Goal: Task Accomplishment & Management: Manage account settings

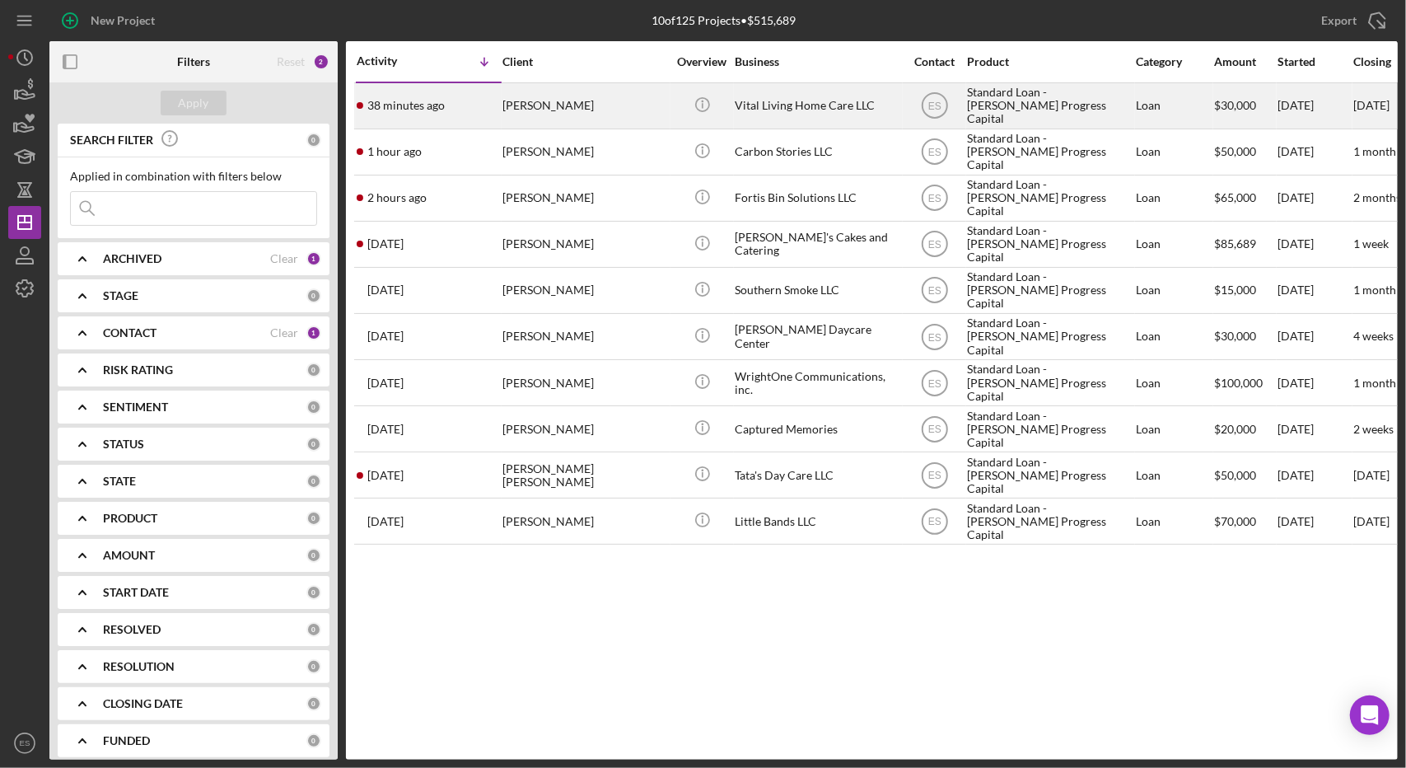
click at [830, 105] on div "Vital Living Home Care LLC" at bounding box center [817, 106] width 165 height 44
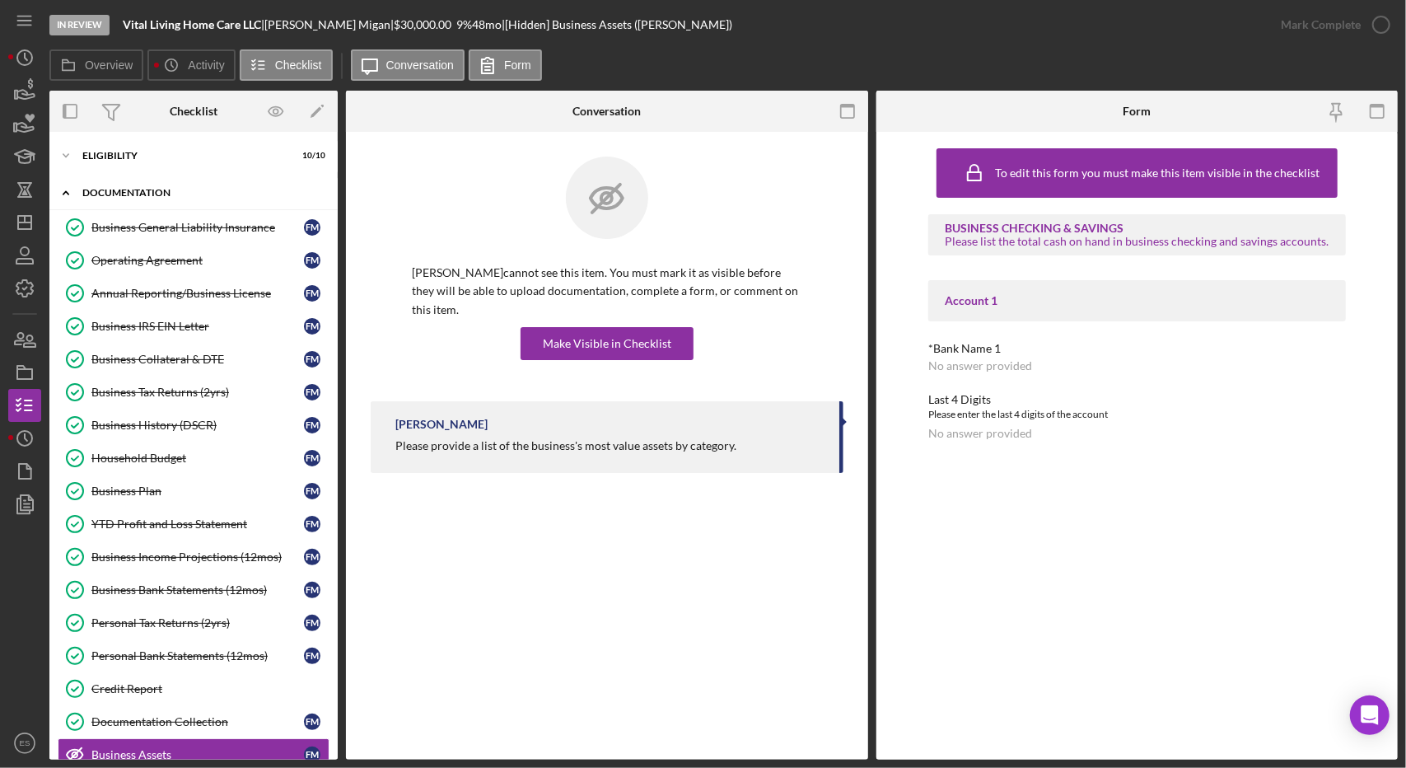
click at [143, 187] on div "Icon/Expander Documentation 16 / 23" at bounding box center [193, 193] width 288 height 34
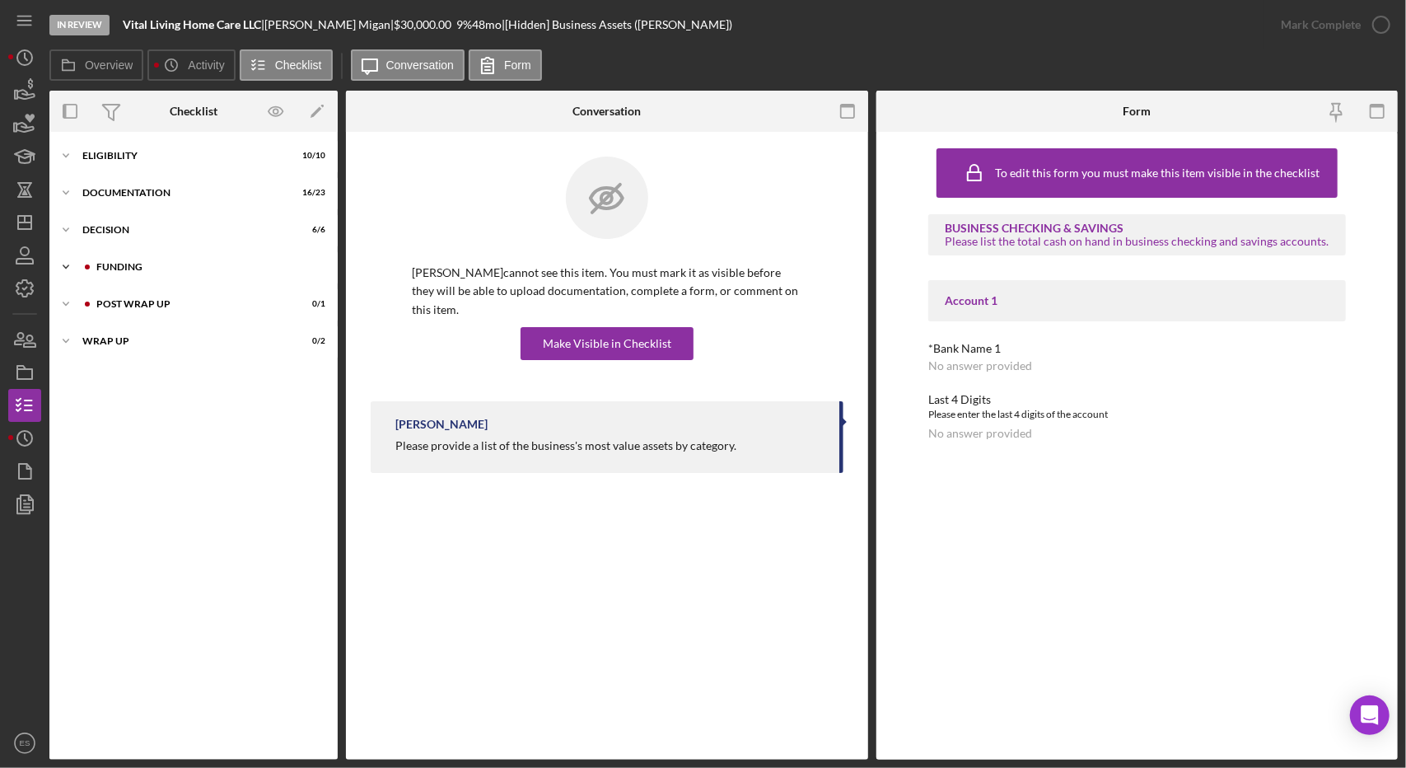
click at [153, 270] on div "Funding" at bounding box center [206, 267] width 221 height 10
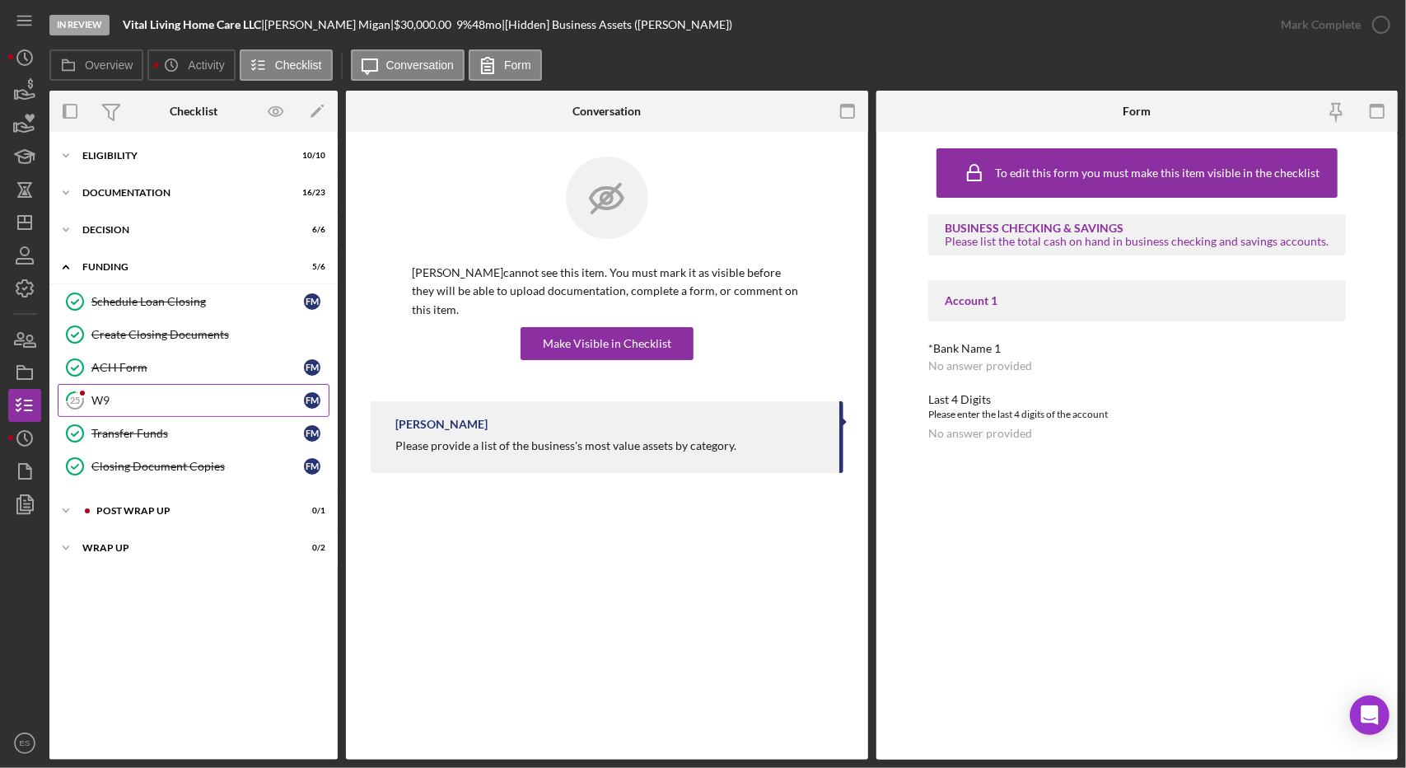
click at [194, 405] on link "25 W9 F M" at bounding box center [194, 400] width 272 height 33
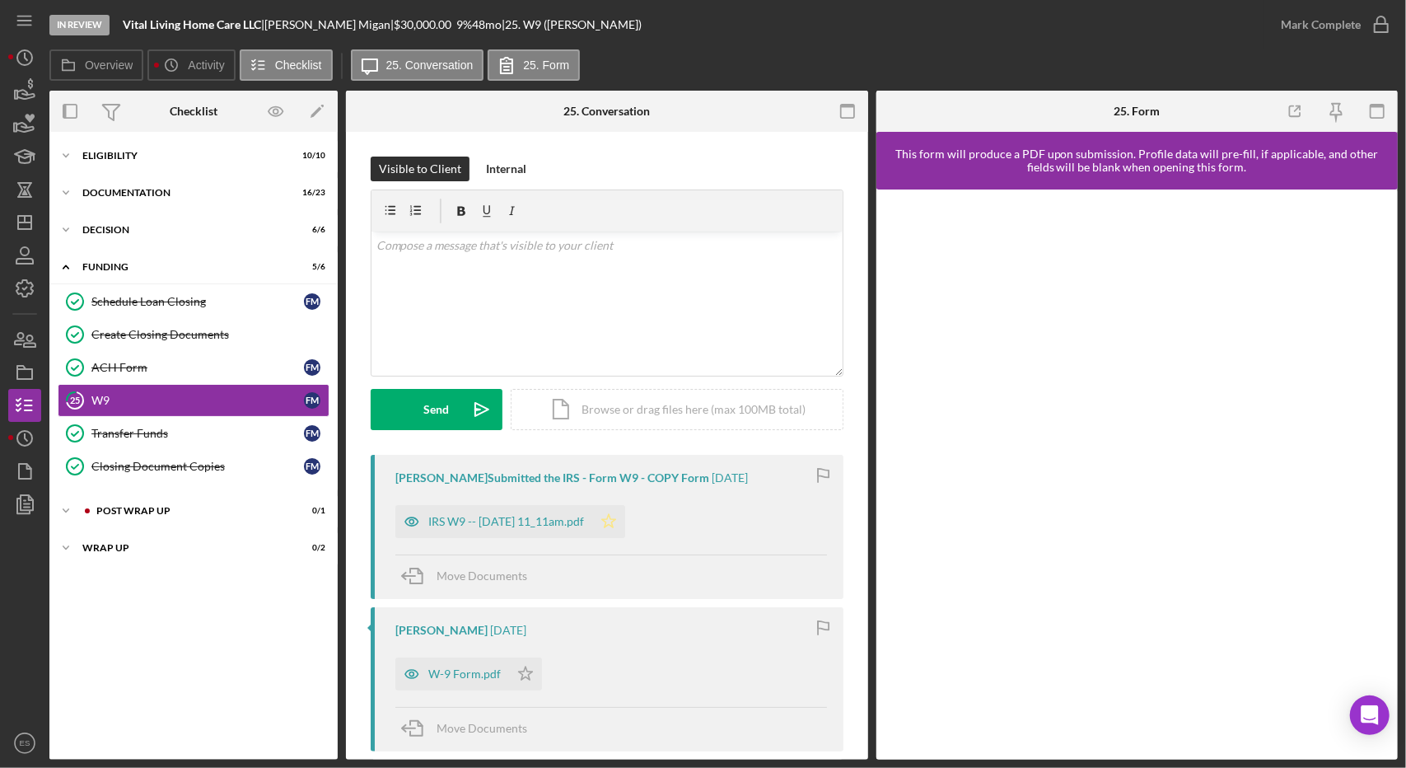
click at [625, 521] on icon "Icon/Star" at bounding box center [608, 521] width 33 height 33
click at [480, 518] on div "IRS W9 -- [DATE] 11_11am.pdf" at bounding box center [506, 521] width 156 height 13
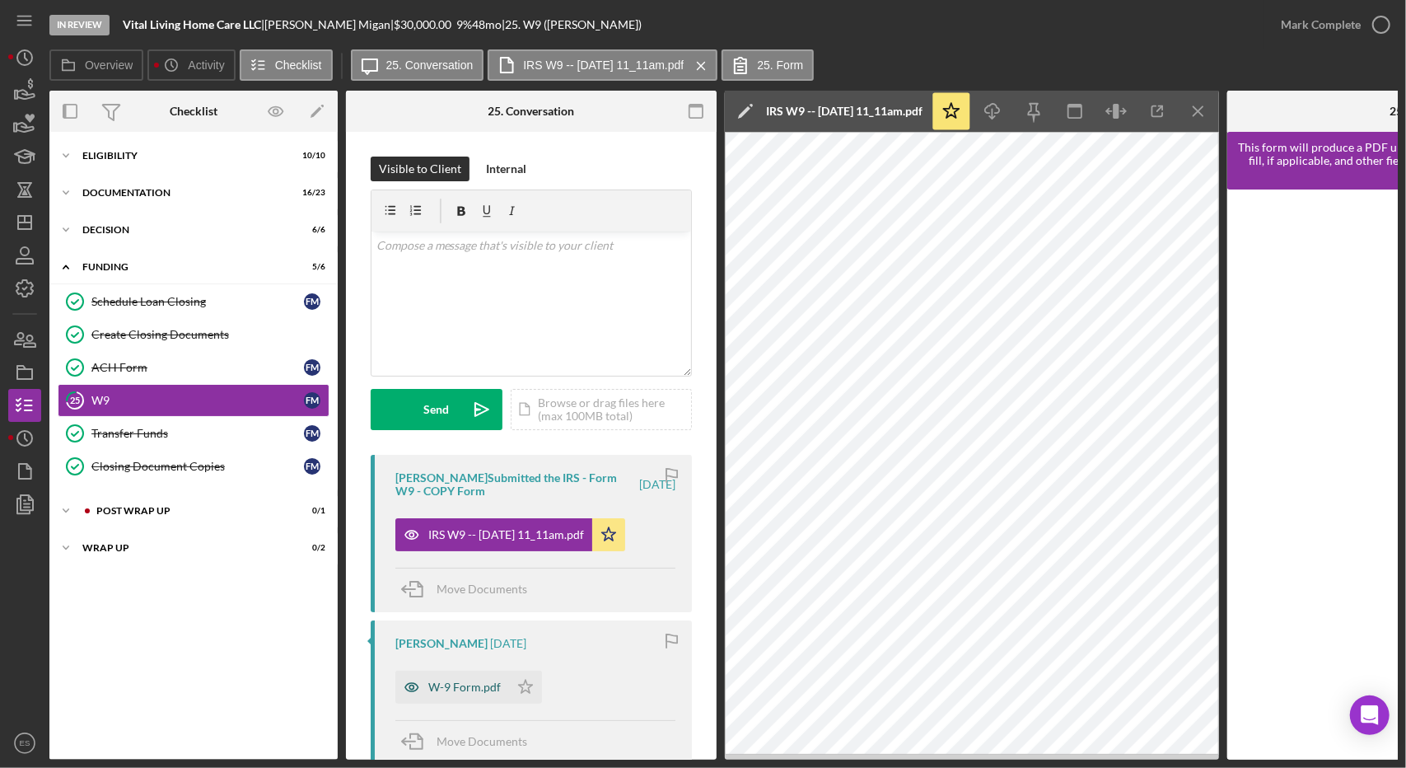
click at [482, 687] on div "W-9 Form.pdf" at bounding box center [464, 687] width 73 height 13
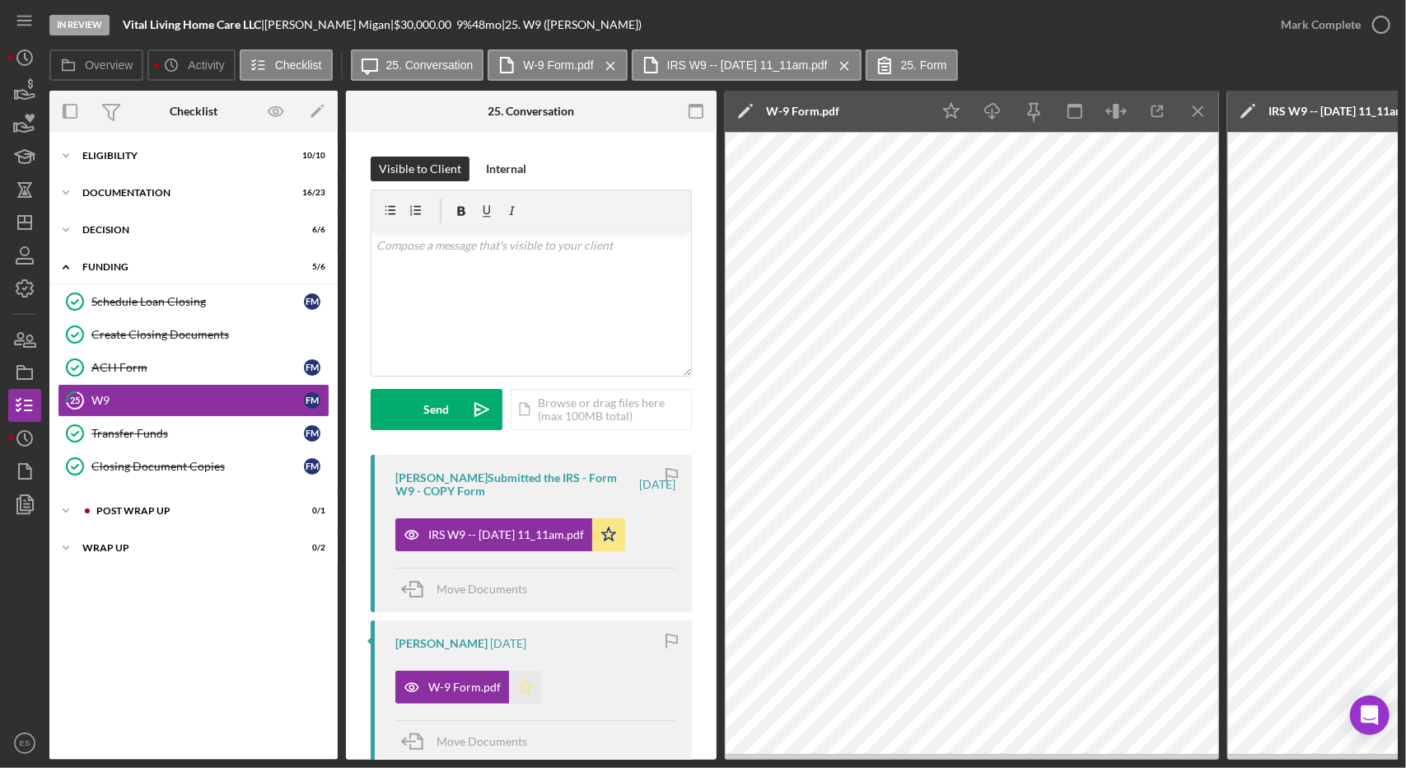
click at [523, 690] on polygon "button" at bounding box center [526, 687] width 14 height 13
click at [1332, 28] on div "Mark Complete" at bounding box center [1321, 24] width 80 height 33
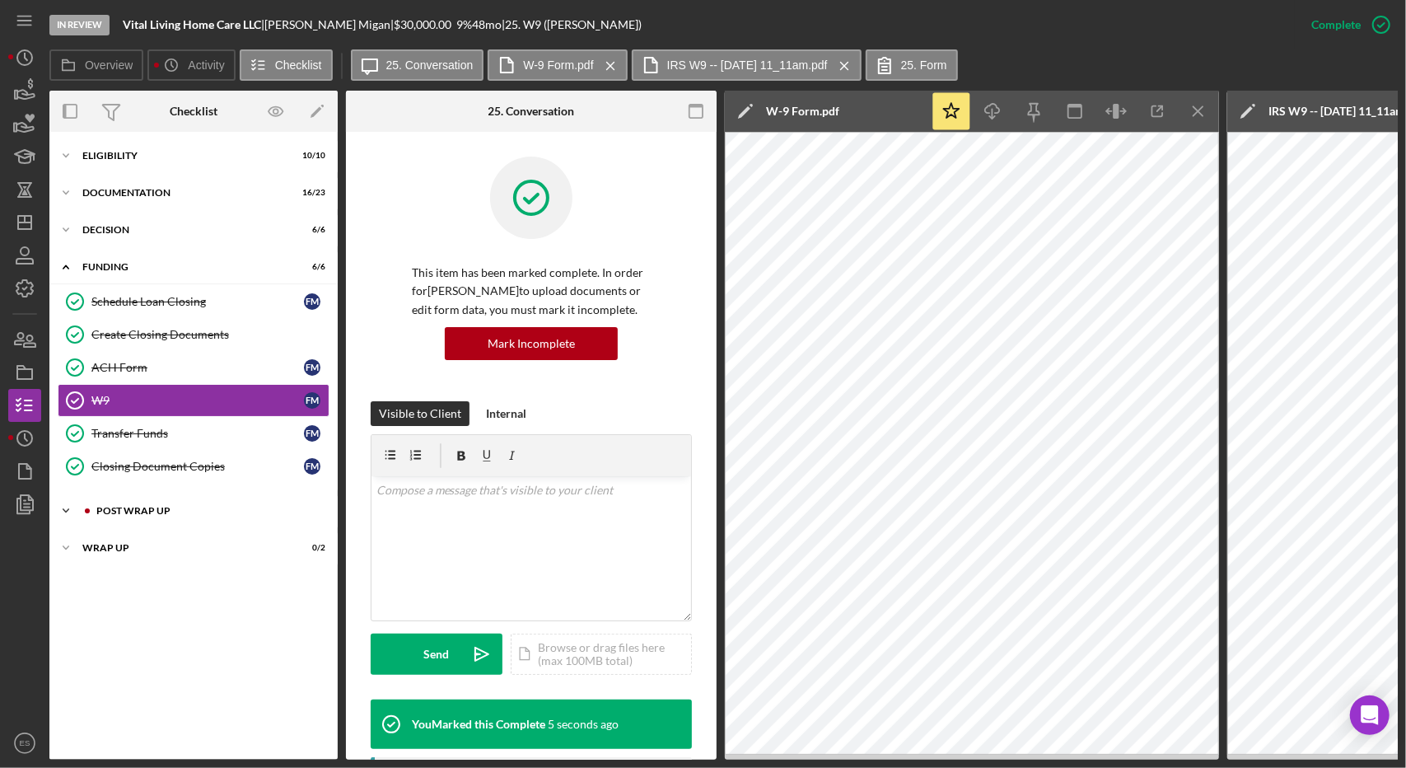
click at [181, 509] on div "Post Wrap Up" at bounding box center [206, 511] width 221 height 10
click at [186, 545] on div "Confirm Funds Have Been Received" at bounding box center [197, 545] width 213 height 13
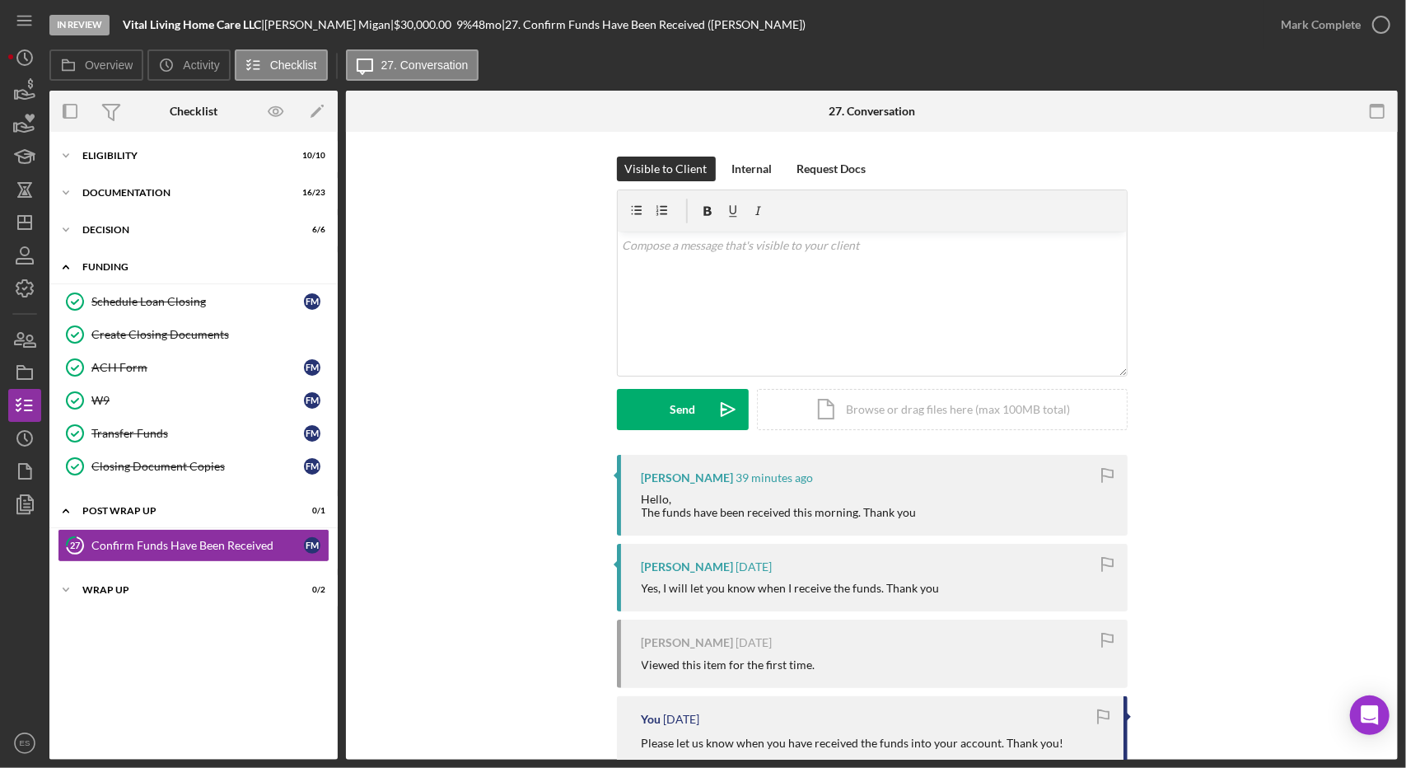
click at [116, 264] on div "Funding" at bounding box center [199, 267] width 235 height 10
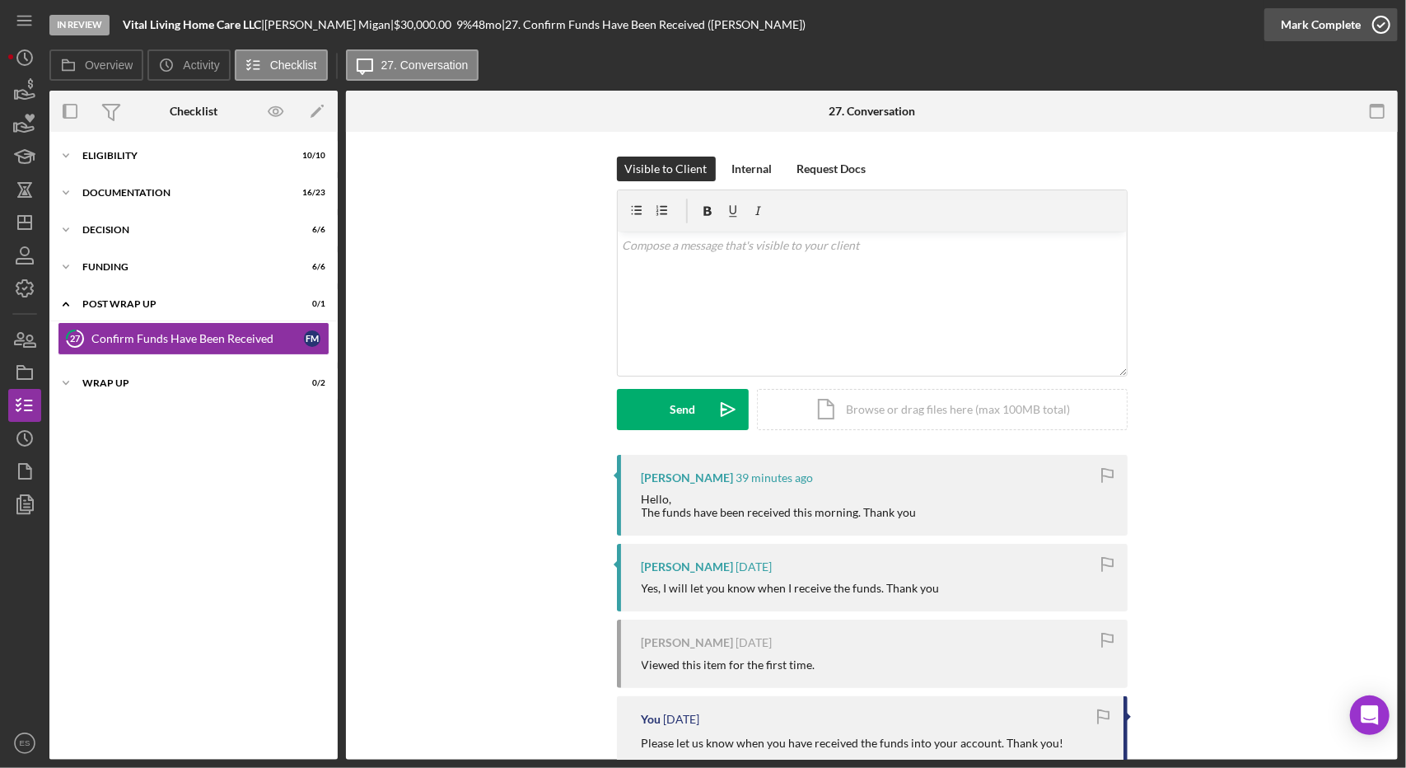
click at [1326, 30] on div "Mark Complete" at bounding box center [1321, 24] width 80 height 33
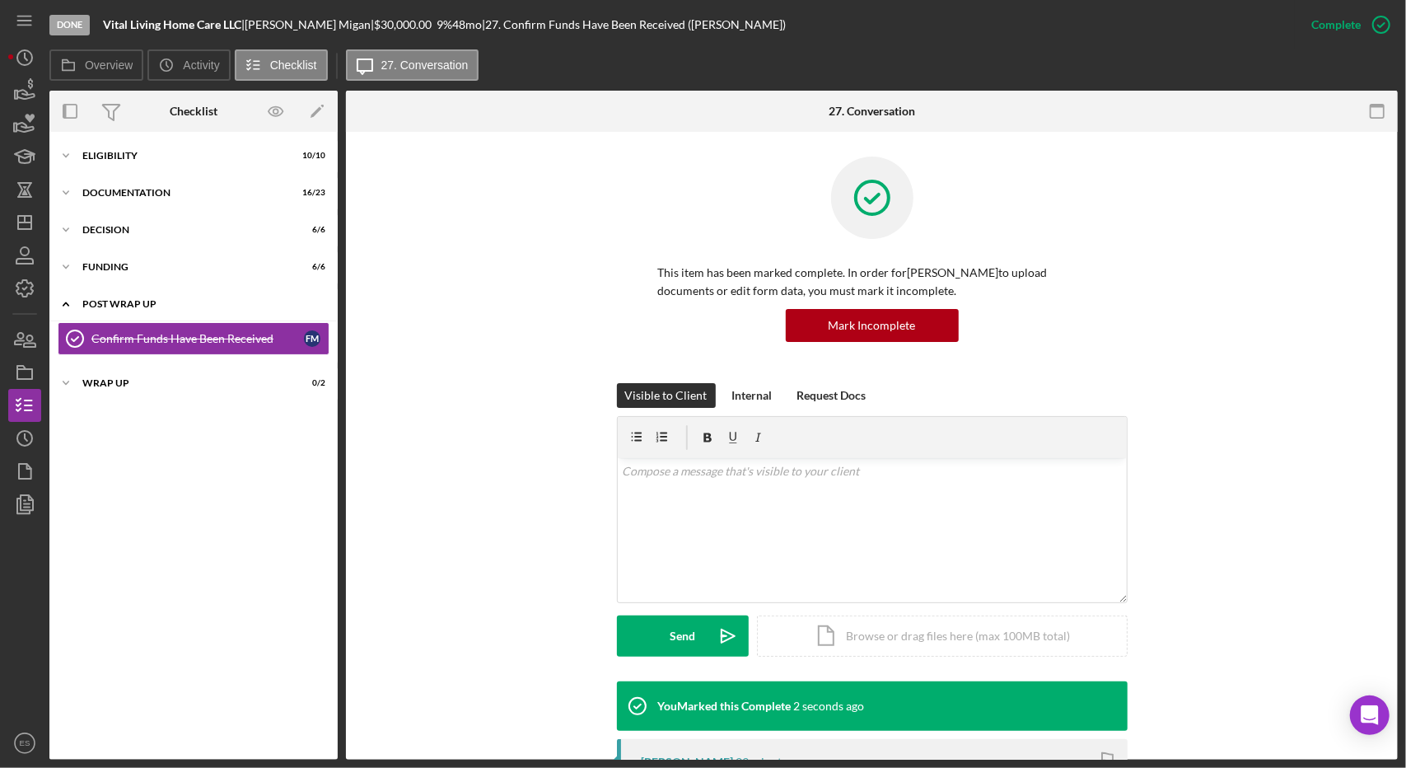
click at [118, 304] on div "Post Wrap Up" at bounding box center [199, 304] width 235 height 10
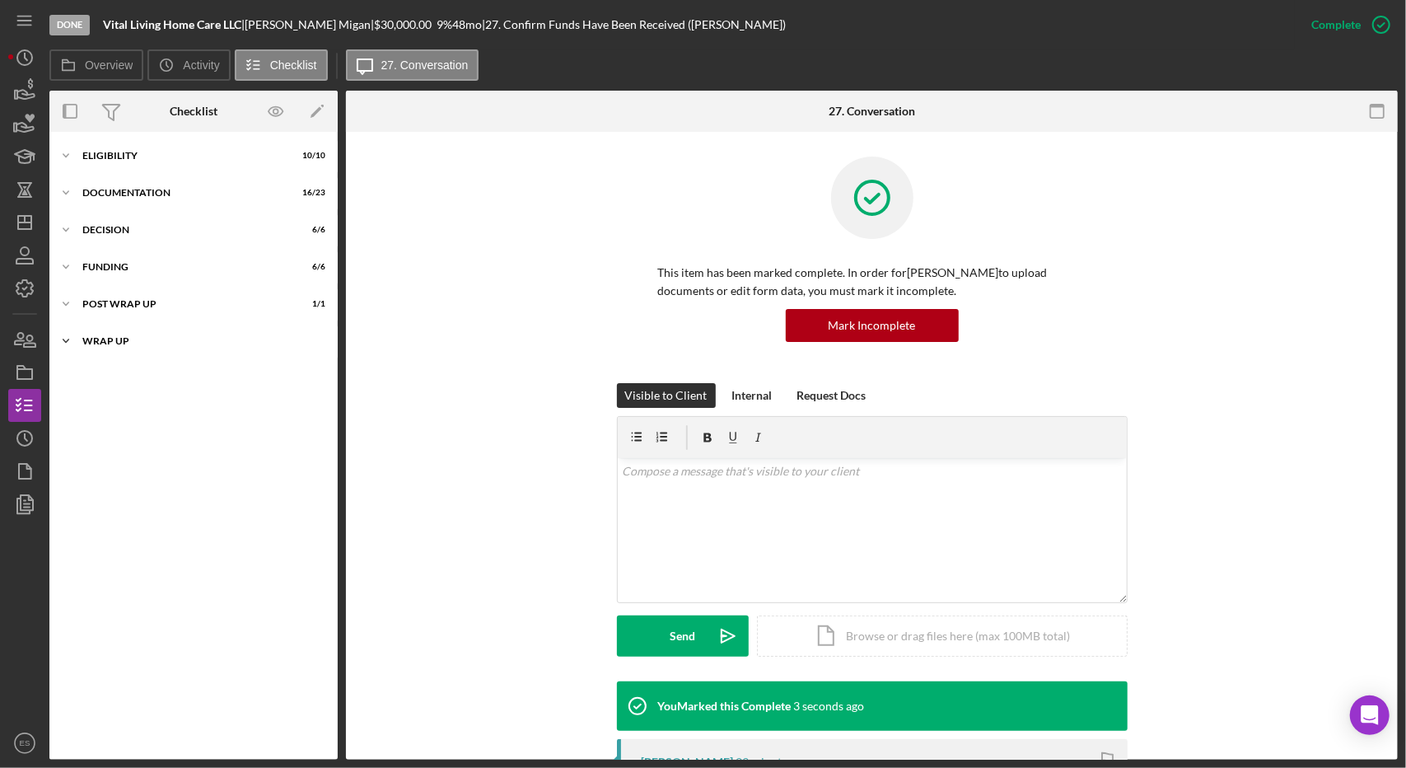
click at [125, 334] on div "Icon/Expander Wrap up 0 / 2" at bounding box center [193, 341] width 288 height 33
click at [138, 386] on link "First Payment Reminder and Follow-Up 28 First Payment Reminder and Follow-Up F M" at bounding box center [194, 375] width 272 height 33
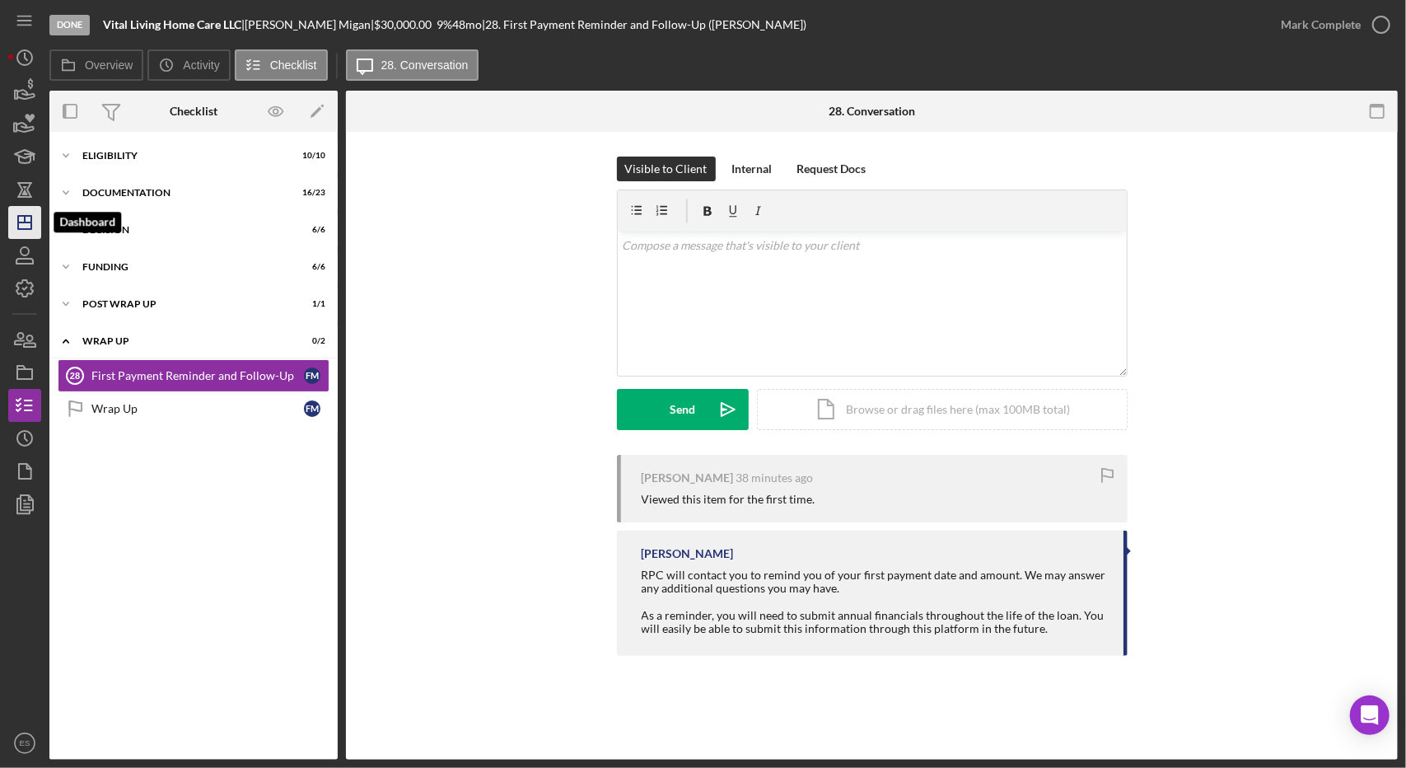
click at [27, 236] on icon "Icon/Dashboard" at bounding box center [24, 222] width 41 height 41
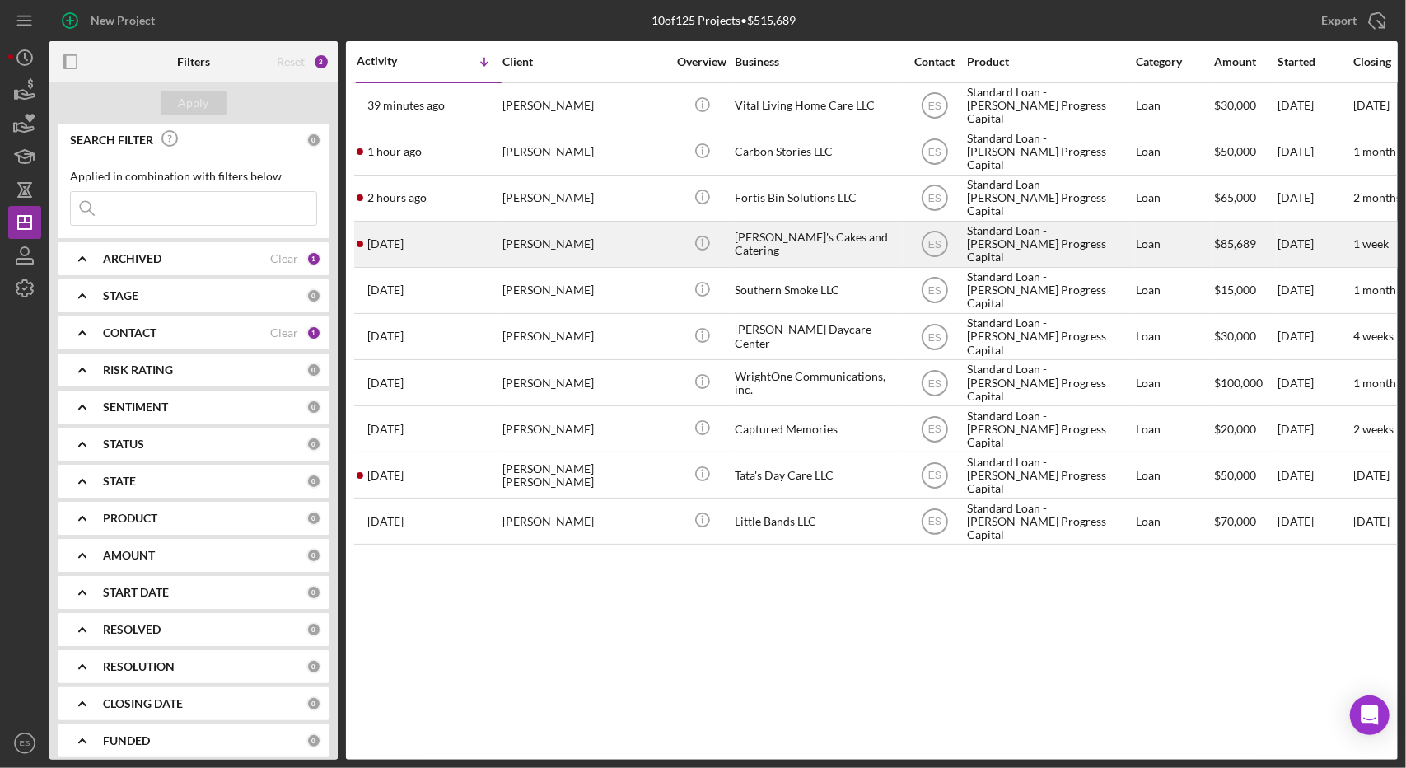
click at [1032, 240] on div "Standard Loan - [PERSON_NAME] Progress Capital" at bounding box center [1049, 244] width 165 height 44
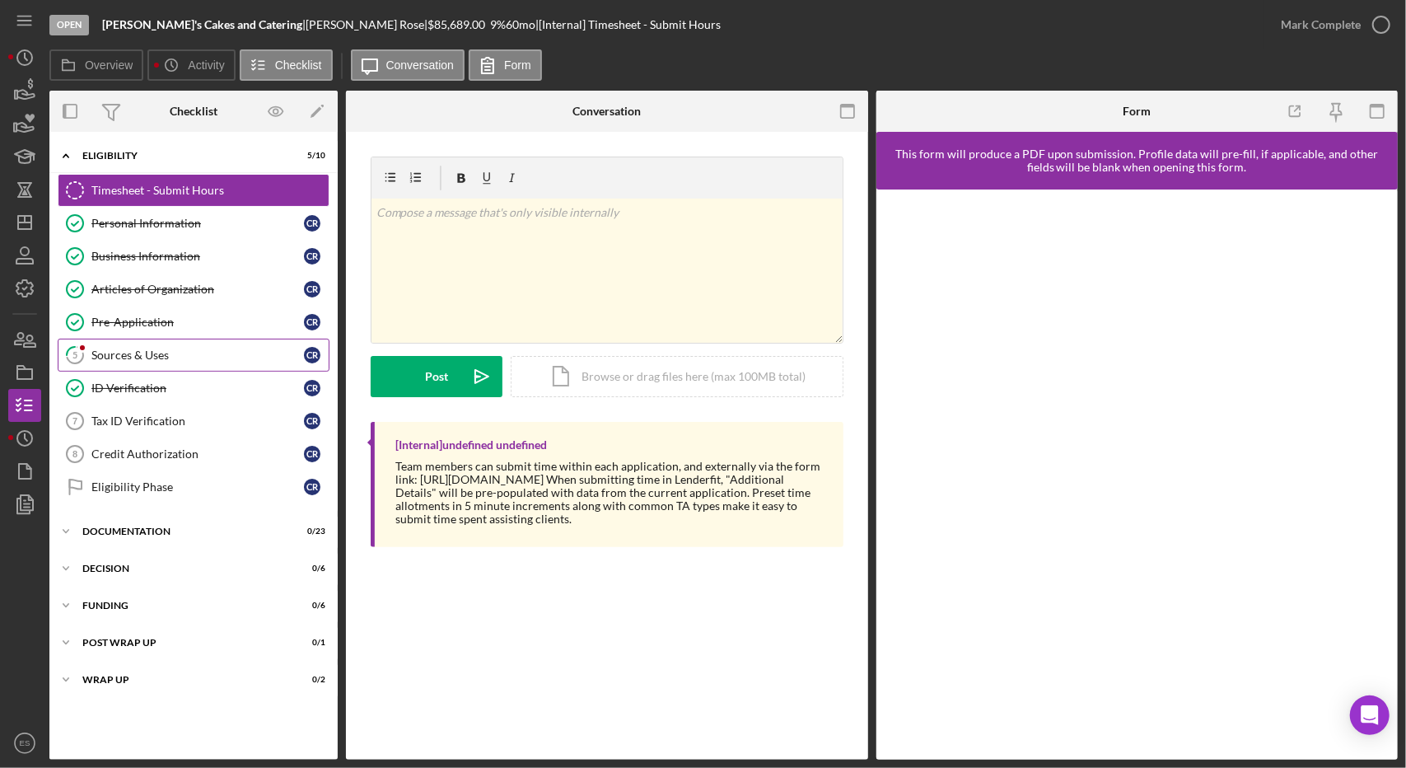
click at [165, 343] on link "5 Sources & Uses C R" at bounding box center [194, 355] width 272 height 33
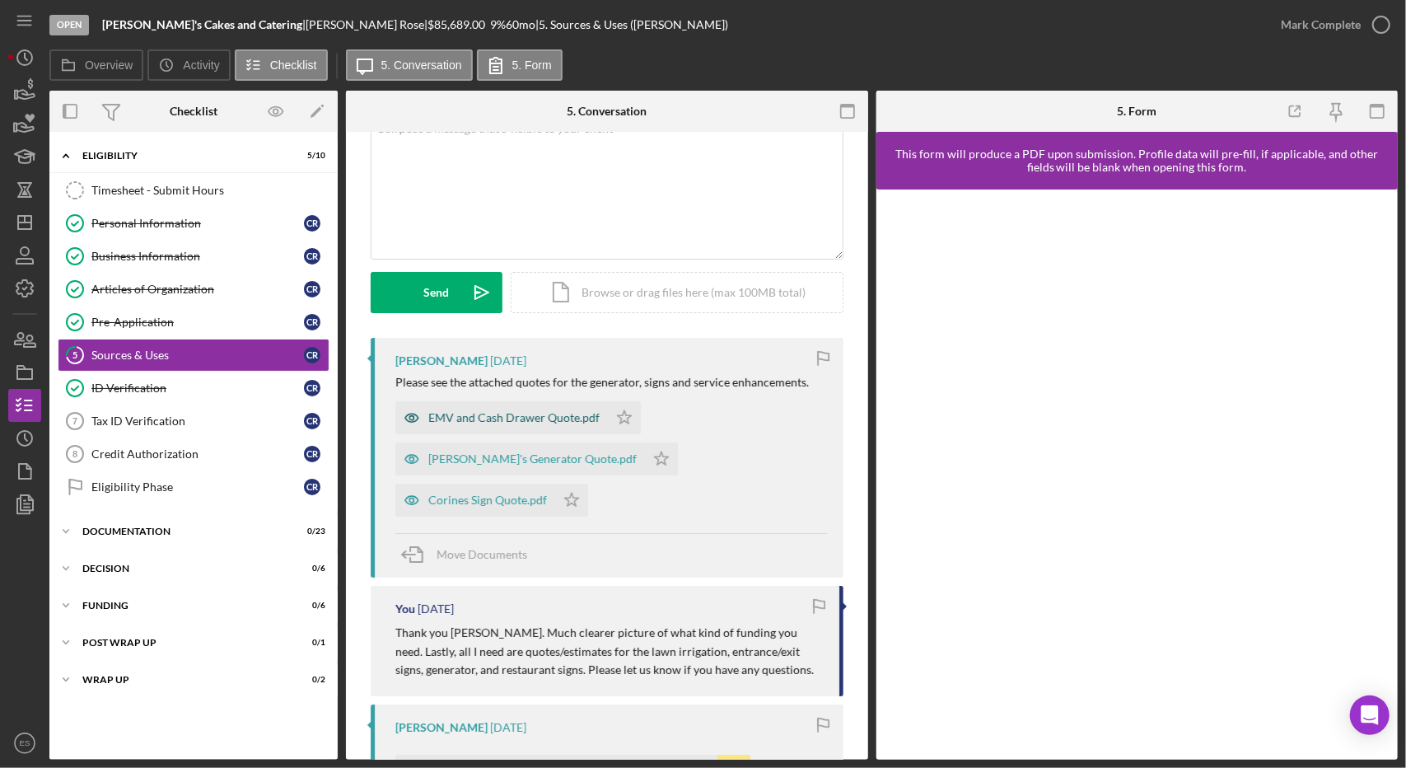
scroll to position [119, 0]
click at [512, 409] on div "EMV and Cash Drawer Quote.pdf" at bounding box center [513, 415] width 171 height 13
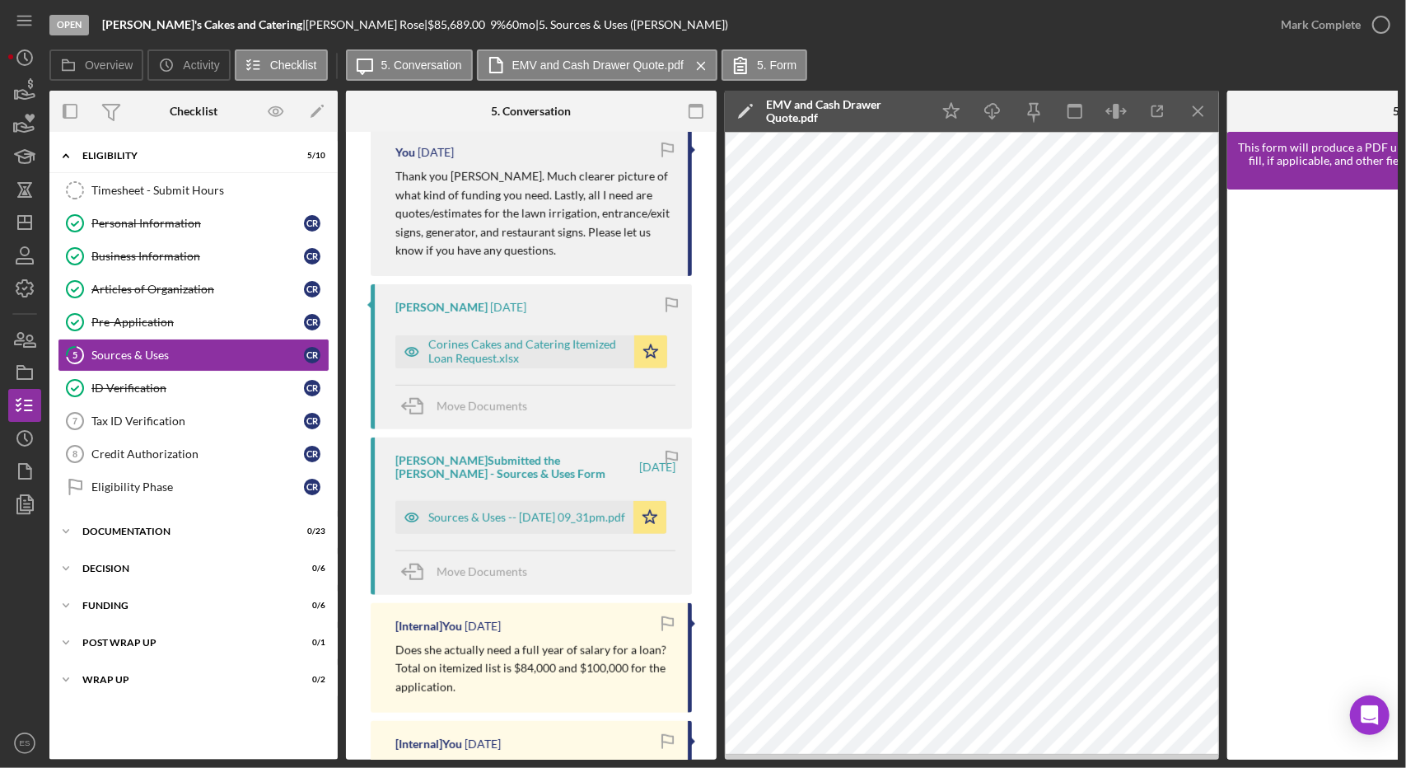
scroll to position [588, 0]
click at [519, 512] on div "Sources & Uses -- [DATE] 09_31pm.pdf" at bounding box center [526, 515] width 197 height 13
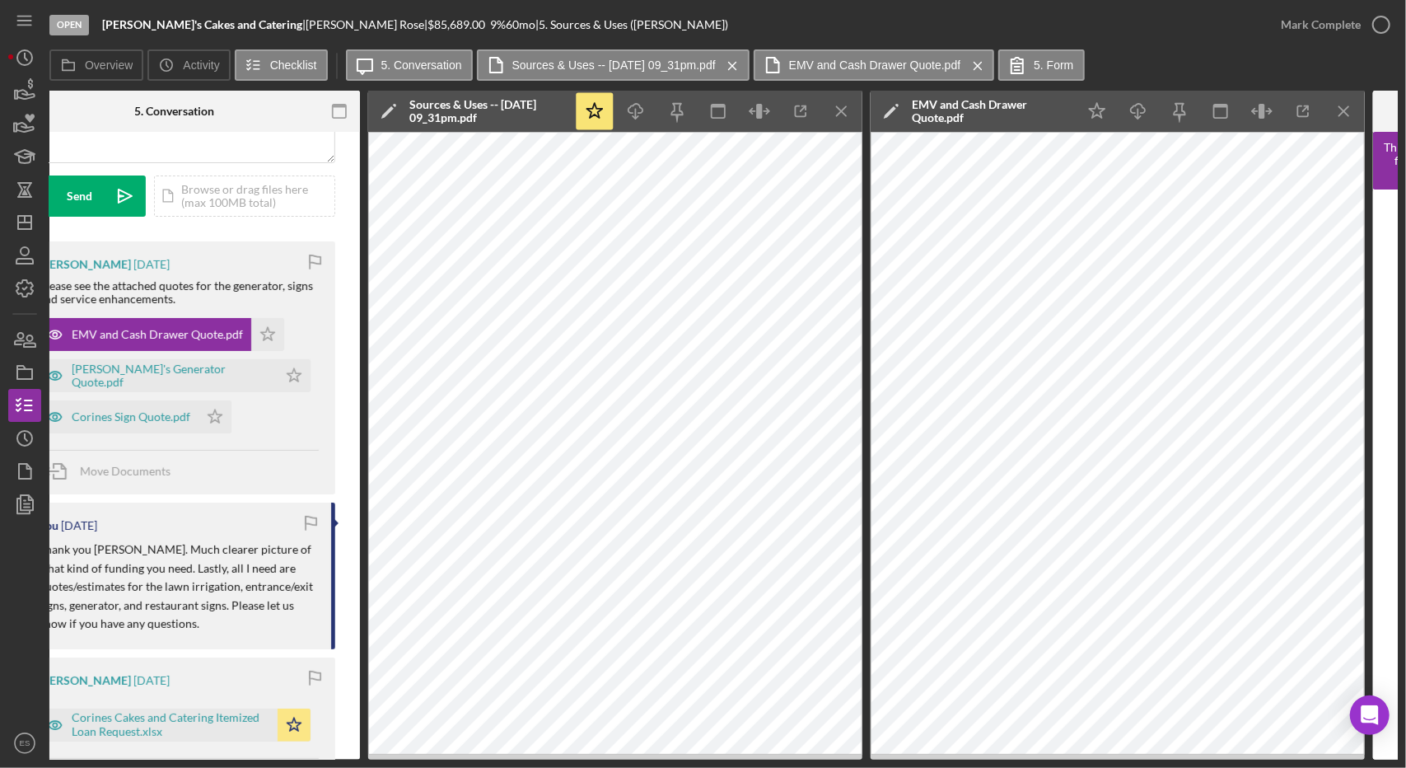
scroll to position [0, 0]
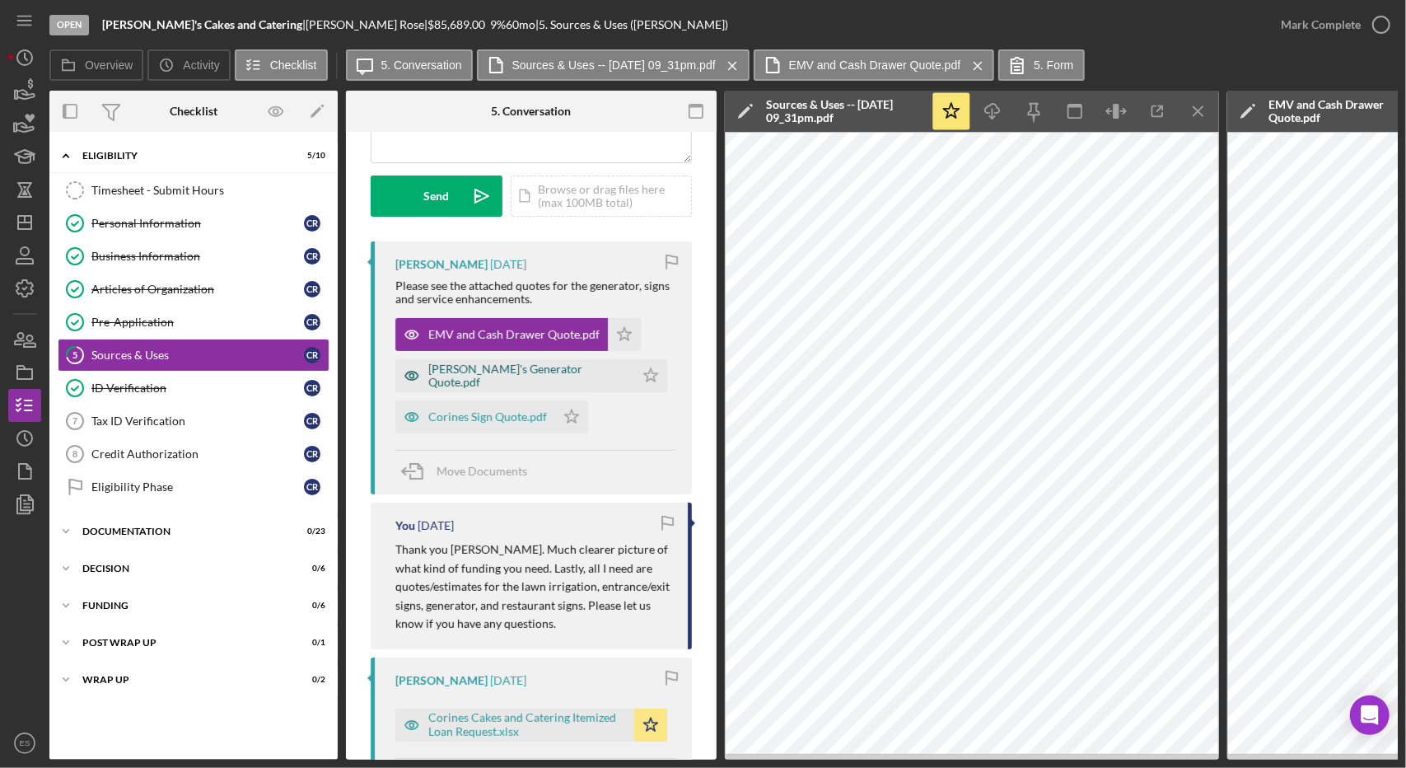
click at [511, 375] on div "[PERSON_NAME]'s Generator Quote.pdf" at bounding box center [527, 376] width 198 height 26
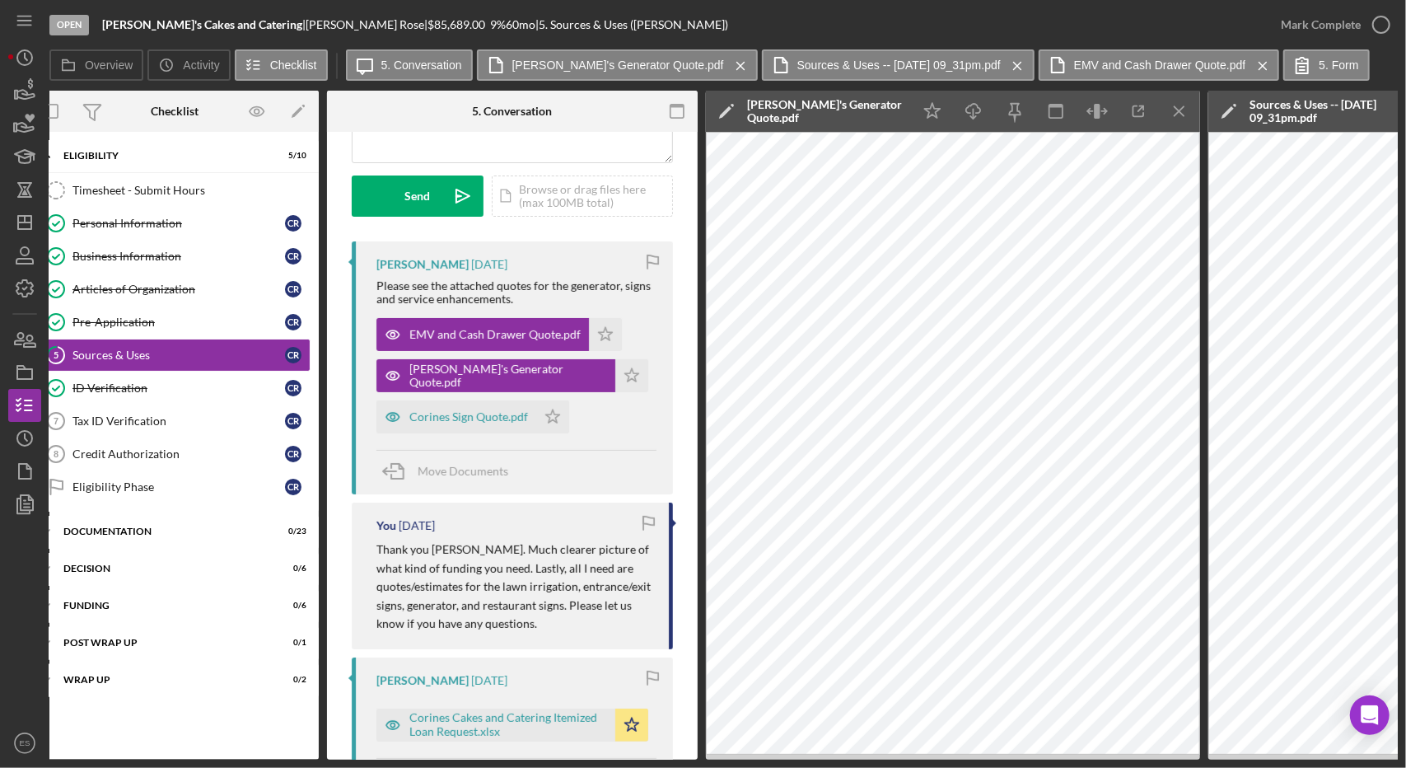
scroll to position [0, 17]
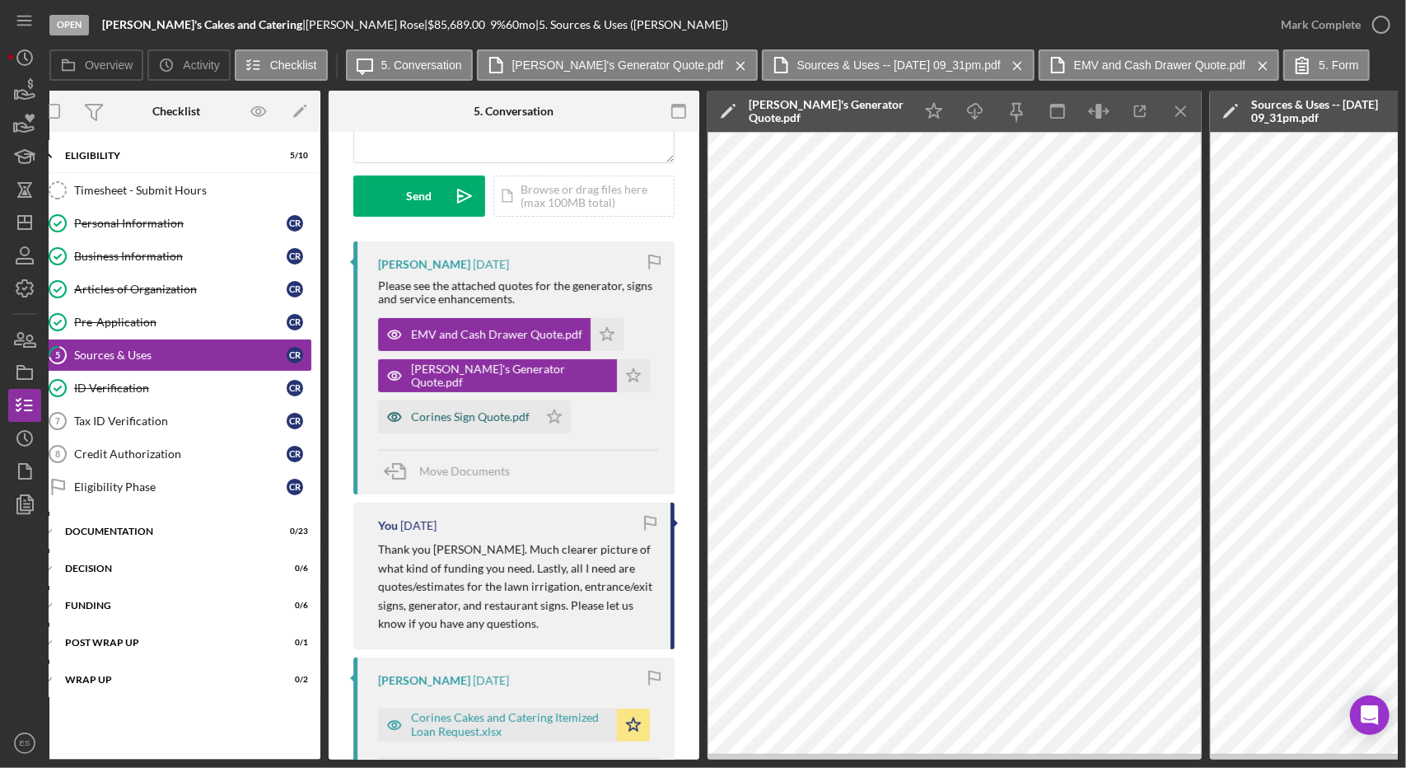
click at [499, 422] on div "Corines Sign Quote.pdf" at bounding box center [470, 416] width 119 height 13
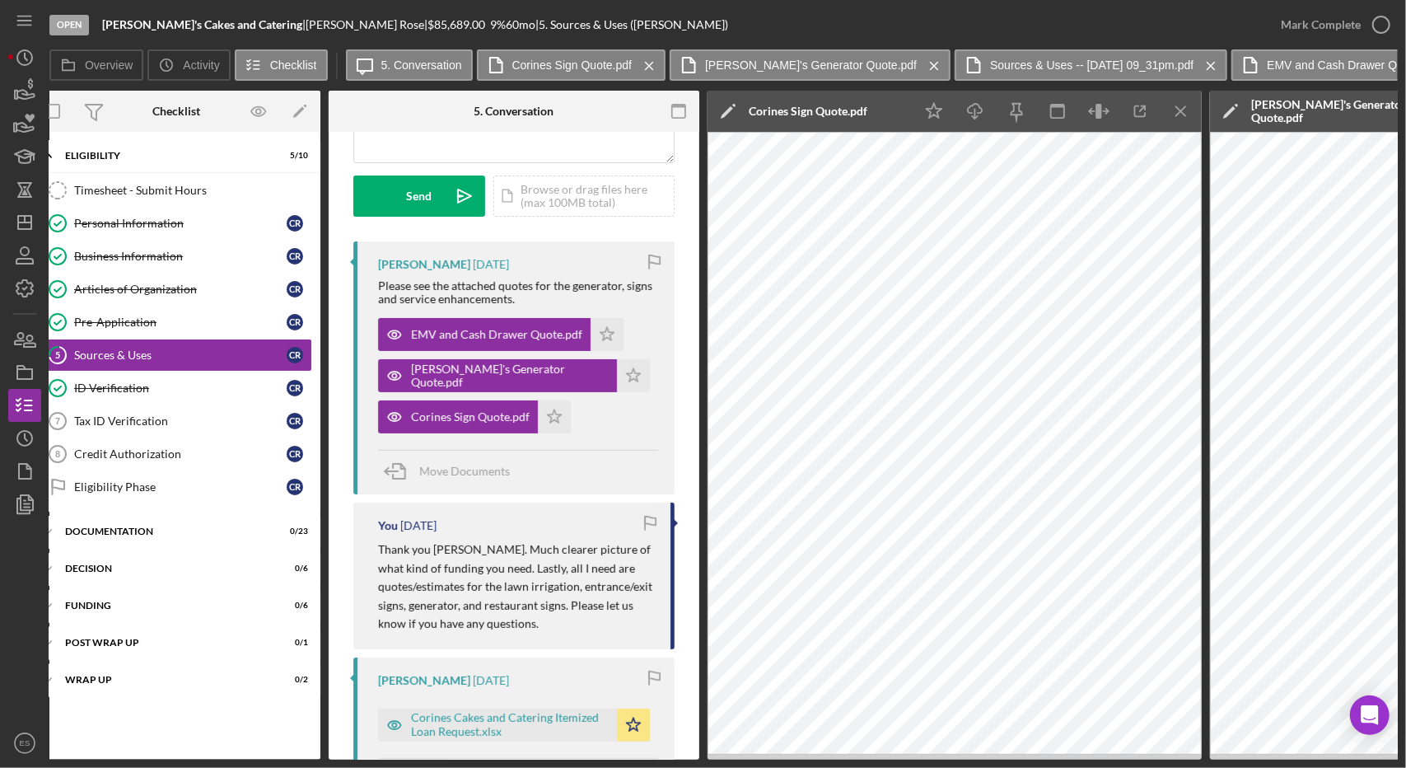
scroll to position [0, 0]
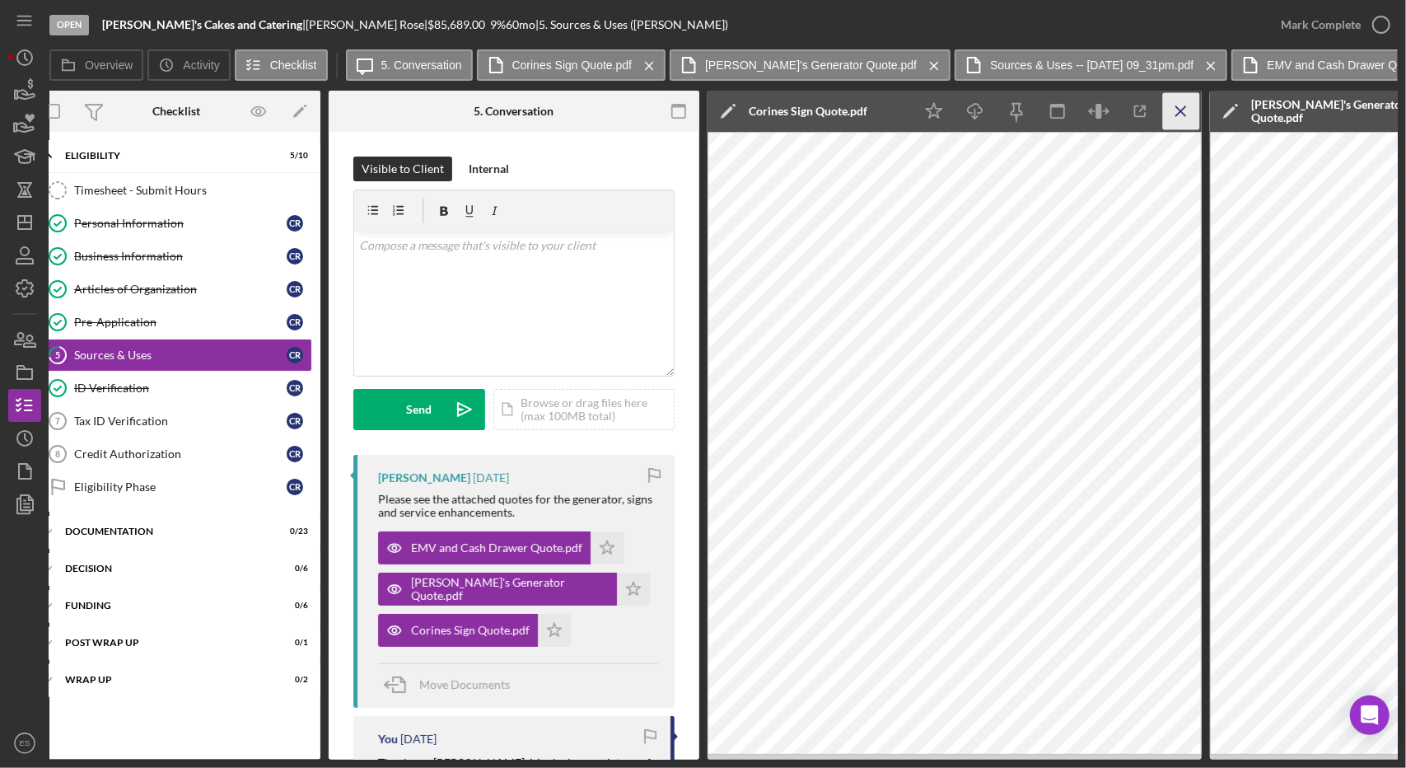
click at [1172, 114] on icon "Icon/Menu Close" at bounding box center [1181, 111] width 37 height 37
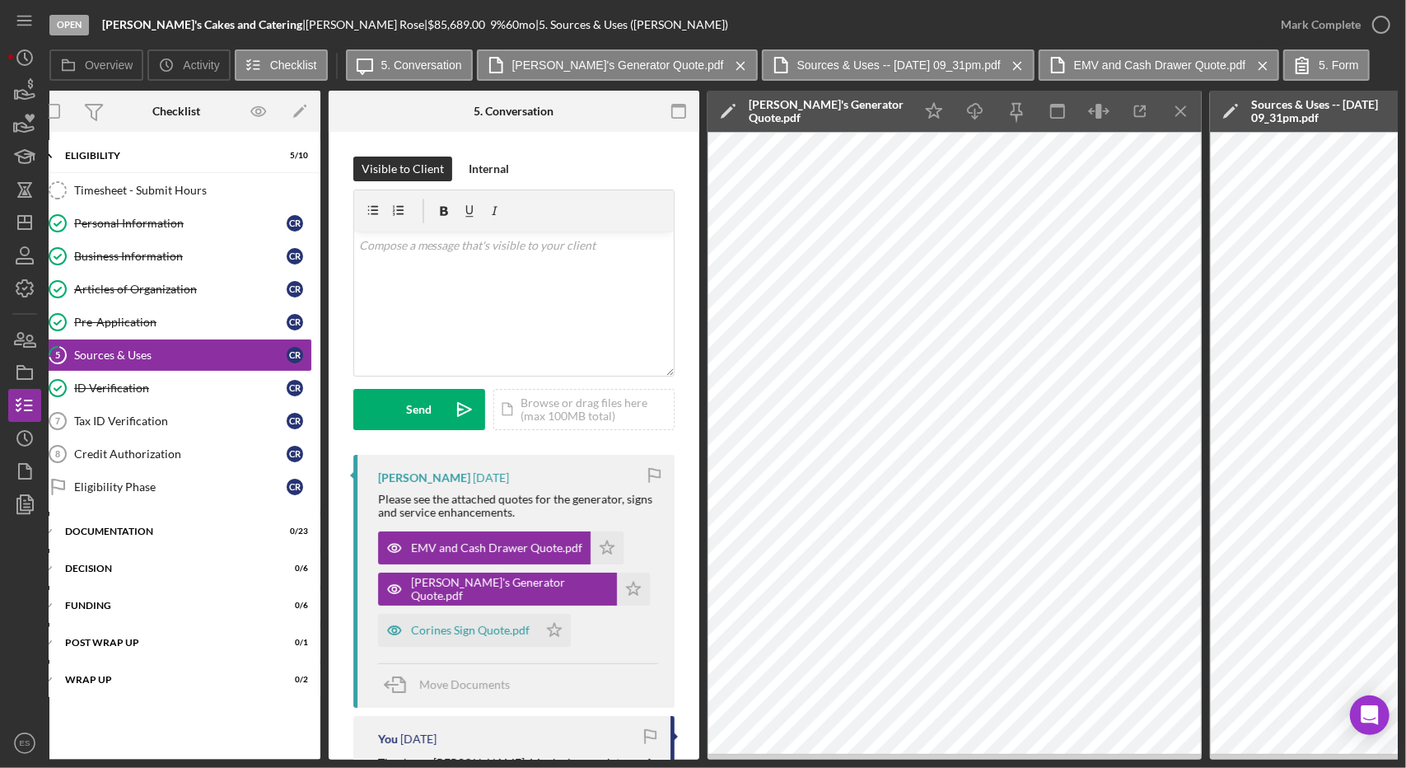
click at [1172, 114] on icon "Icon/Menu Close" at bounding box center [1181, 111] width 37 height 37
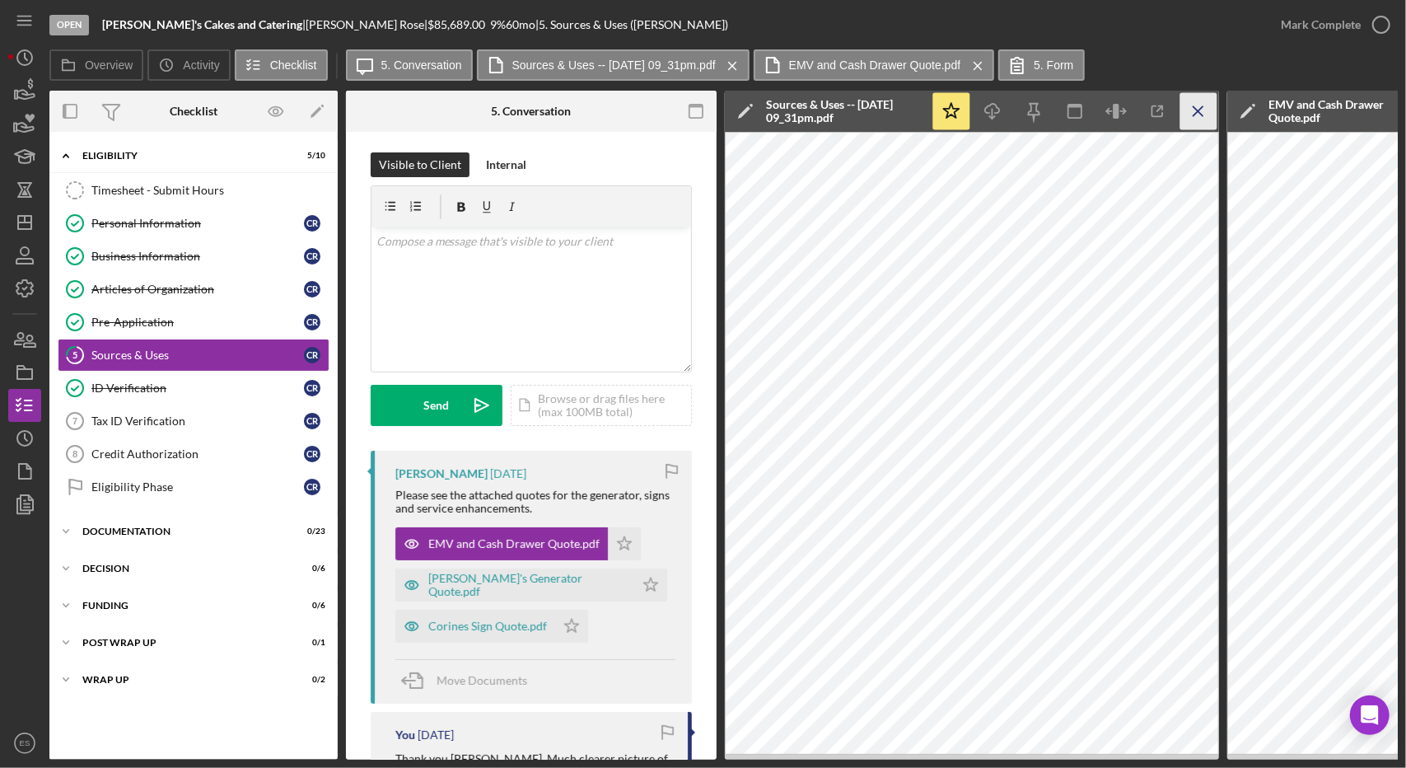
click at [1203, 115] on icon "Icon/Menu Close" at bounding box center [1199, 111] width 37 height 37
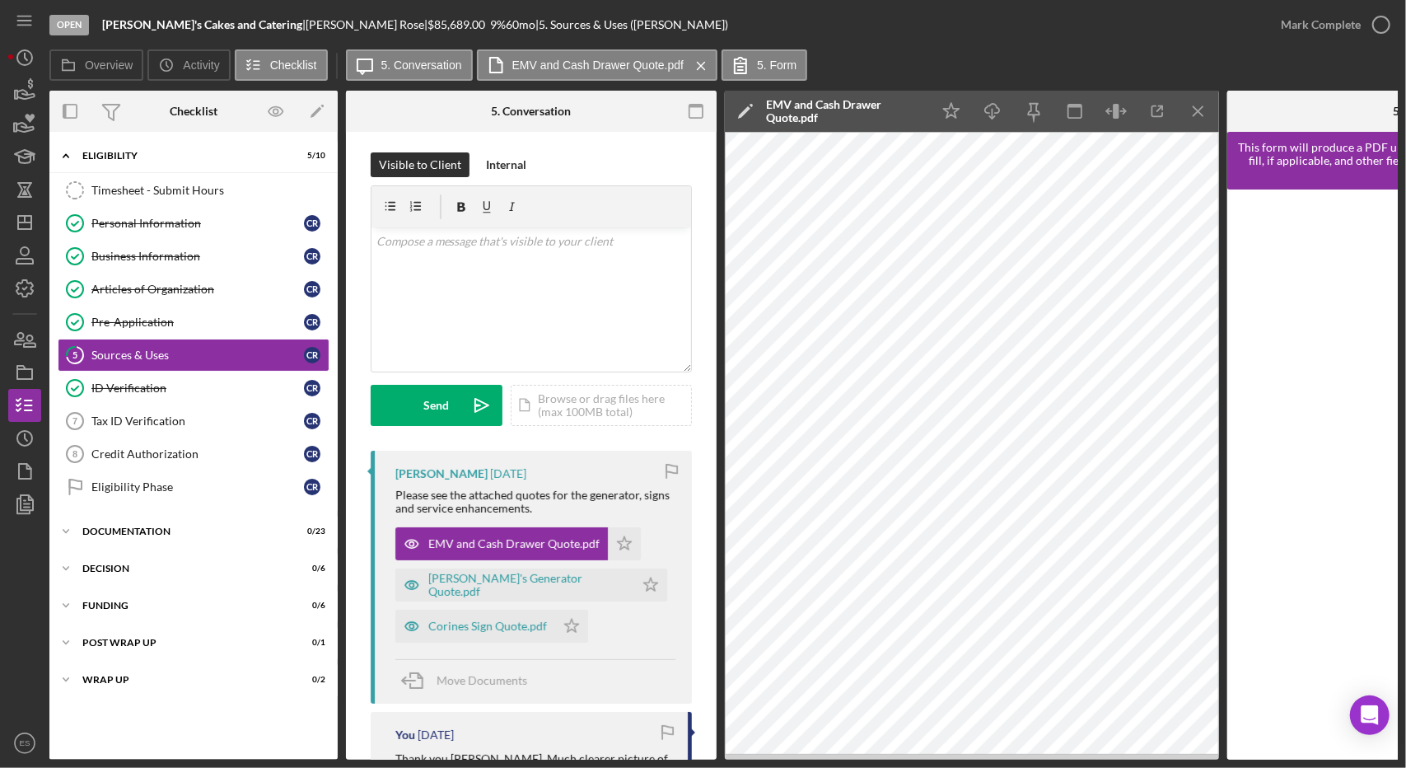
click at [1203, 115] on icon "Icon/Menu Close" at bounding box center [1199, 111] width 37 height 37
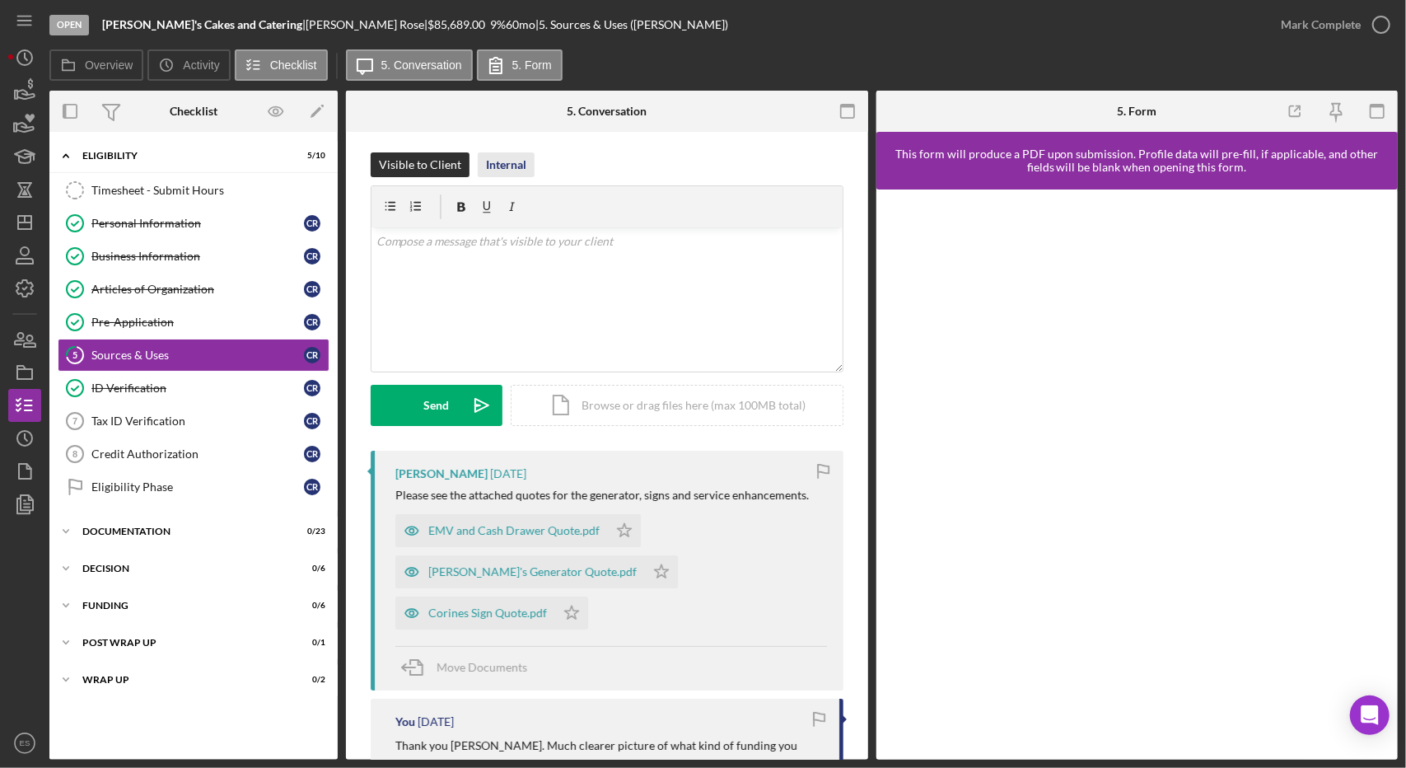
click at [516, 157] on div "Internal" at bounding box center [506, 164] width 40 height 25
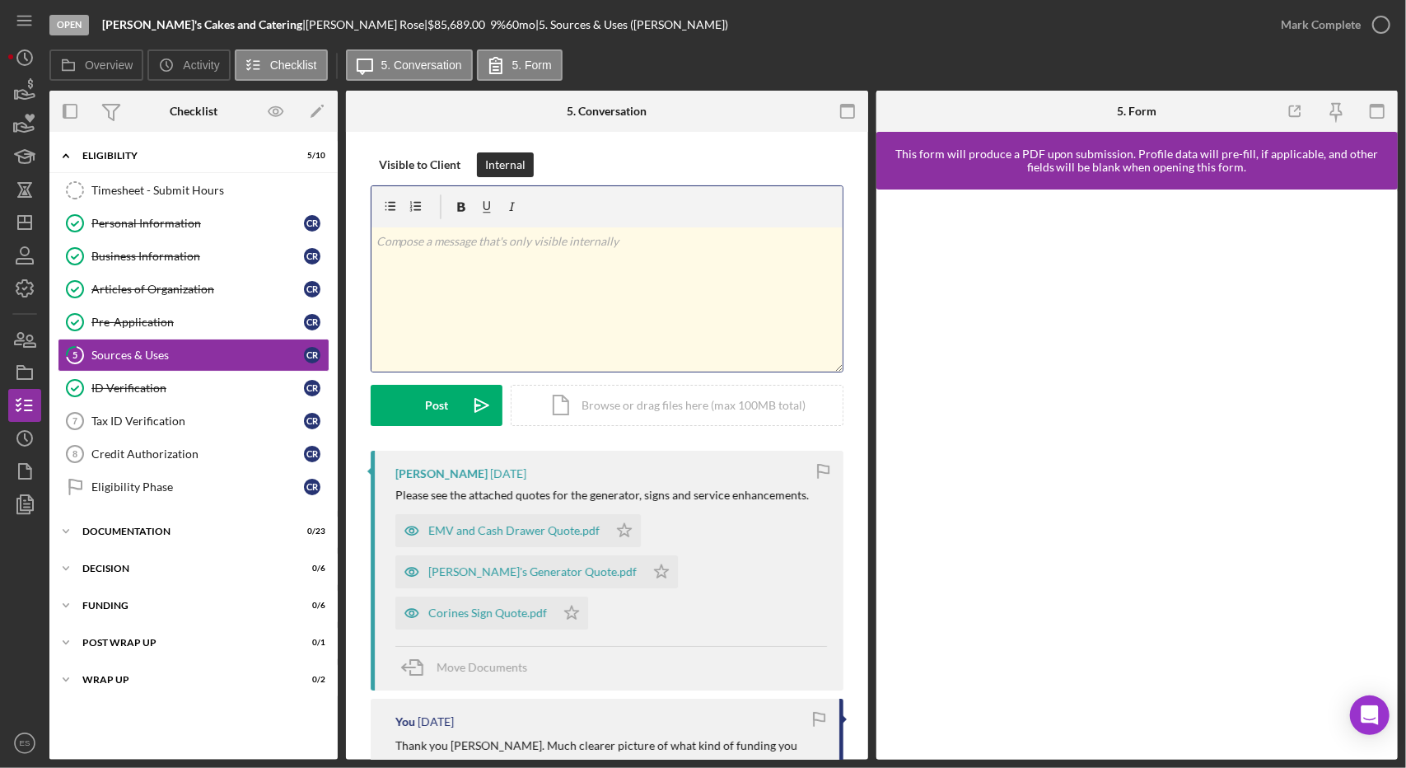
click at [564, 292] on div "v Color teal Color pink Remove color Add row above Add row below Add column bef…" at bounding box center [607, 299] width 471 height 144
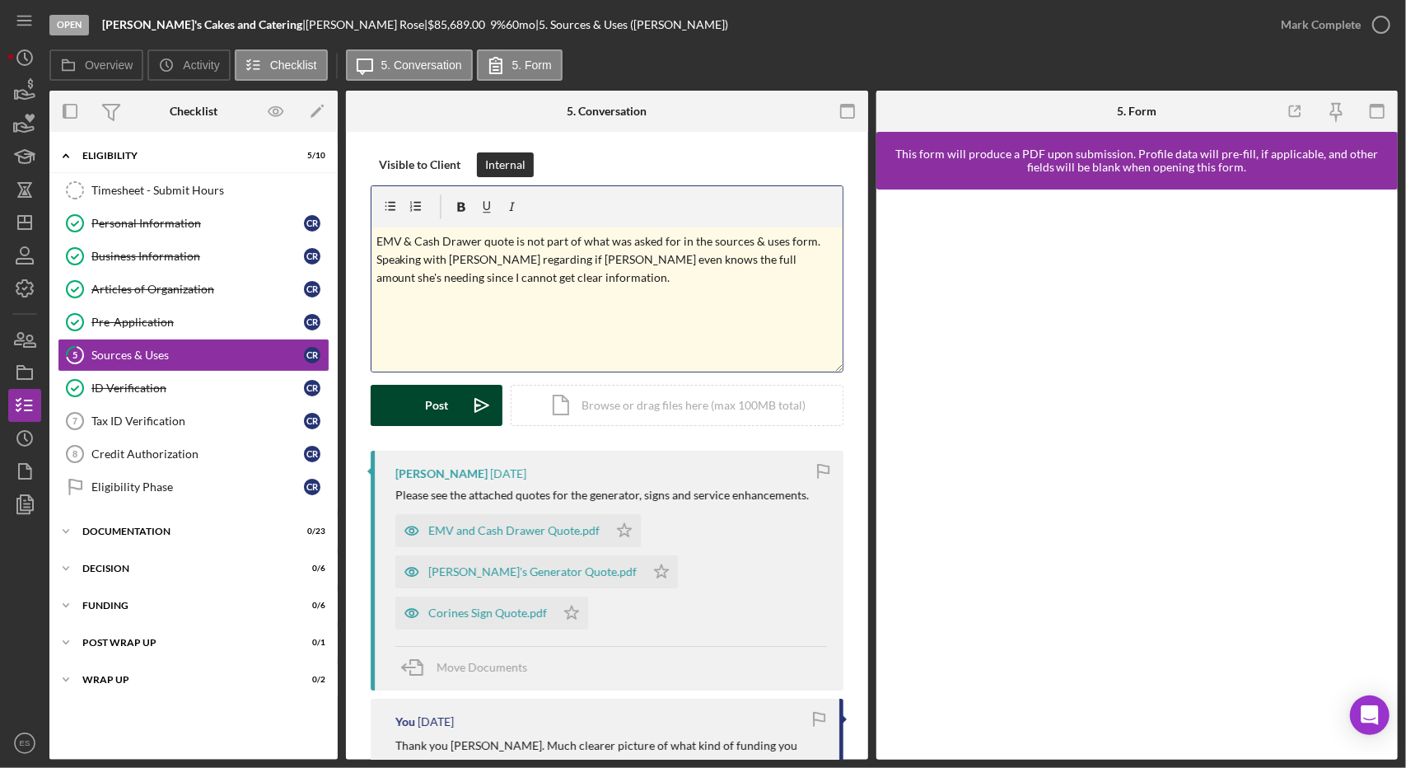
click at [465, 411] on icon "Icon/icon-invite-send" at bounding box center [481, 405] width 41 height 41
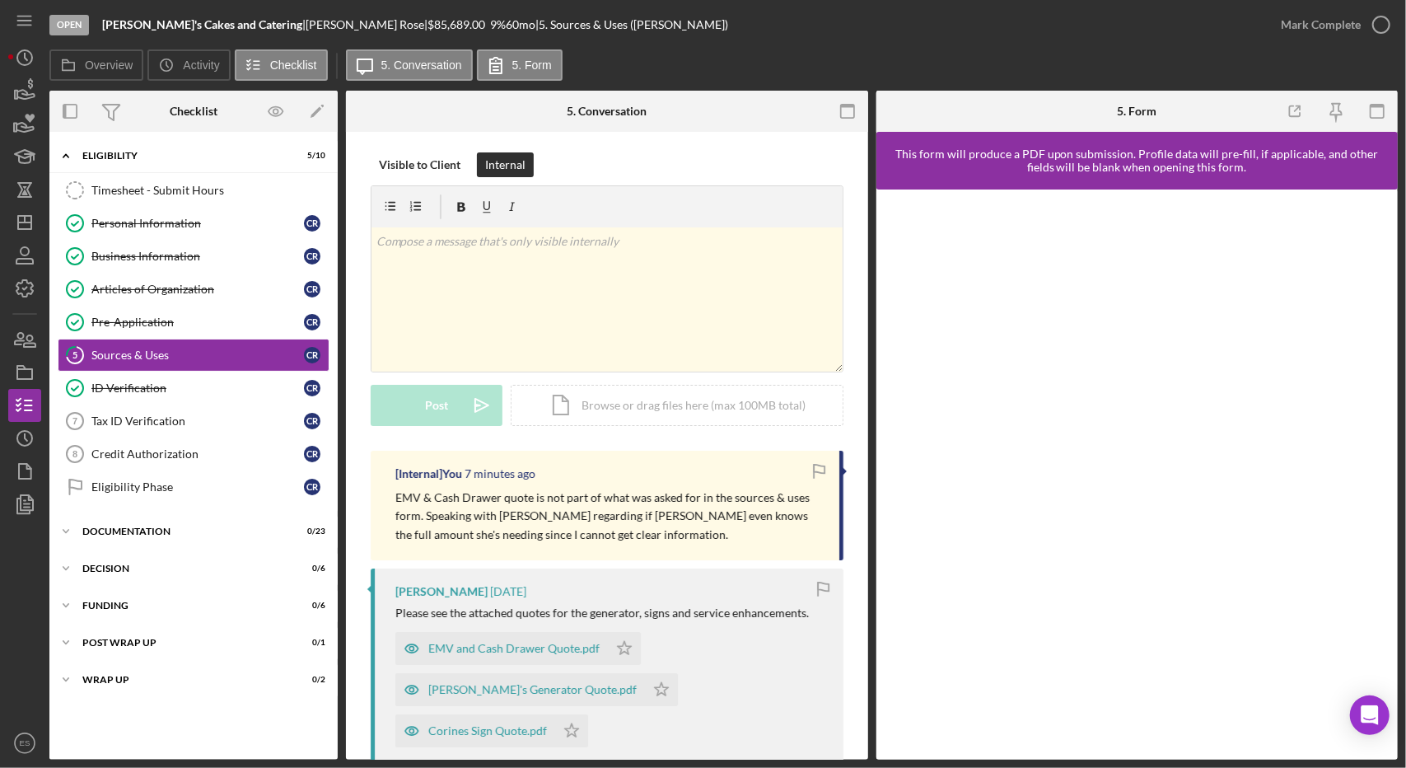
click at [28, 610] on div at bounding box center [24, 624] width 33 height 206
click at [21, 220] on icon "Icon/Dashboard" at bounding box center [24, 222] width 41 height 41
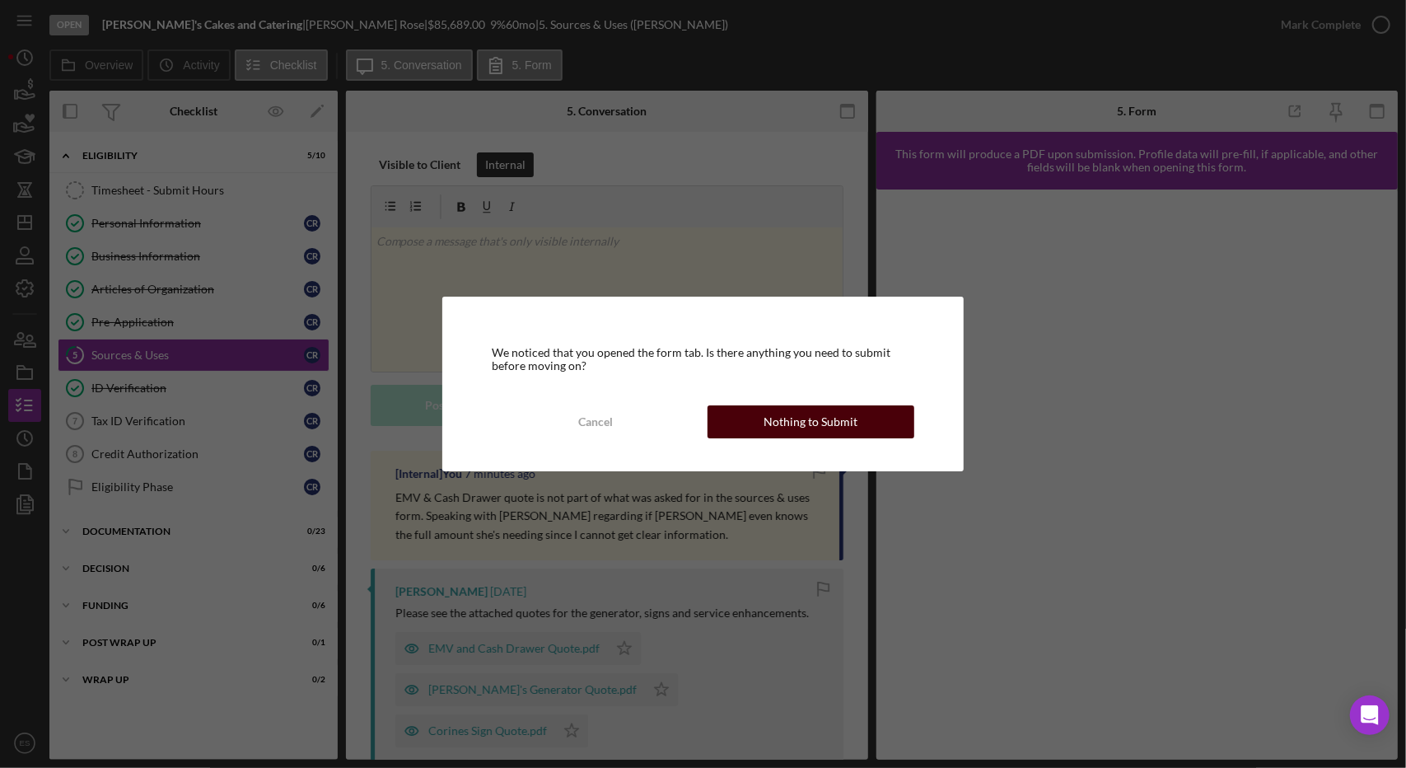
click at [845, 418] on div "Nothing to Submit" at bounding box center [811, 421] width 94 height 33
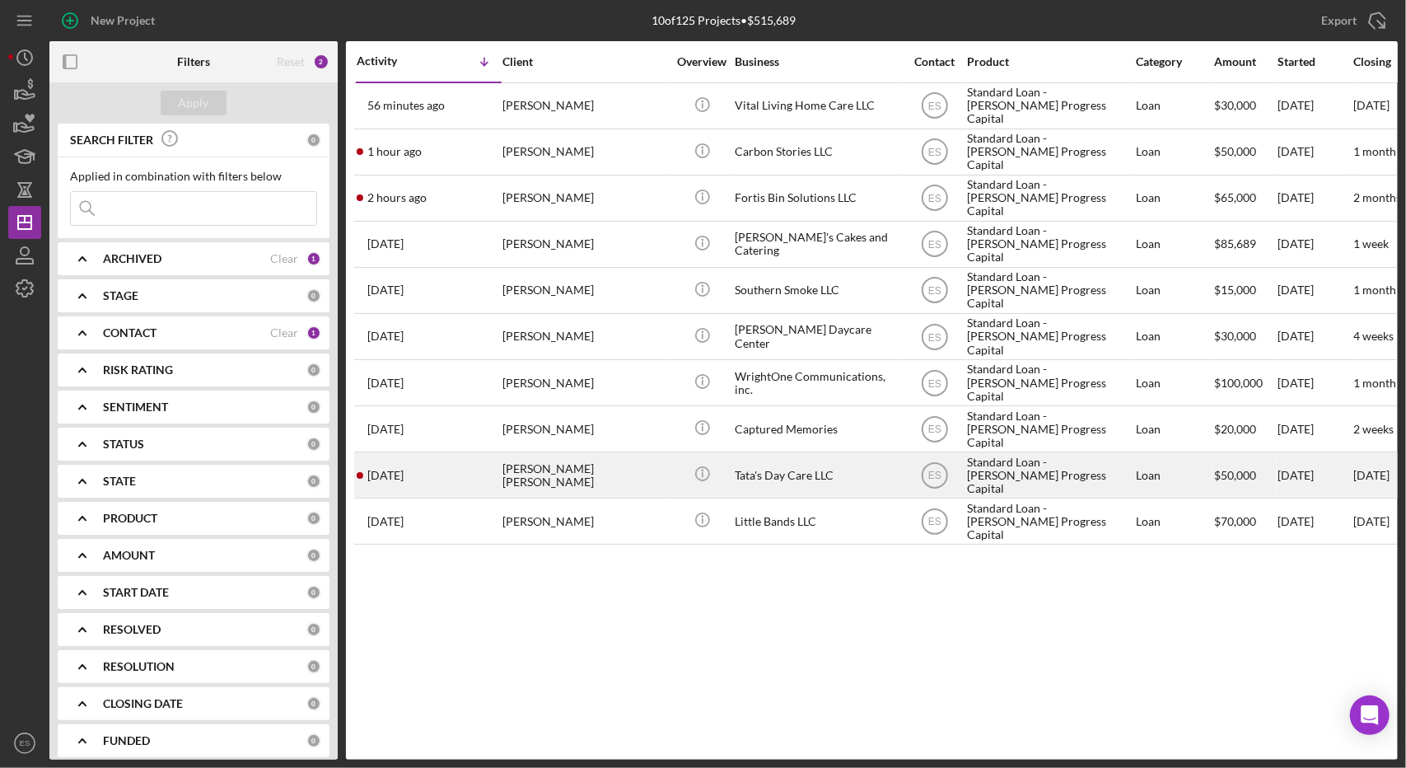
click at [884, 474] on div "Tata's Day Care LLC" at bounding box center [817, 475] width 165 height 44
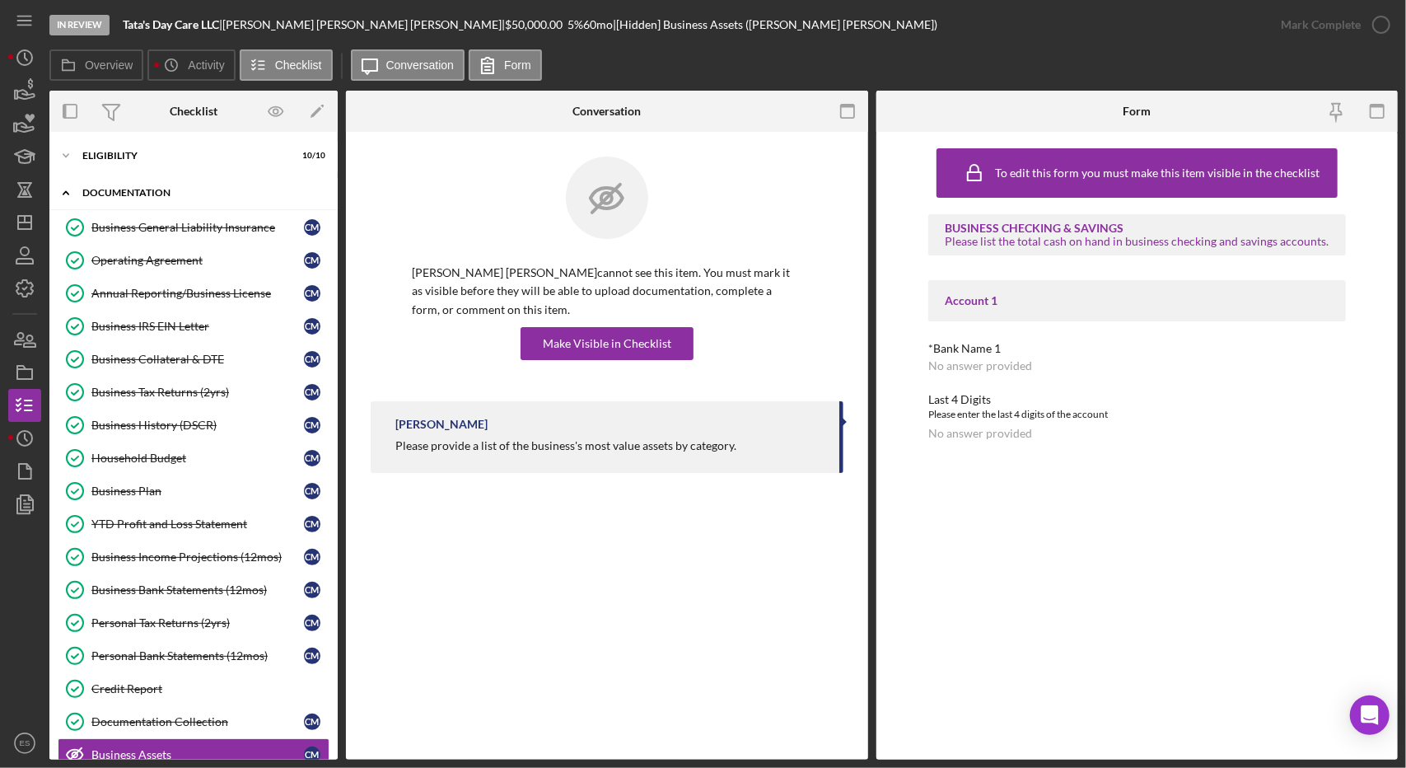
click at [130, 194] on div "Documentation" at bounding box center [199, 193] width 235 height 10
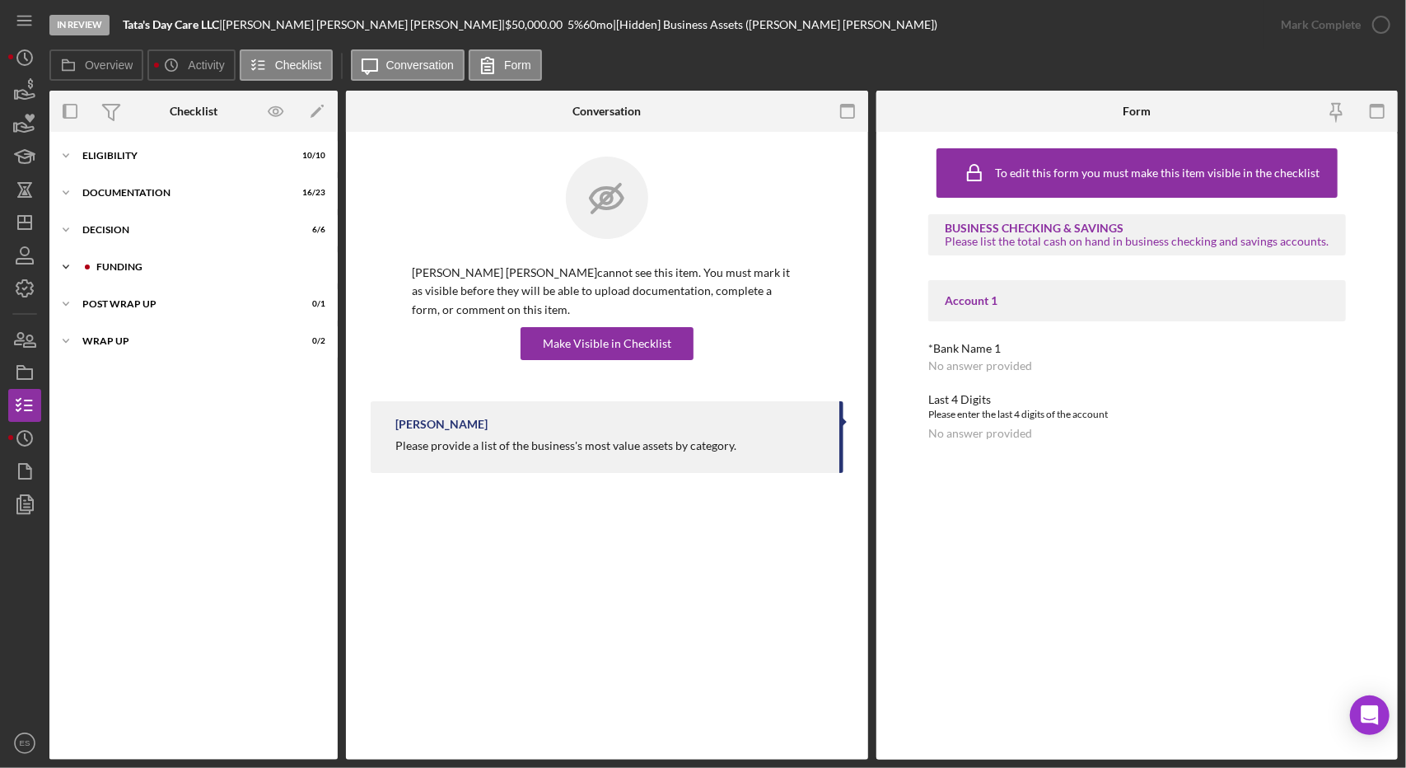
click at [129, 253] on div "Icon/Expander Funding 3 / 6" at bounding box center [193, 266] width 288 height 33
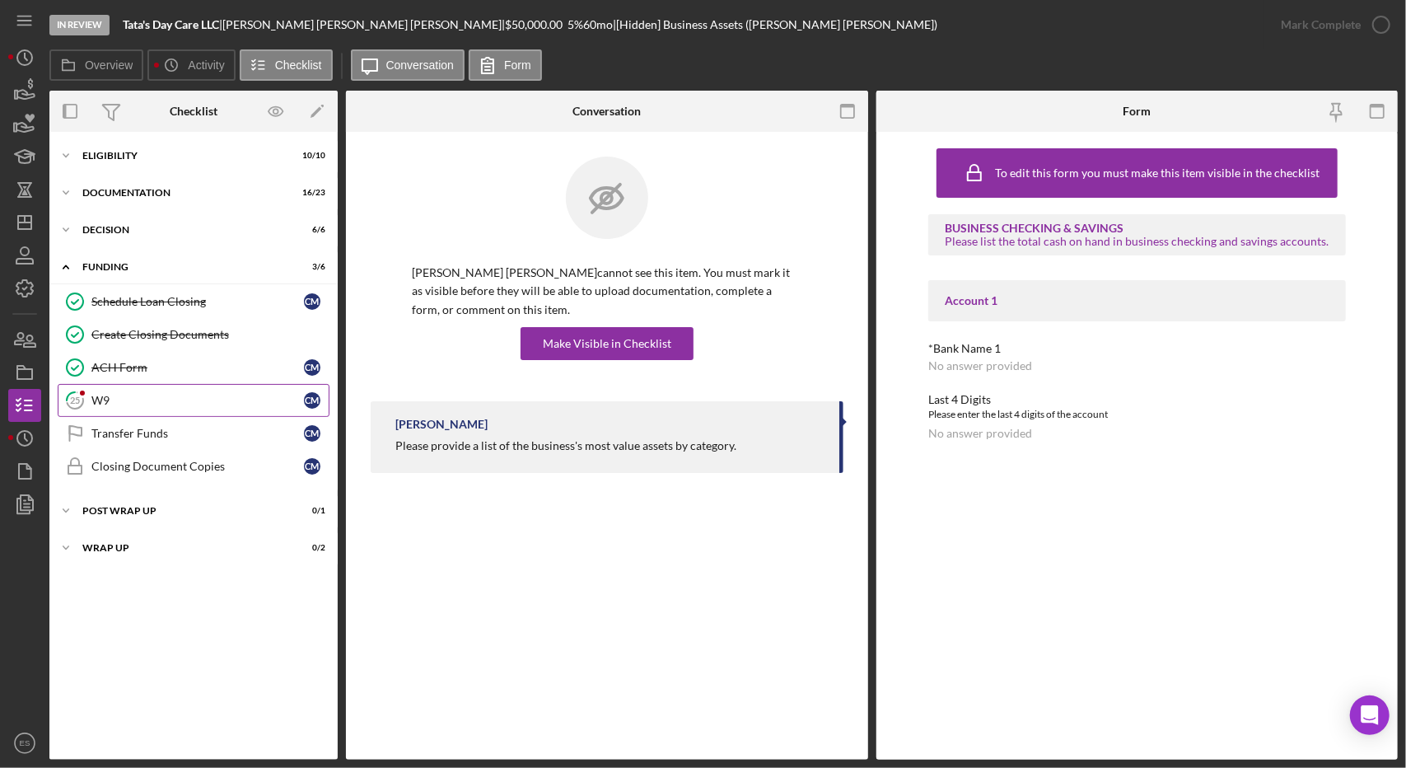
click at [148, 399] on div "W9" at bounding box center [197, 400] width 213 height 13
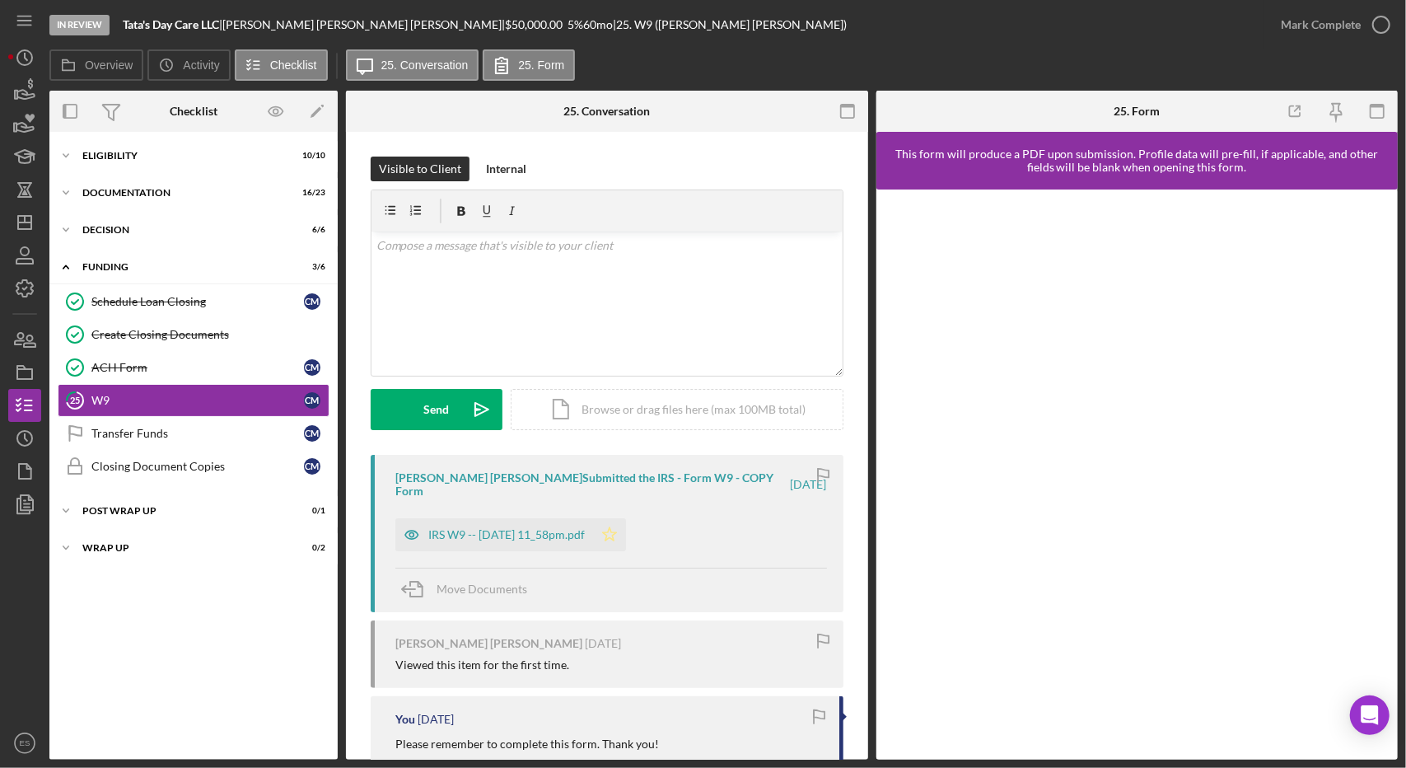
click at [617, 540] on polygon "button" at bounding box center [610, 533] width 14 height 13
click at [552, 546] on div "IRS W9 -- [DATE] 11_58pm.pdf" at bounding box center [494, 534] width 198 height 33
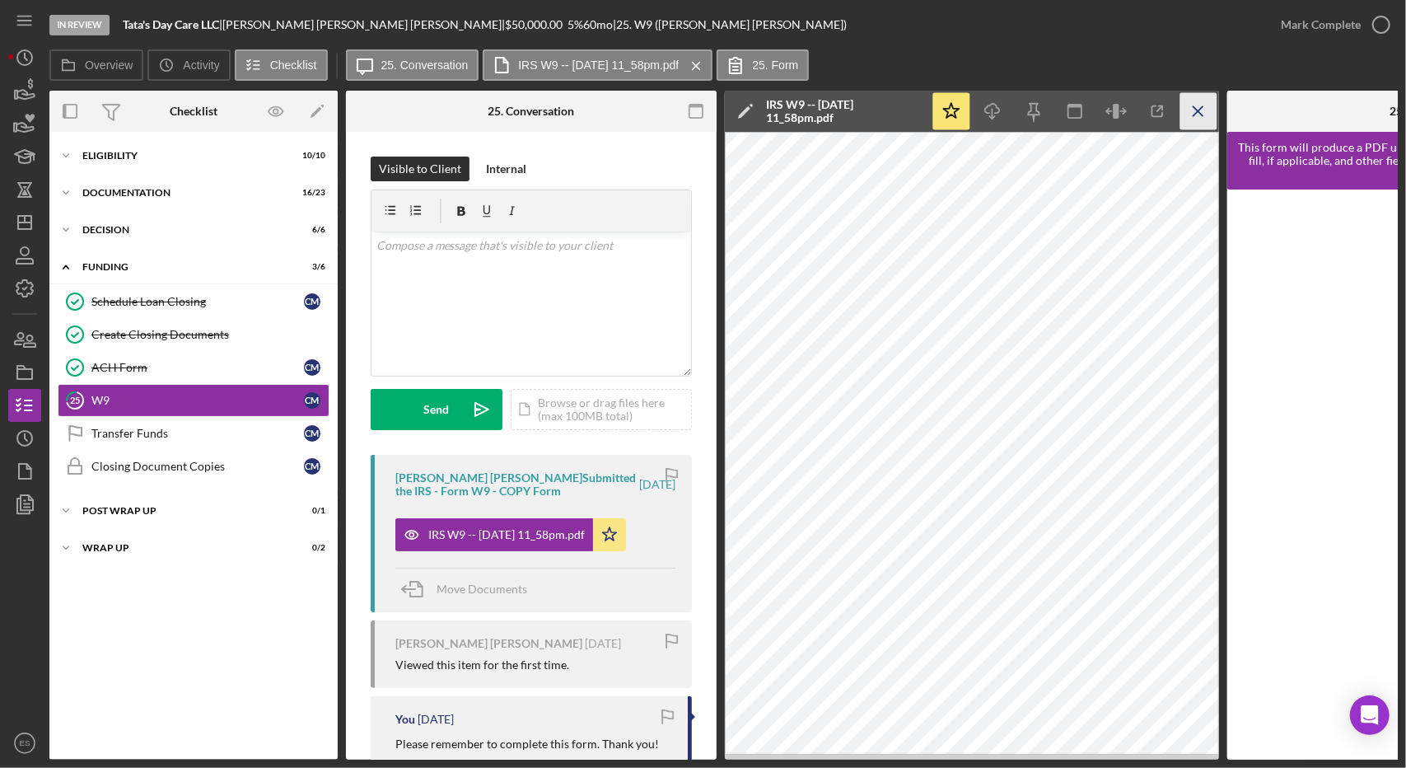
click at [1201, 110] on icon "Icon/Menu Close" at bounding box center [1199, 111] width 37 height 37
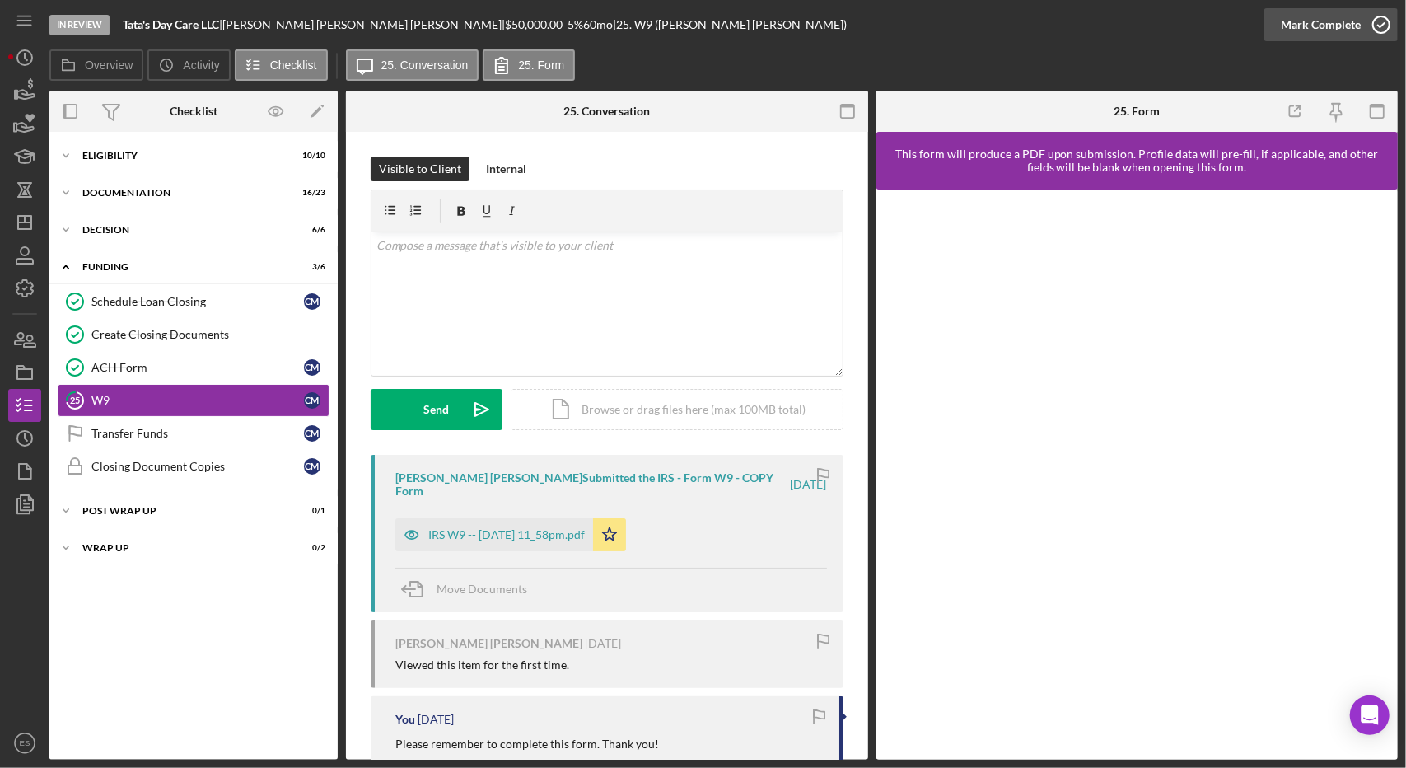
click at [1345, 16] on div "Mark Complete" at bounding box center [1321, 24] width 80 height 33
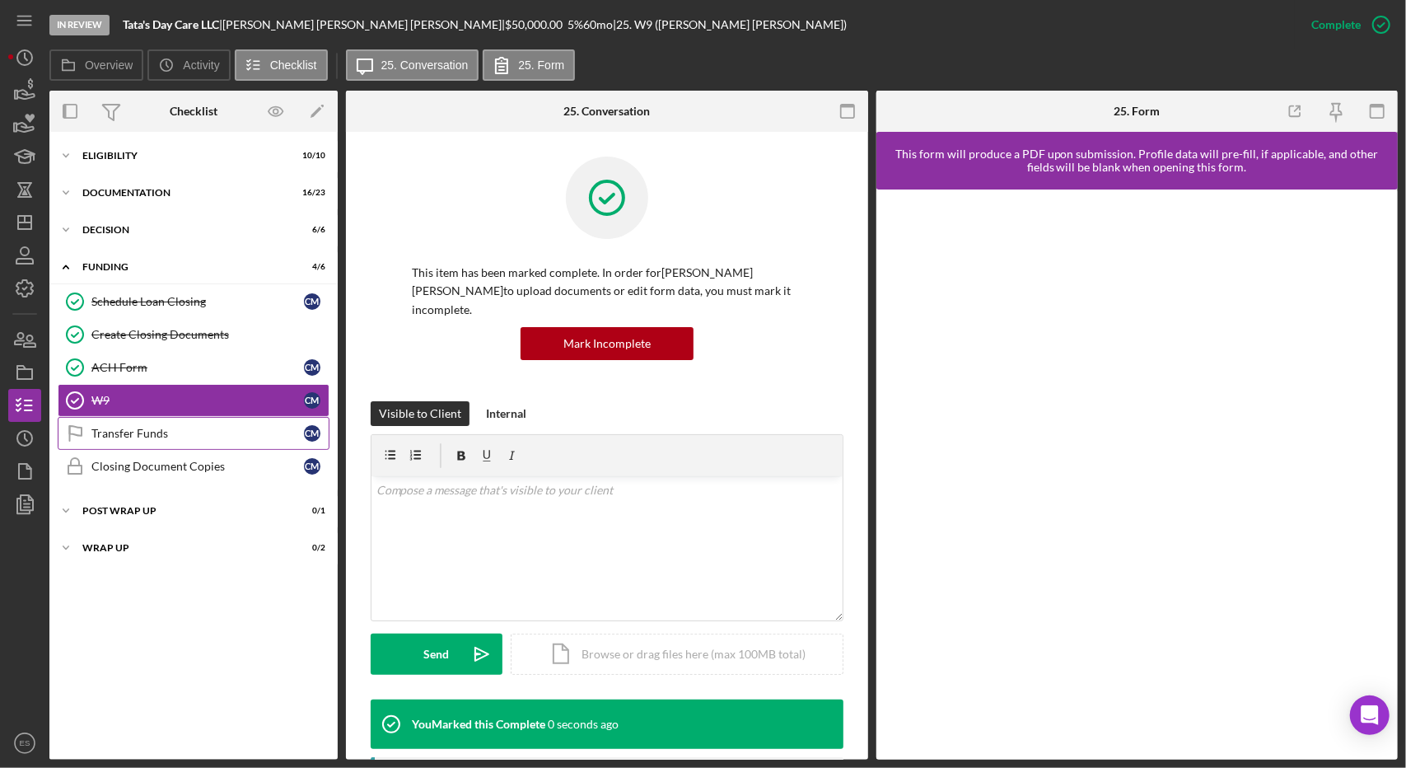
click at [153, 442] on link "Transfer Funds Transfer Funds C M" at bounding box center [194, 433] width 272 height 33
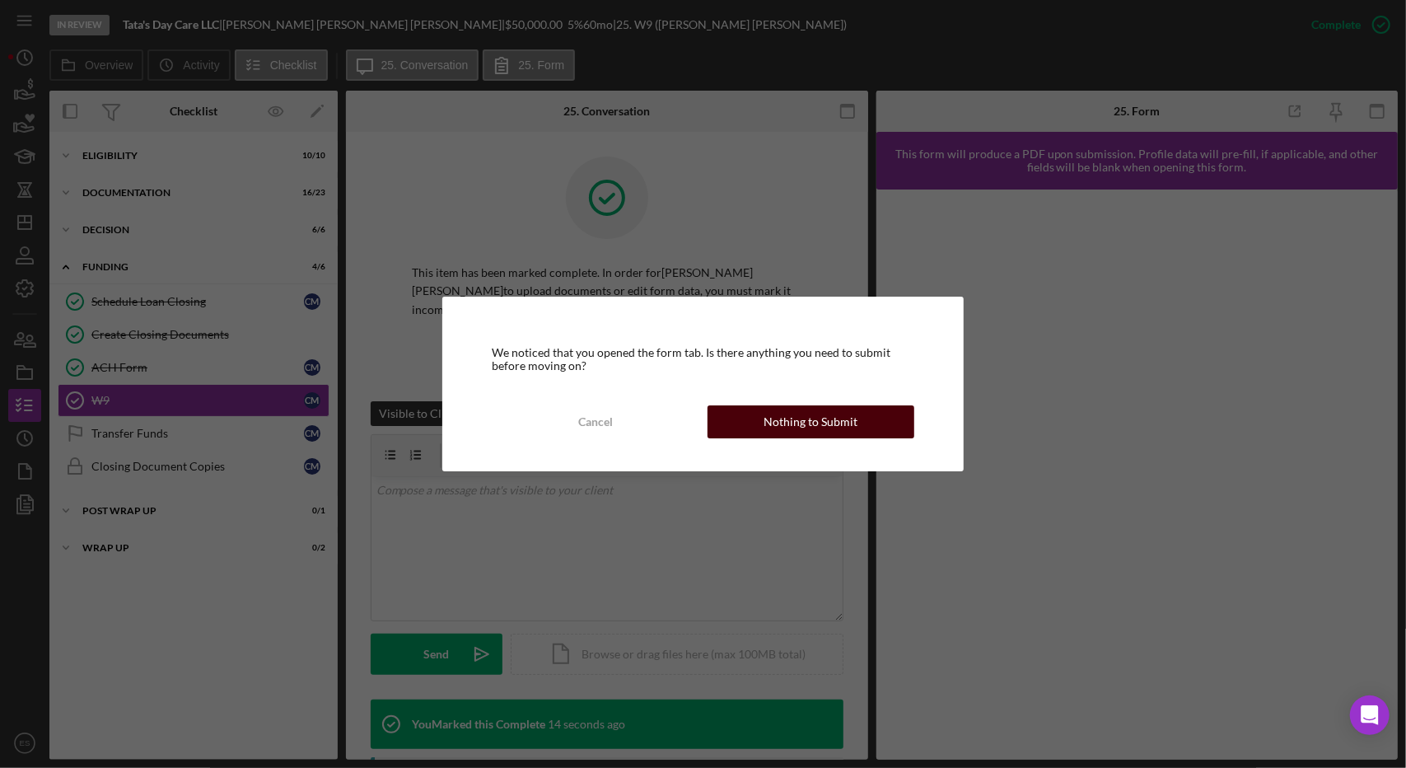
click at [750, 419] on button "Nothing to Submit" at bounding box center [811, 421] width 207 height 33
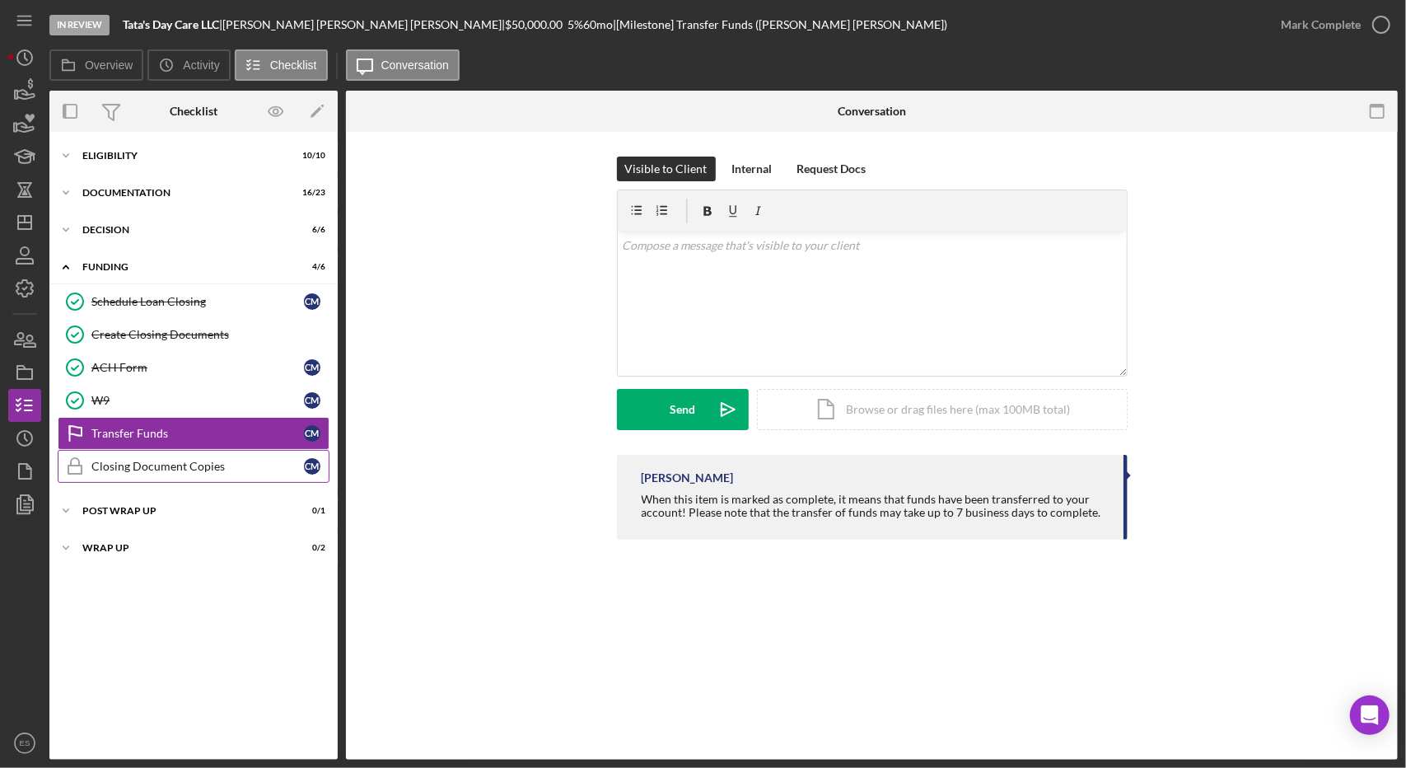
click at [214, 467] on div "Closing Document Copies" at bounding box center [197, 466] width 213 height 13
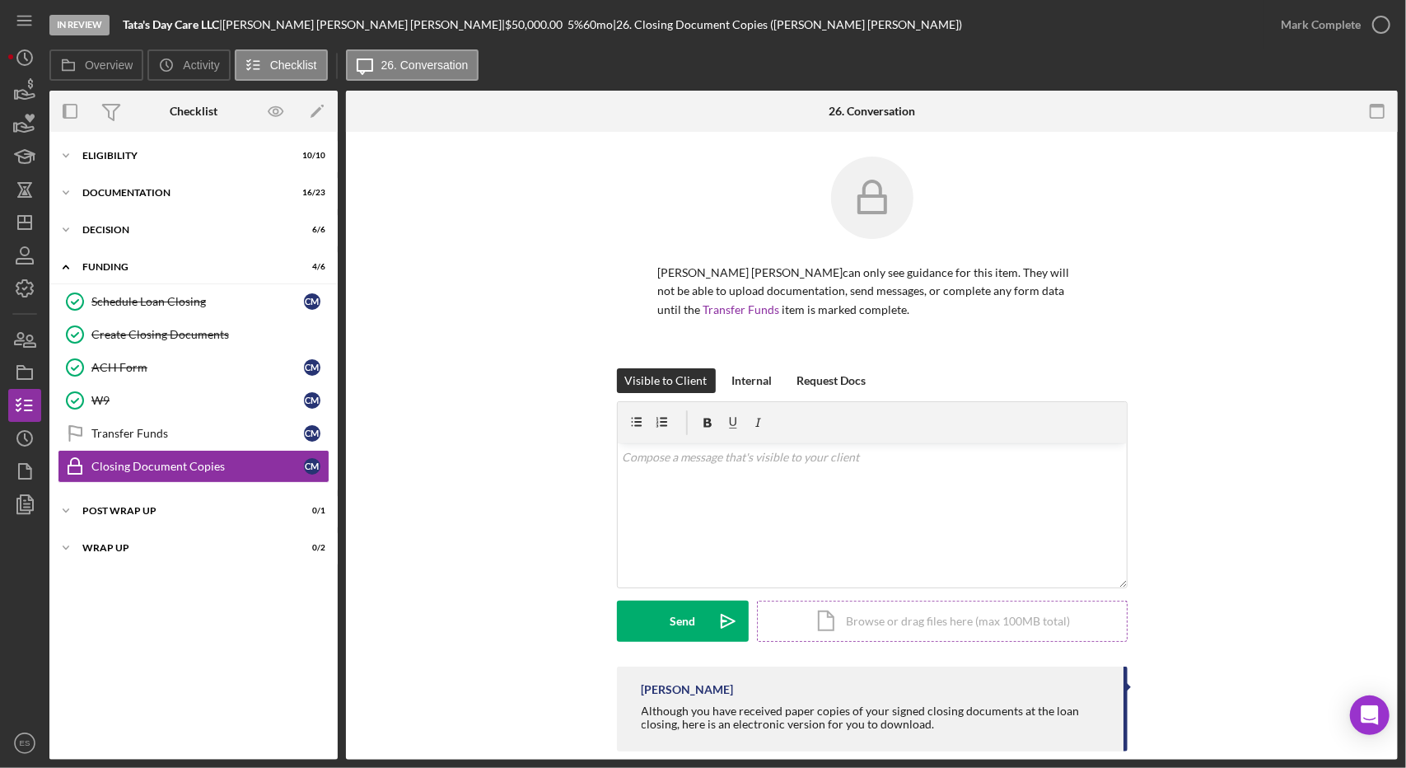
click at [877, 617] on div "Icon/Document Browse or drag files here (max 100MB total) Tap to choose files o…" at bounding box center [942, 621] width 371 height 41
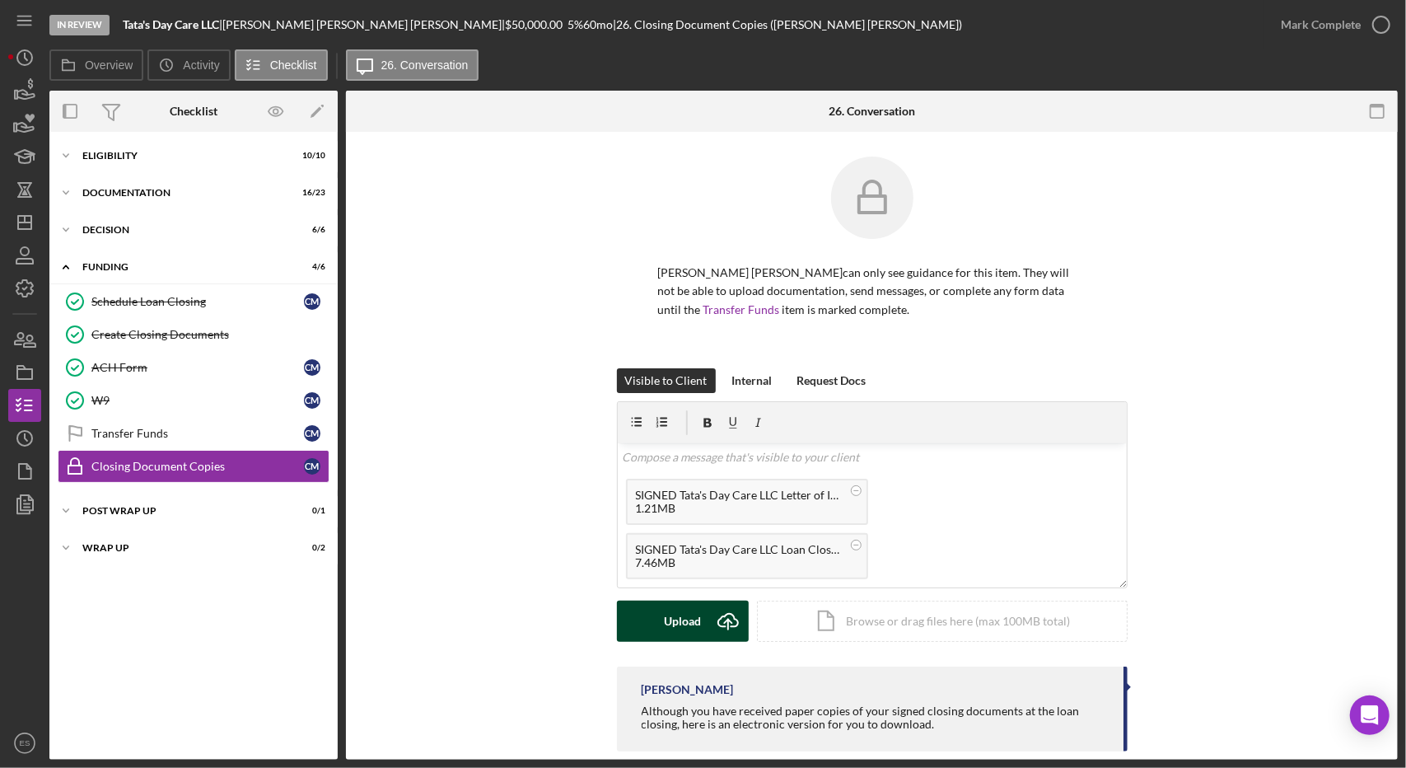
click at [699, 629] on button "Upload Icon/Upload" at bounding box center [683, 621] width 132 height 41
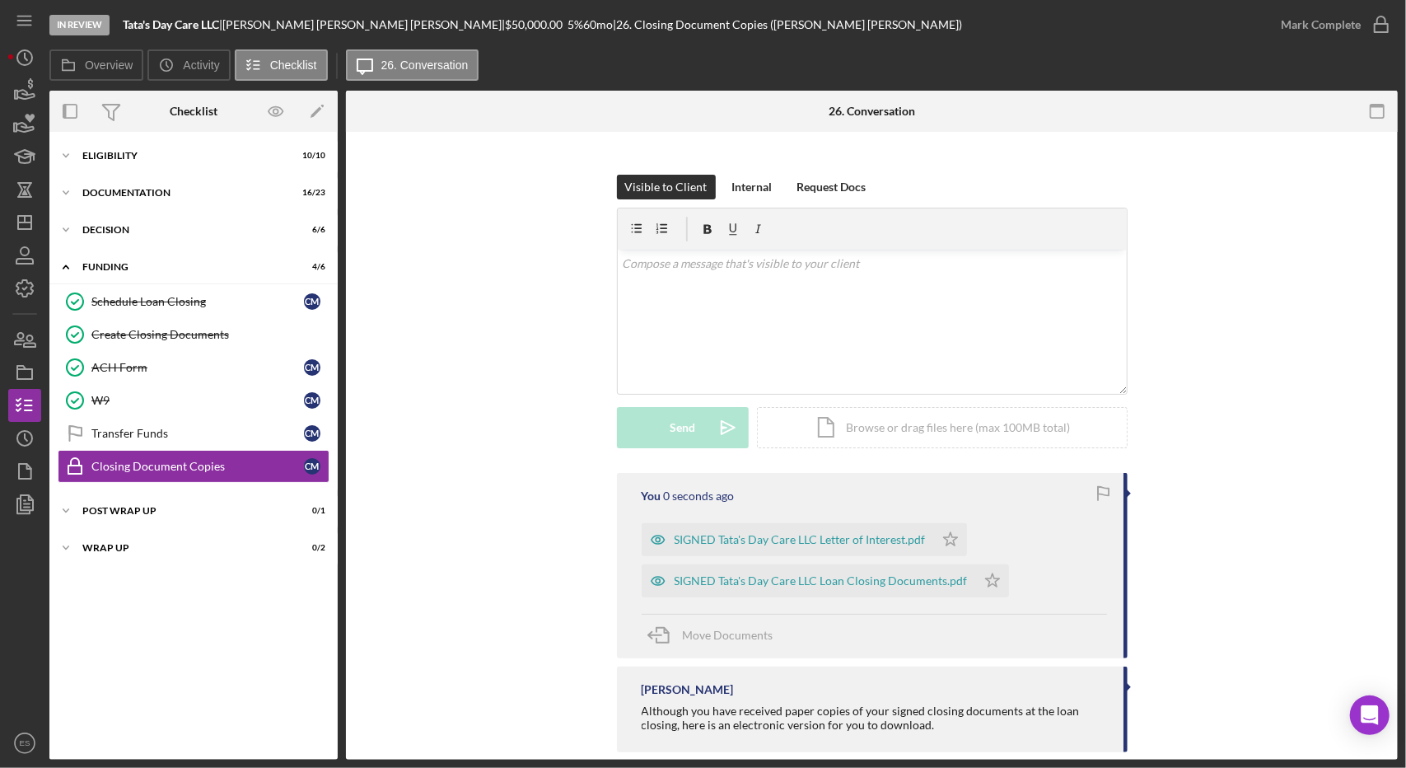
scroll to position [218, 0]
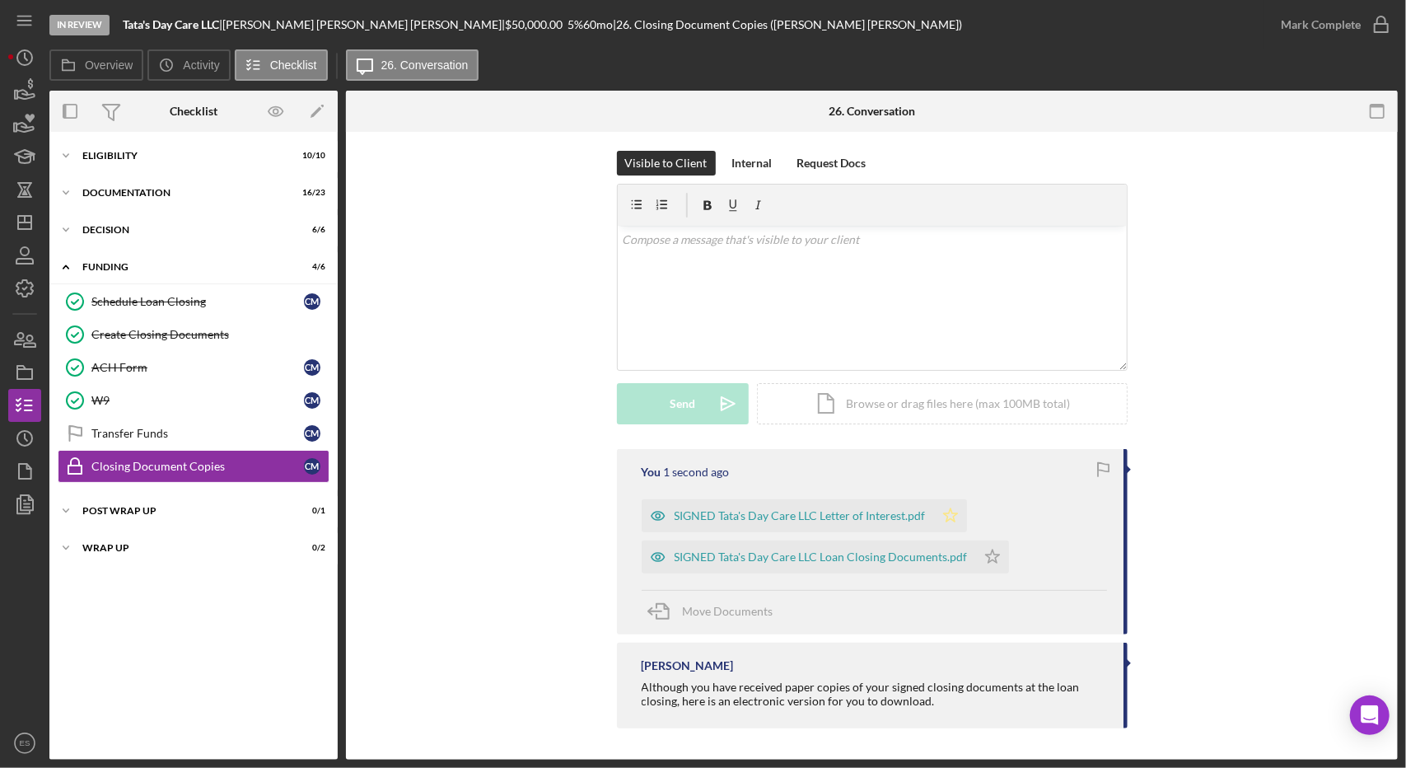
click at [955, 512] on icon "Icon/Star" at bounding box center [950, 515] width 33 height 33
click at [991, 558] on icon "Icon/Star" at bounding box center [992, 556] width 33 height 33
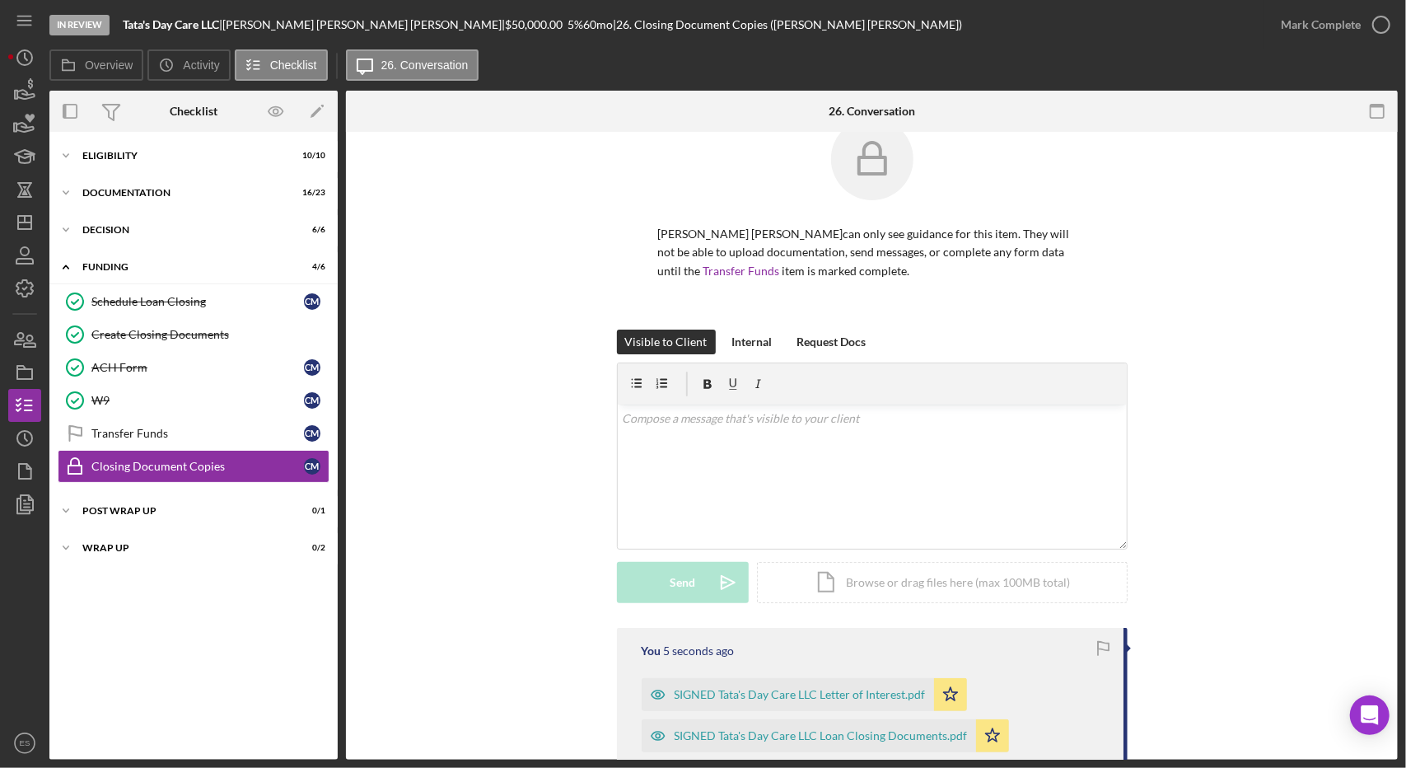
scroll to position [36, 0]
click at [1394, 15] on icon "button" at bounding box center [1381, 24] width 41 height 41
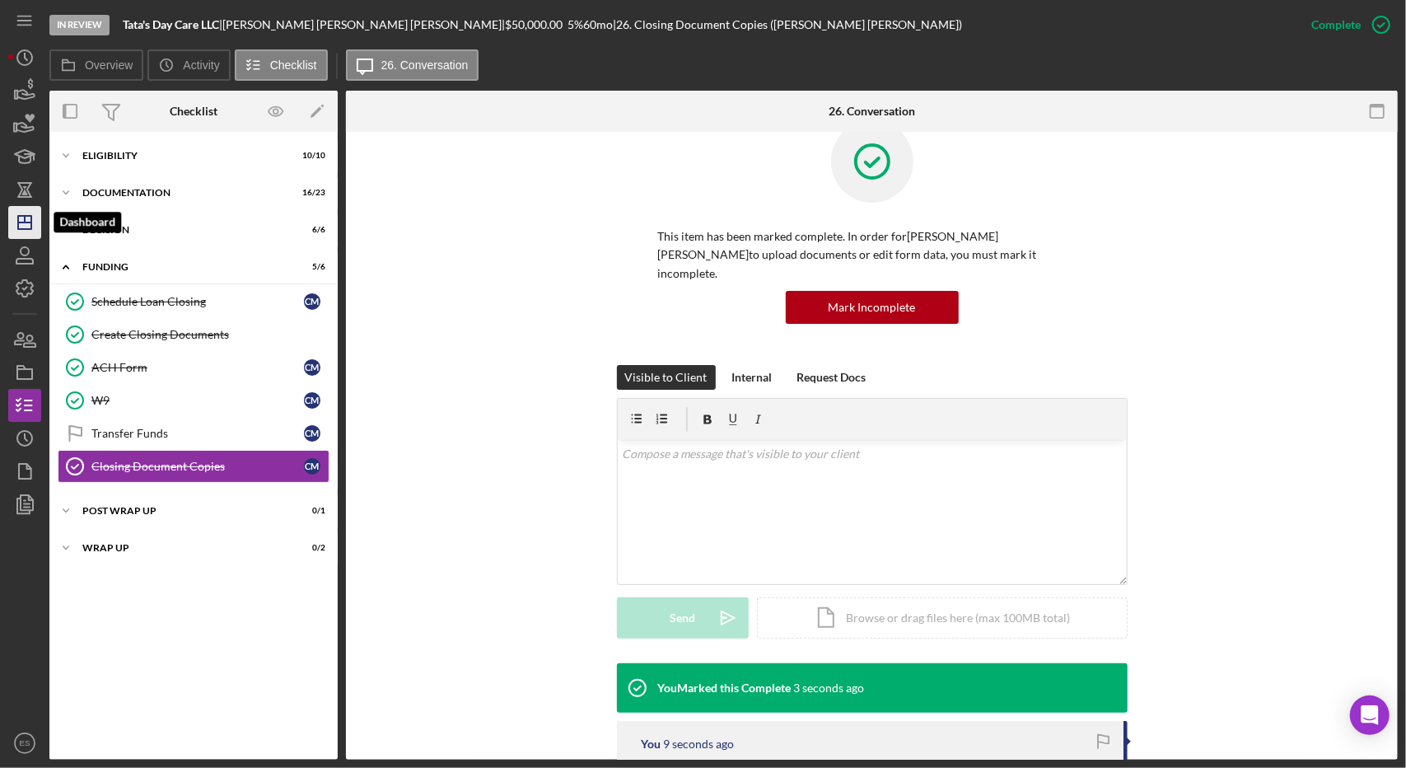
click at [22, 228] on polygon "button" at bounding box center [24, 222] width 13 height 13
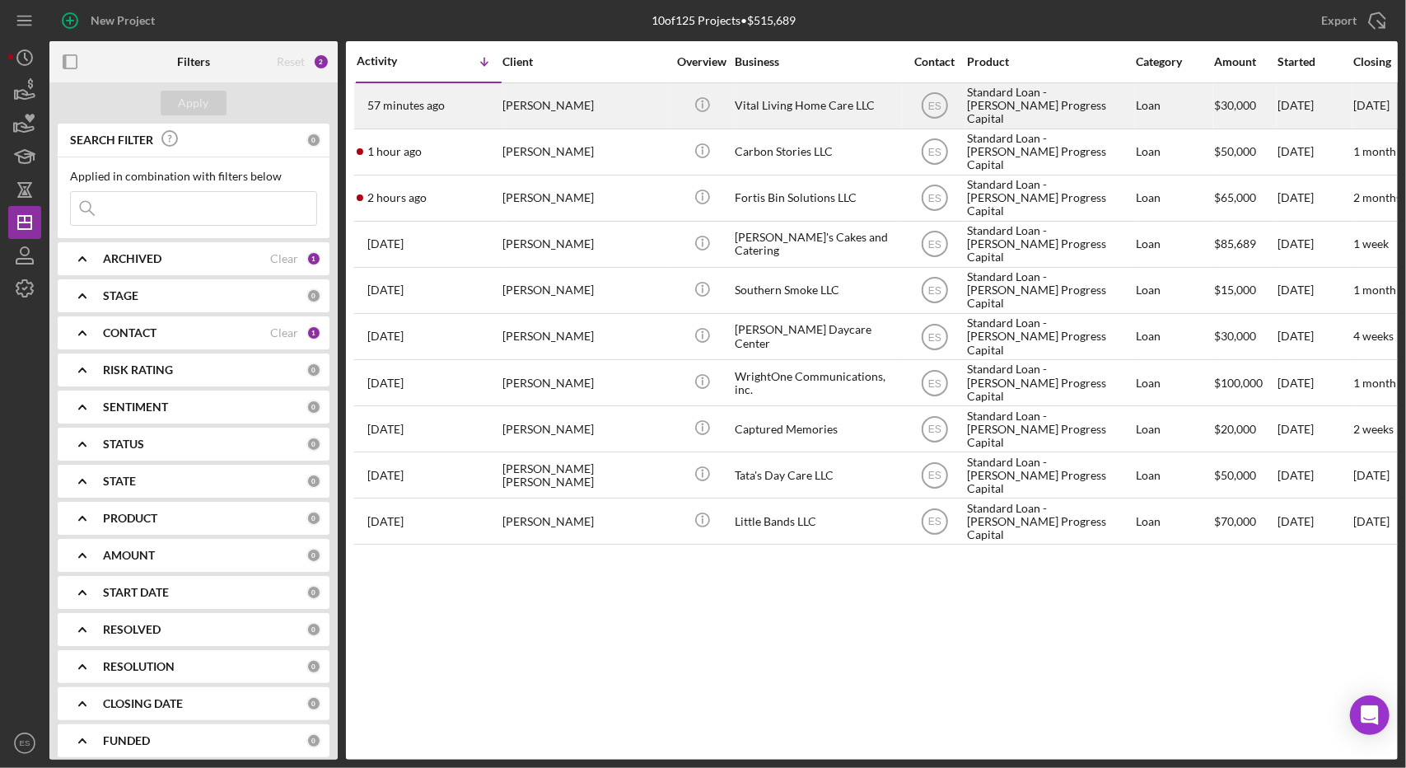
click at [1021, 110] on div "Standard Loan - [PERSON_NAME] Progress Capital" at bounding box center [1049, 106] width 165 height 44
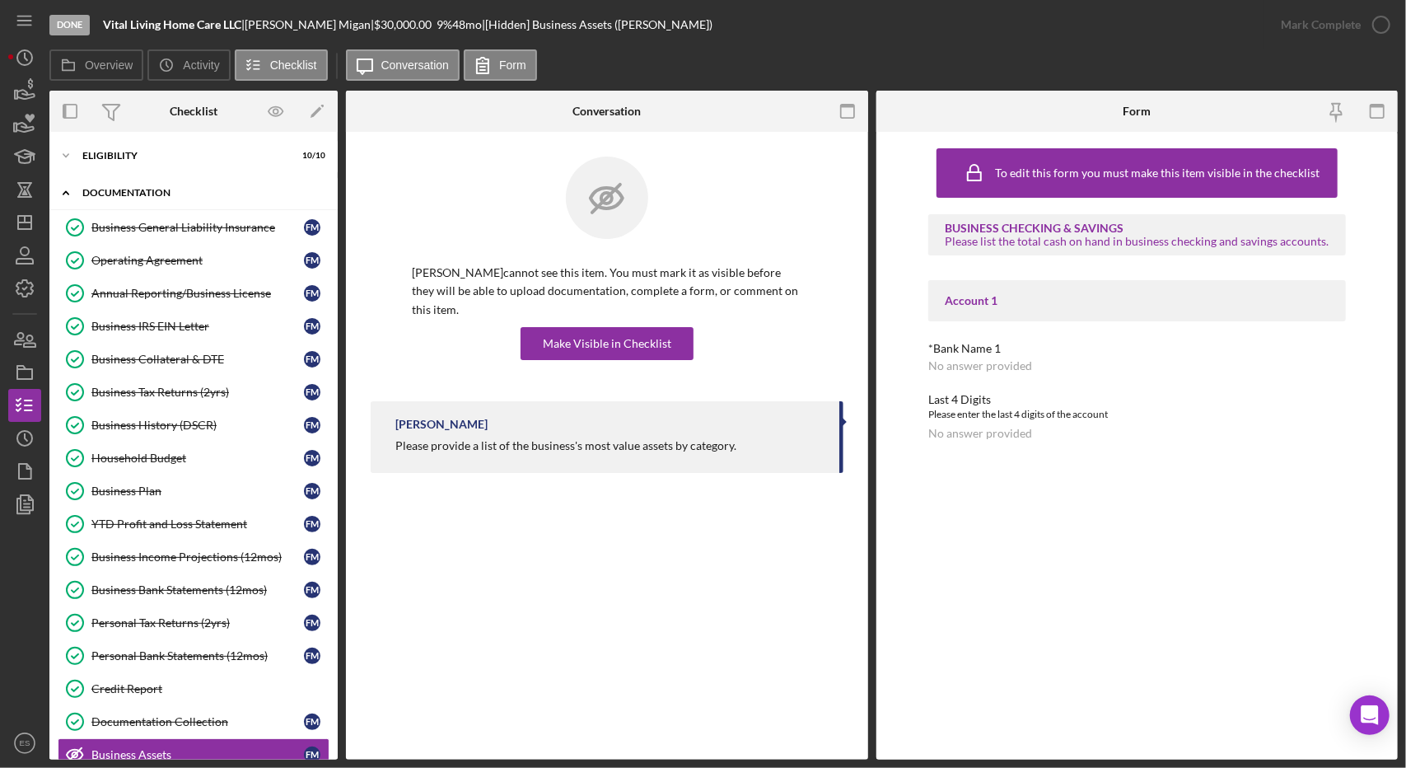
click at [191, 208] on div "Icon/Expander Documentation 16 / 23" at bounding box center [193, 193] width 288 height 34
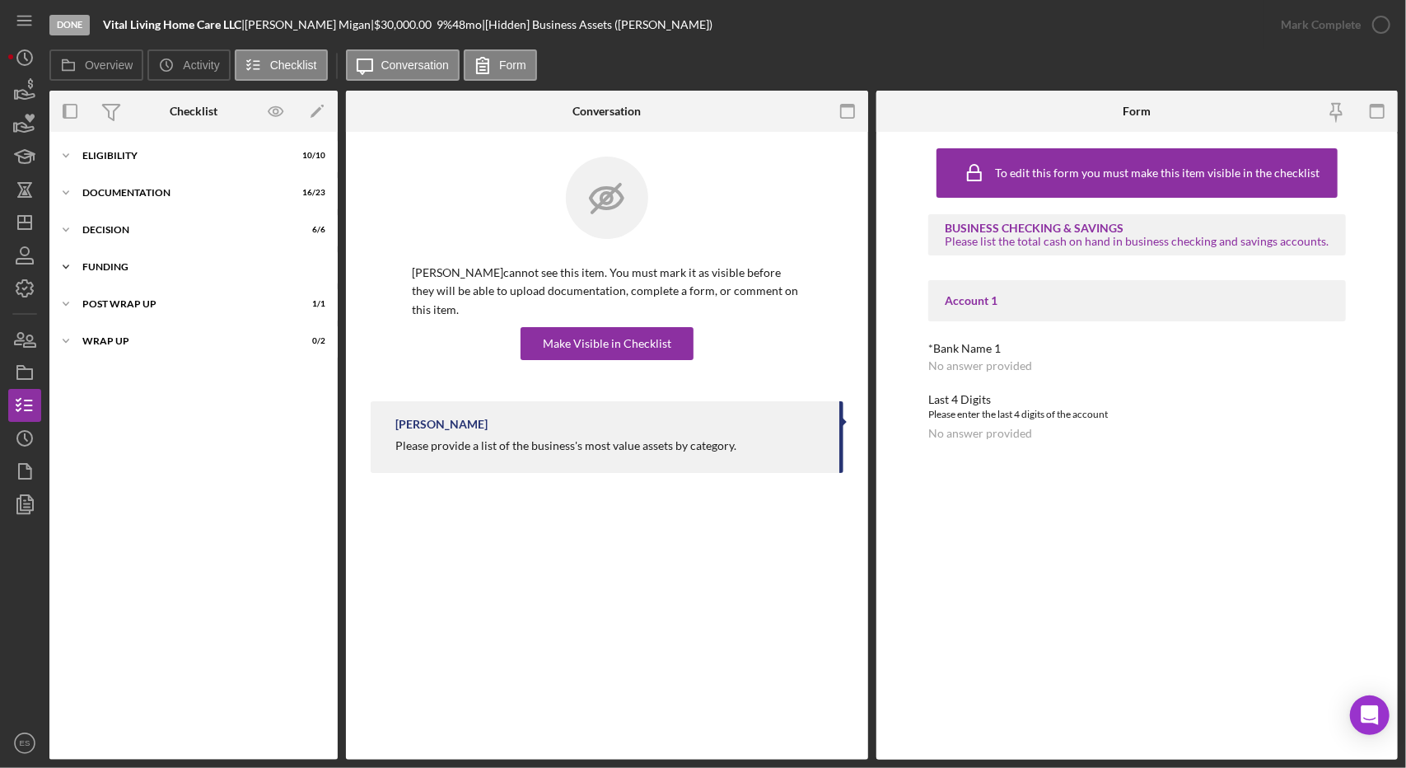
click at [148, 275] on div "Icon/Expander Funding 6 / 6" at bounding box center [193, 266] width 288 height 33
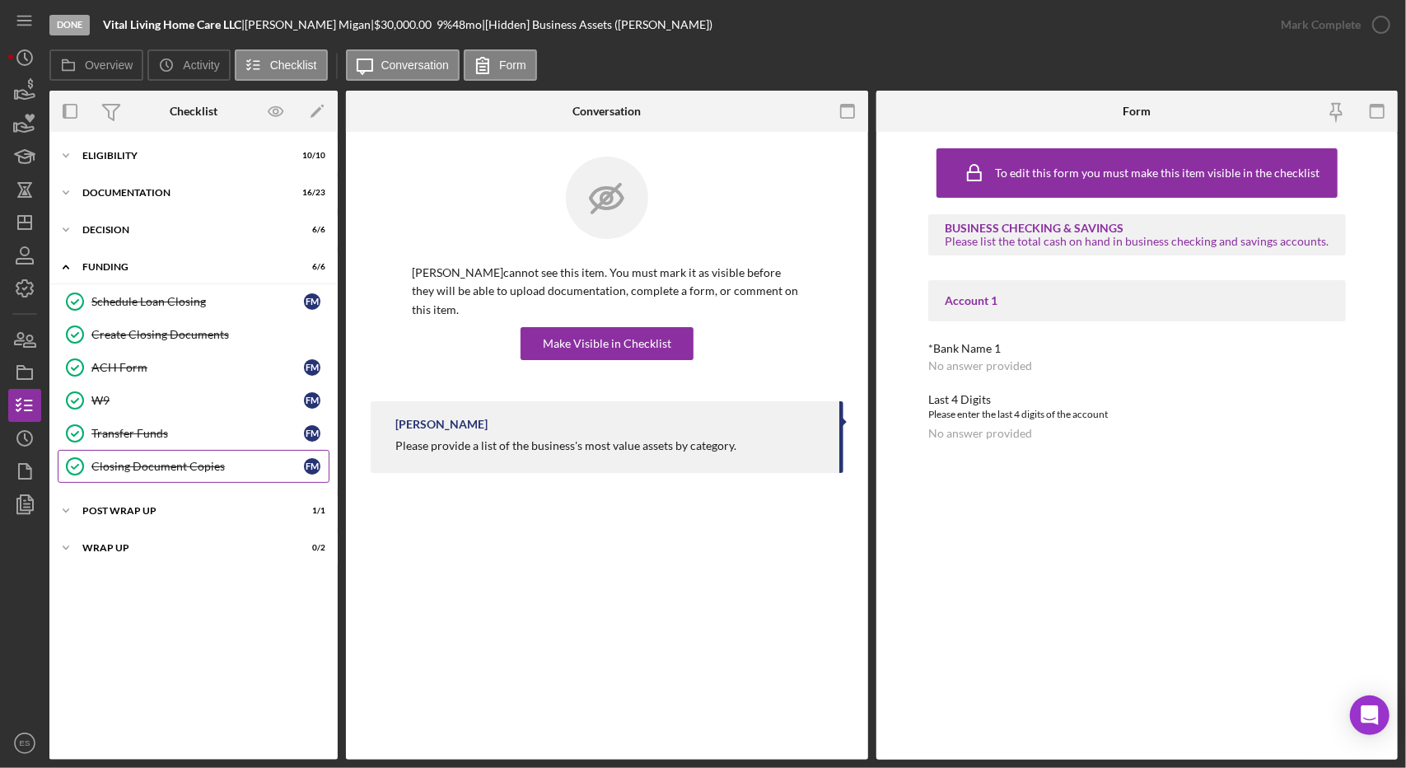
click at [175, 461] on div "Closing Document Copies" at bounding box center [197, 466] width 213 height 13
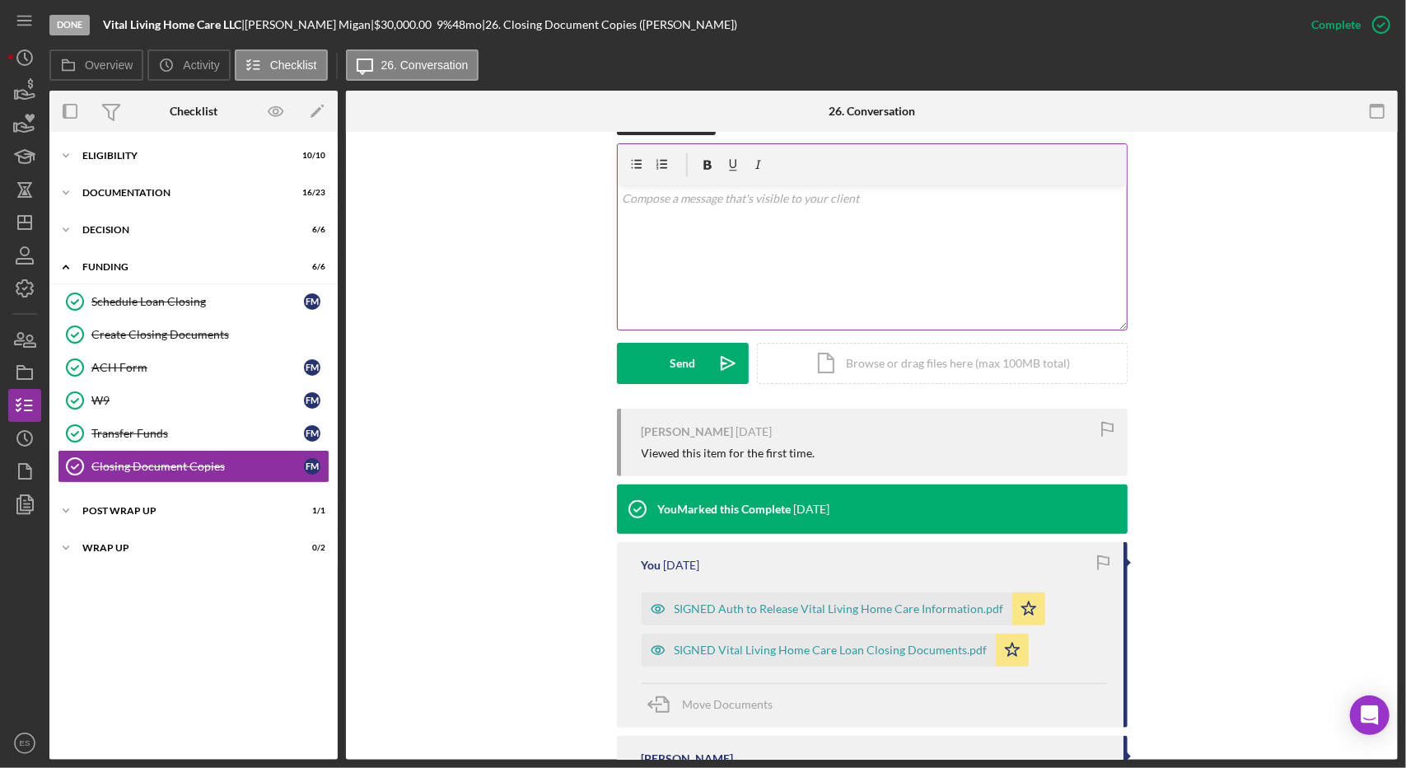
scroll to position [274, 0]
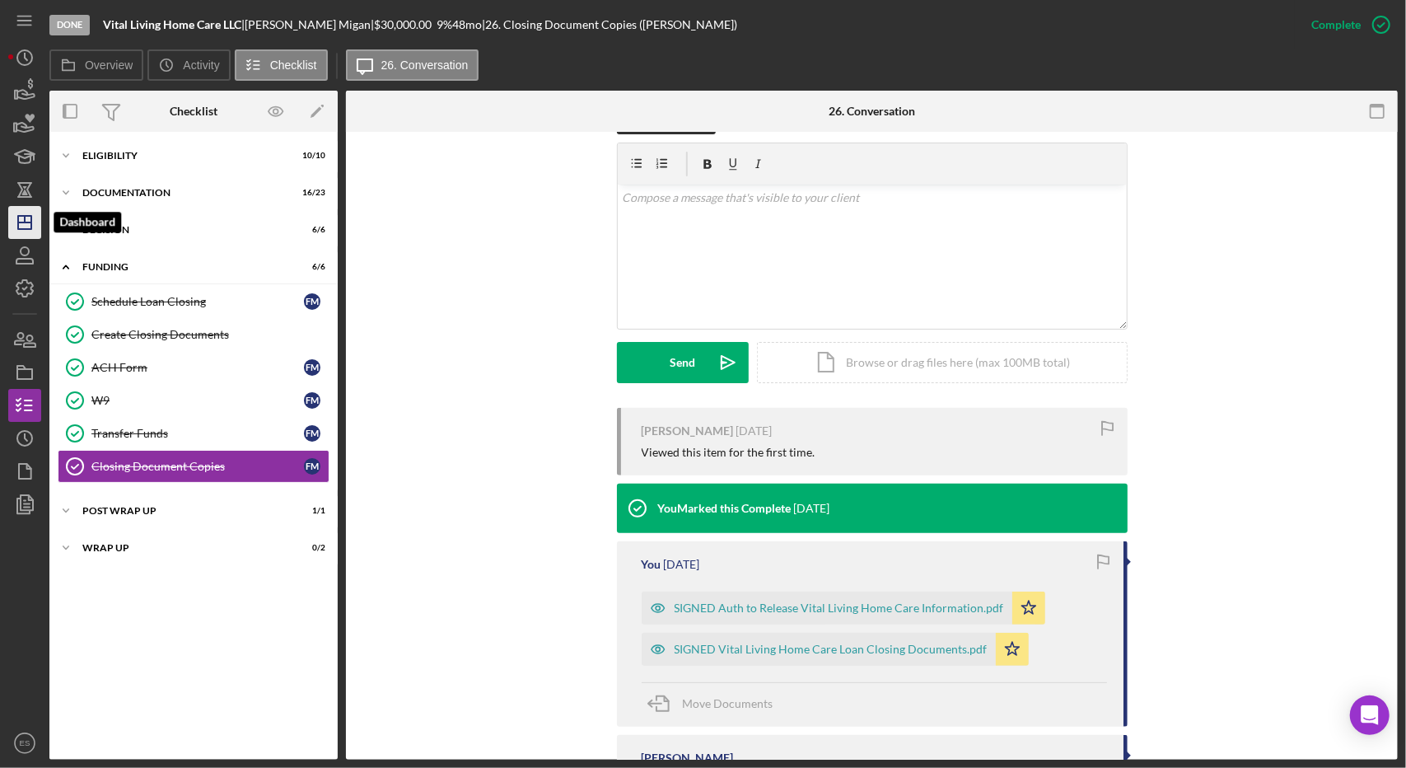
click at [25, 224] on icon "Icon/Dashboard" at bounding box center [24, 222] width 41 height 41
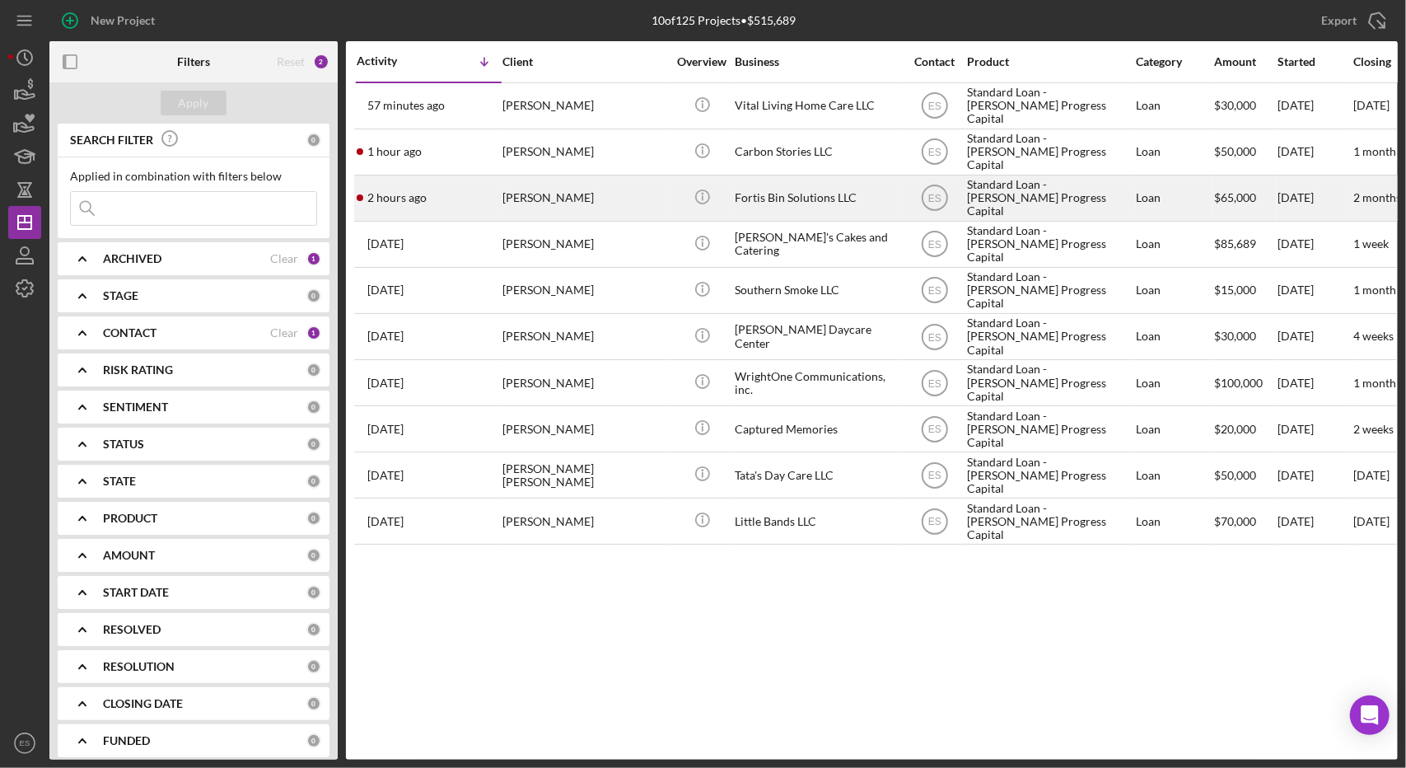
click at [840, 189] on div "Fortis Bin Solutions LLC" at bounding box center [817, 198] width 165 height 44
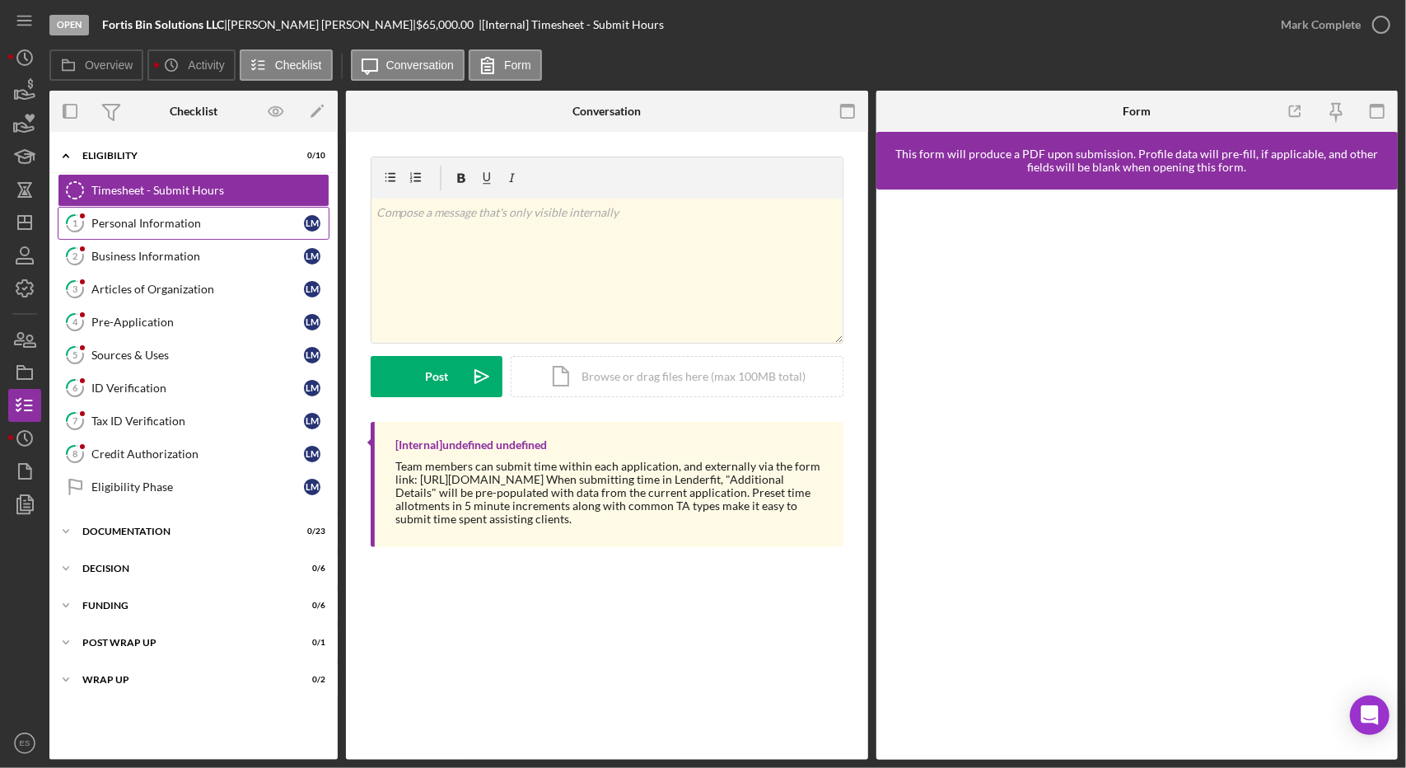
click at [193, 226] on div "Personal Information" at bounding box center [197, 223] width 213 height 13
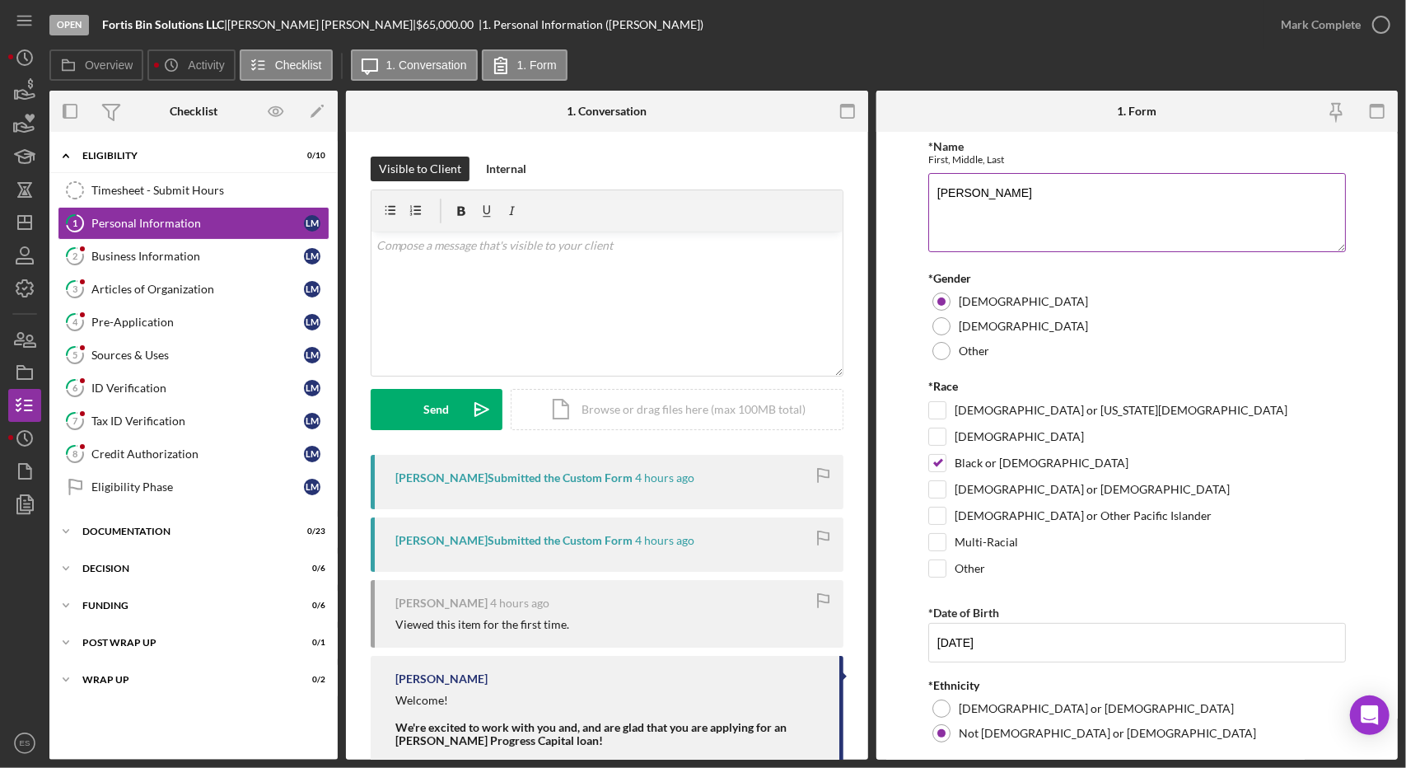
click at [966, 194] on textarea "[PERSON_NAME]" at bounding box center [1138, 212] width 418 height 79
click at [996, 192] on textarea "[PERSON_NAME], [PERSON_NAME]" at bounding box center [1138, 212] width 418 height 79
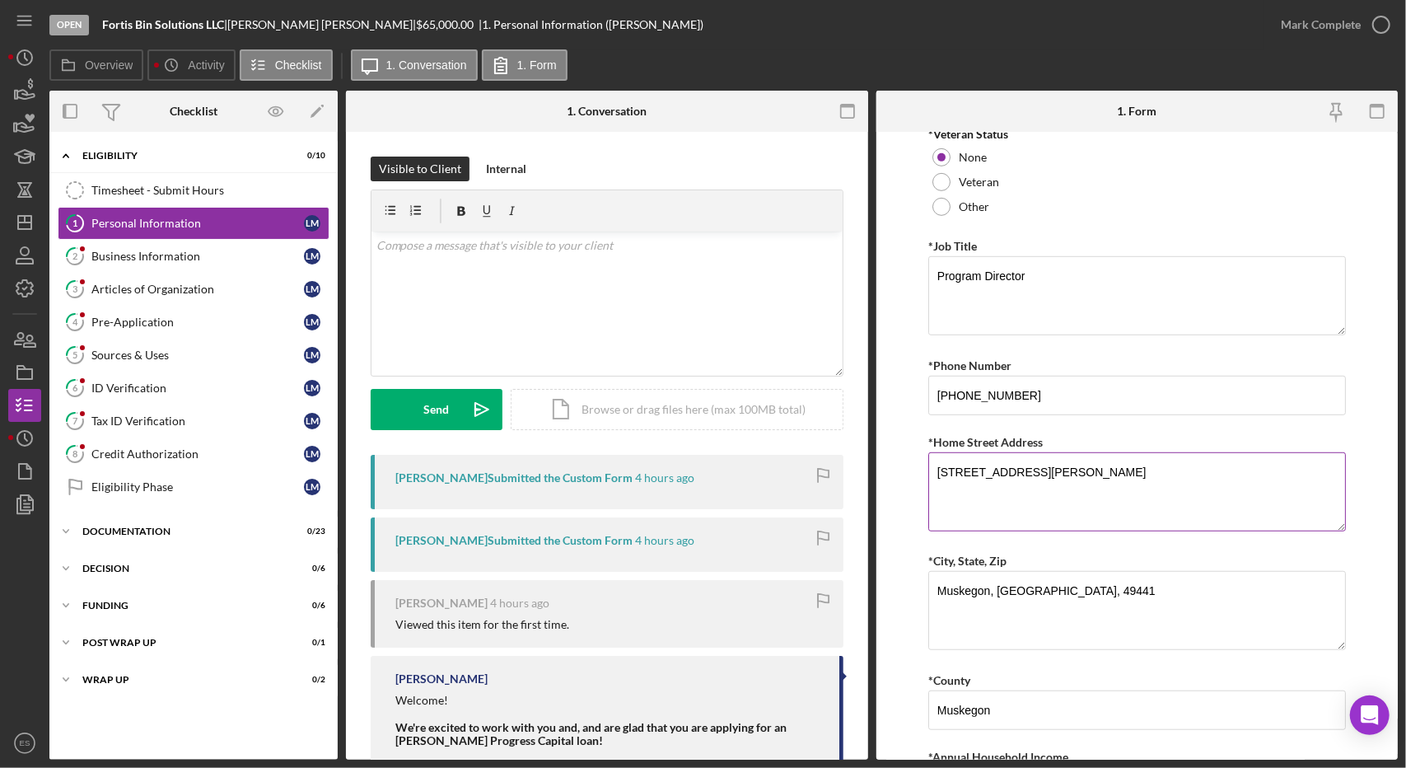
scroll to position [732, 0]
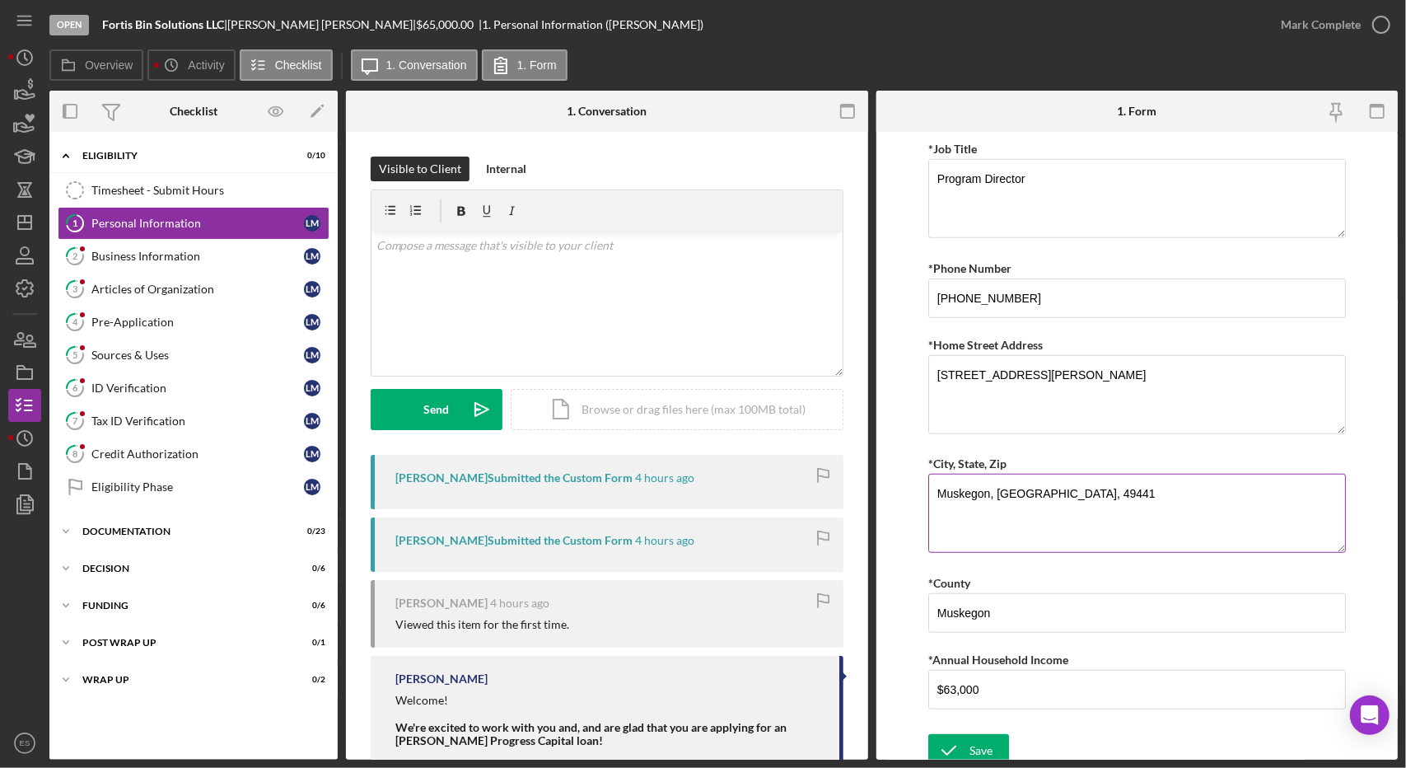
type textarea "[PERSON_NAME] [PERSON_NAME]"
click at [1010, 490] on textarea "Muskegon, [GEOGRAPHIC_DATA], 49441" at bounding box center [1138, 513] width 418 height 79
click at [1084, 475] on textarea "Muskegon, MI 49441" at bounding box center [1138, 513] width 418 height 79
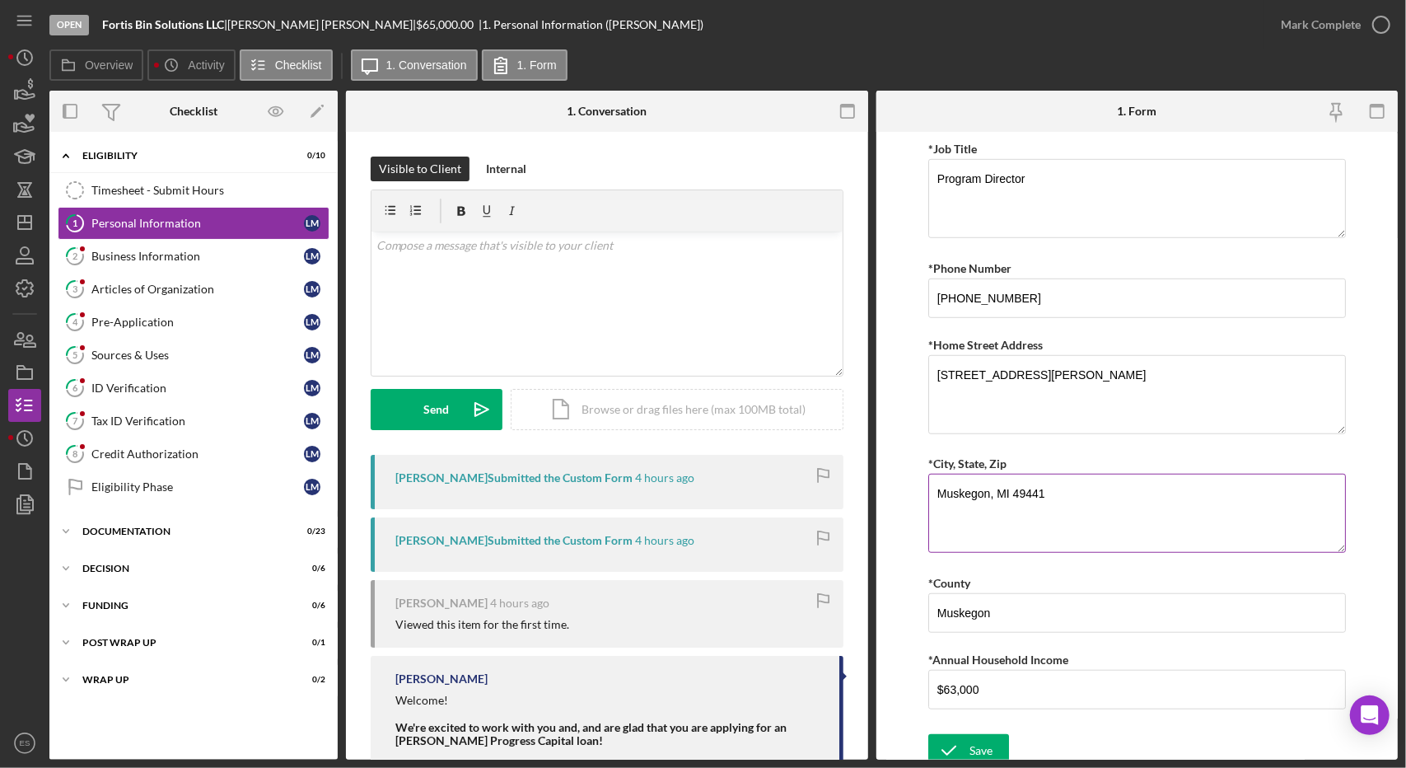
click at [1084, 475] on textarea "Muskegon, MI 49441" at bounding box center [1138, 513] width 418 height 79
type textarea "Muskegon, MI 49441"
click at [1078, 505] on textarea "Muskegon, MI 49441" at bounding box center [1138, 513] width 418 height 79
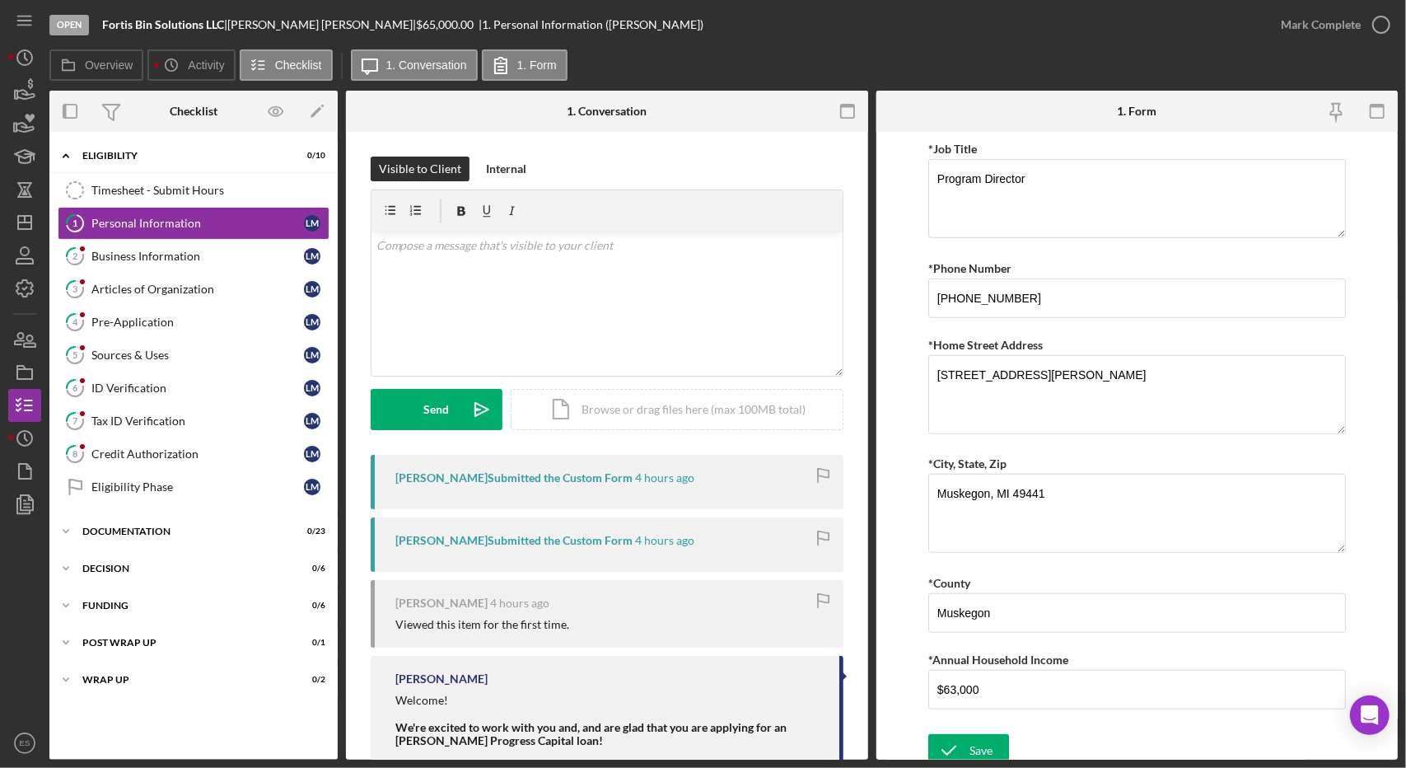
click at [901, 461] on form "*Name First, Middle, Last [PERSON_NAME] [PERSON_NAME] *Gender [DEMOGRAPHIC_DATA…" at bounding box center [1138, 446] width 522 height 628
click at [970, 736] on div "Save" at bounding box center [981, 750] width 23 height 33
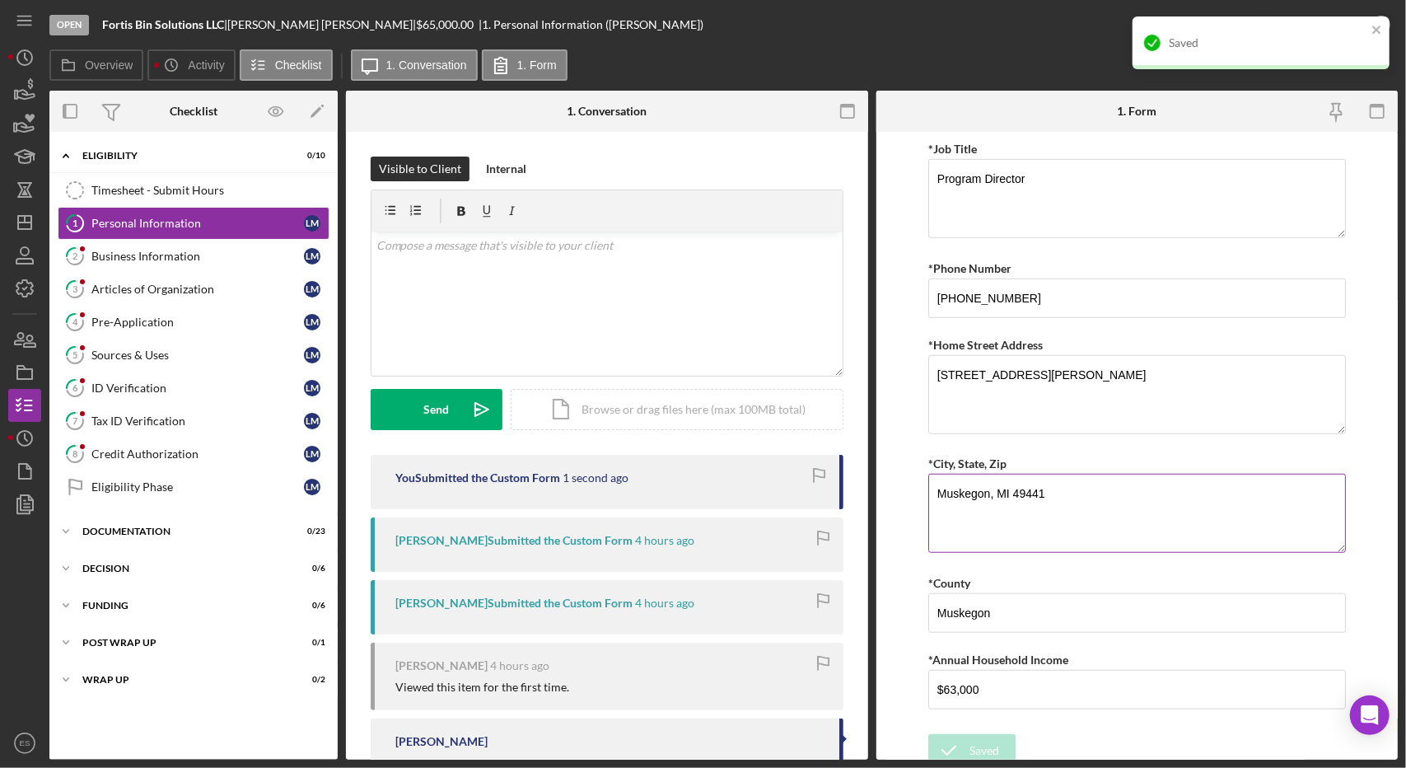
scroll to position [0, 0]
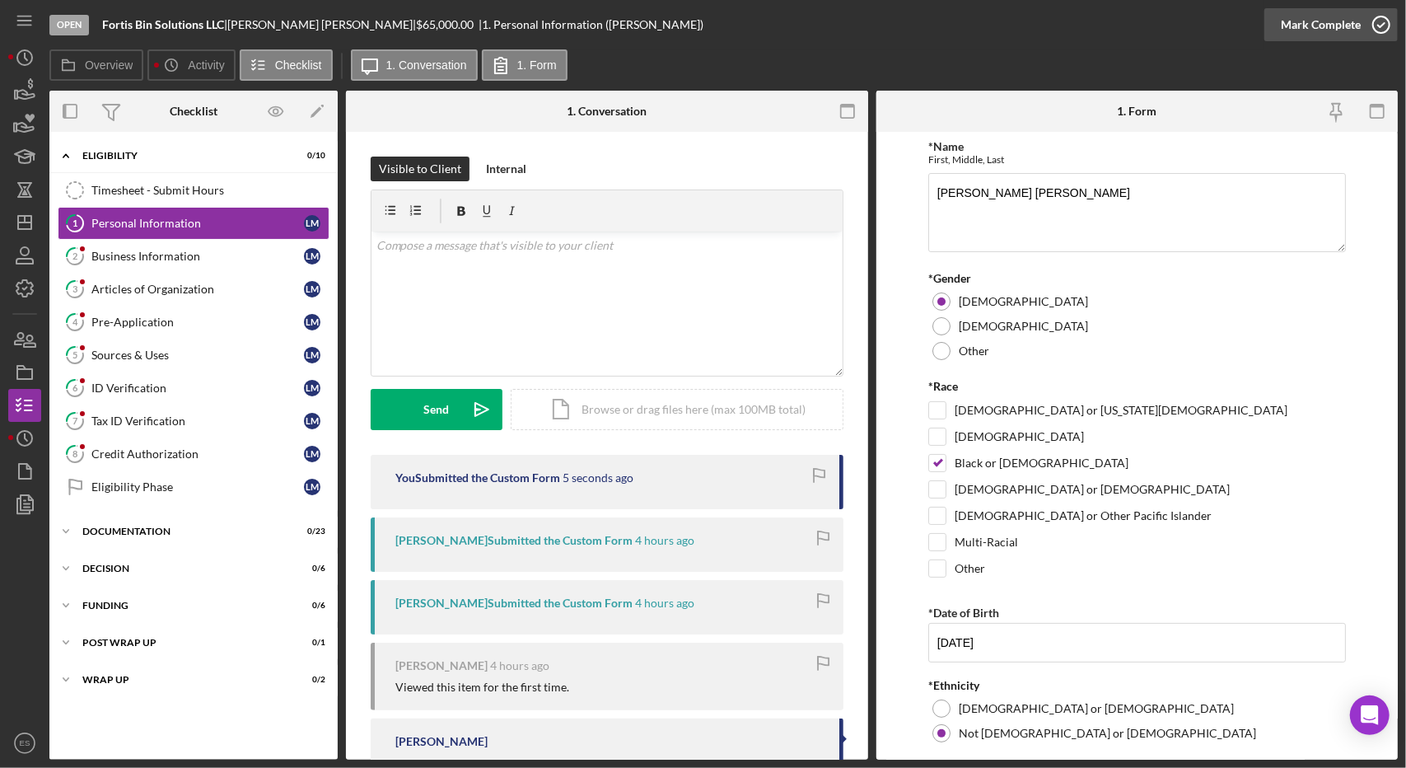
click at [1376, 9] on icon "button" at bounding box center [1381, 24] width 41 height 41
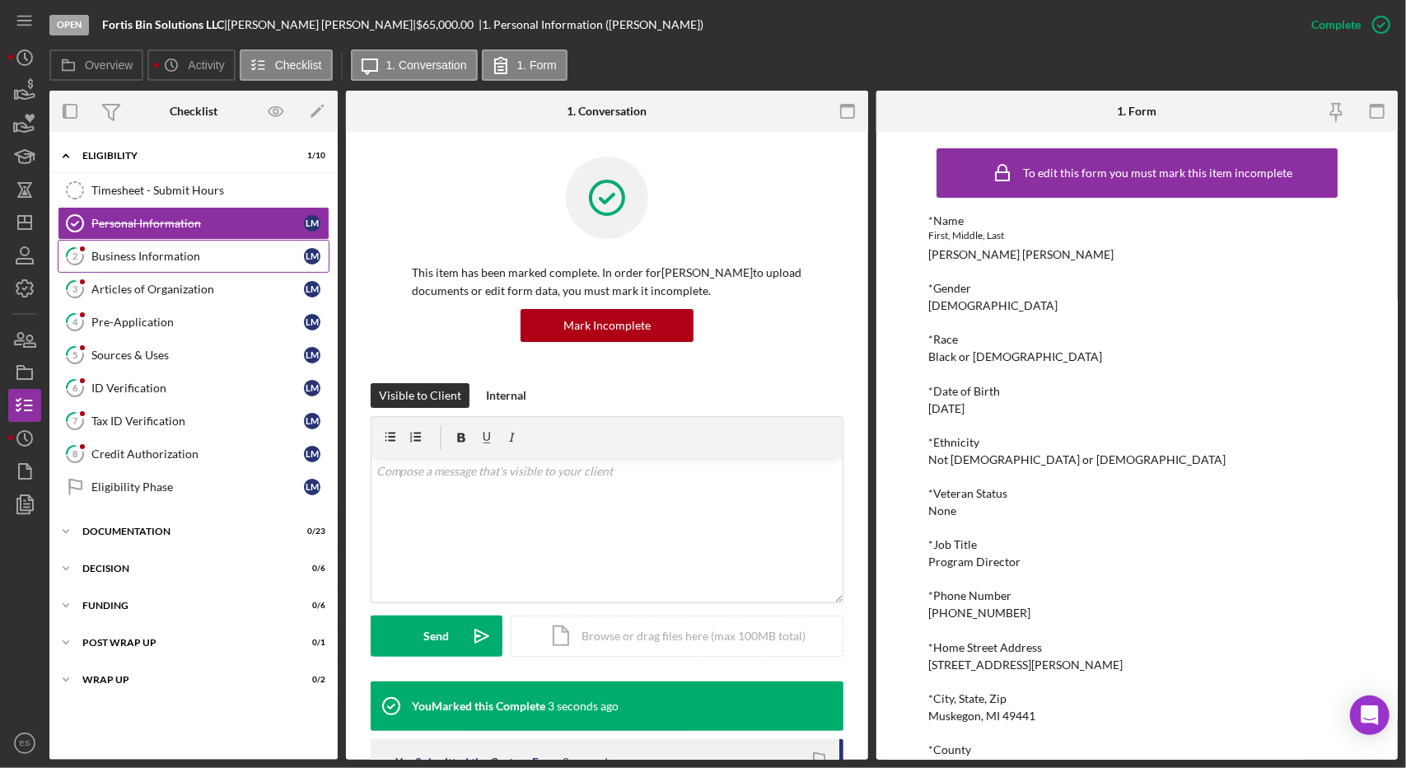
click at [174, 250] on div "Business Information" at bounding box center [197, 256] width 213 height 13
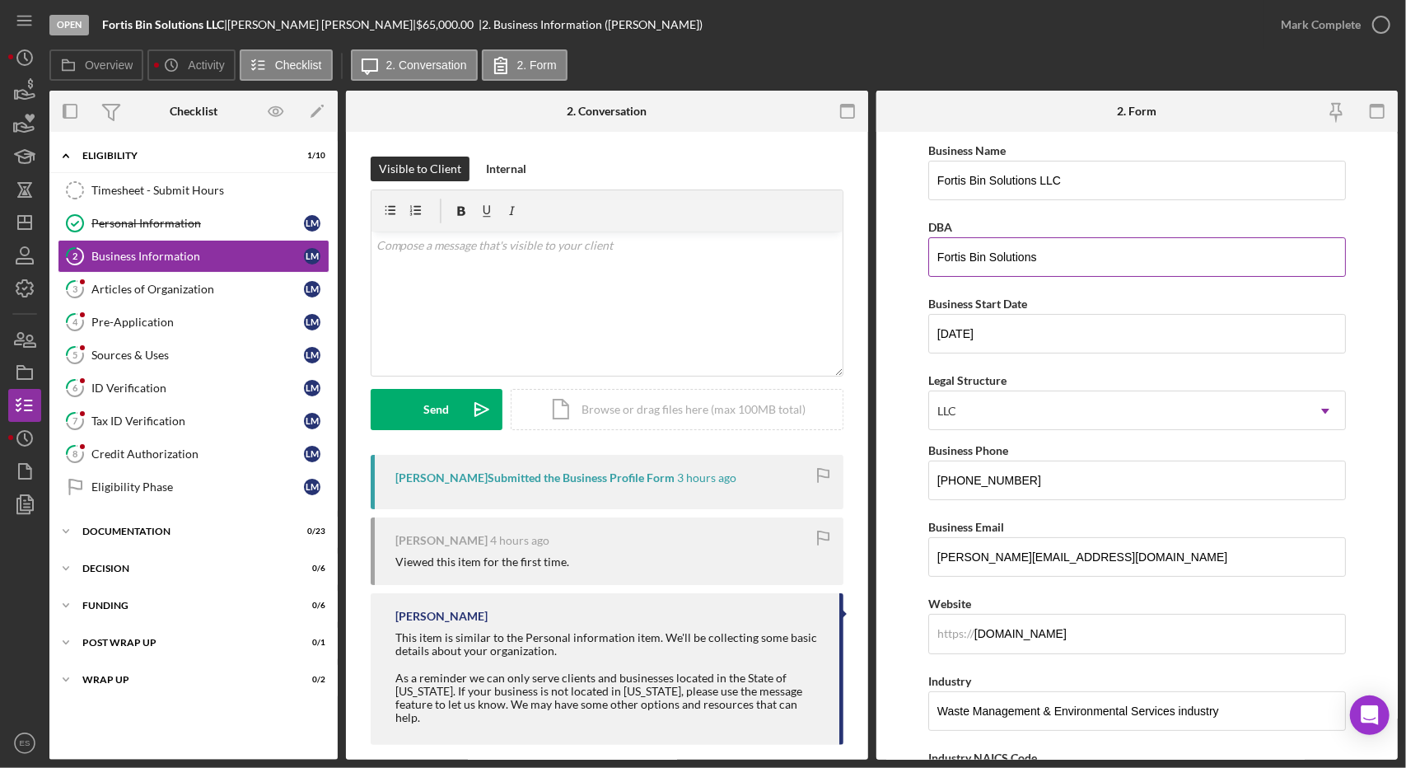
click at [1095, 241] on input "Fortis Bin Solutions" at bounding box center [1138, 257] width 418 height 40
click at [889, 358] on form "Business Name Fortis Bin Solutions LLC DBA Business Start Date [DATE] Legal Str…" at bounding box center [1138, 446] width 522 height 628
click at [1091, 629] on input "[DOMAIN_NAME]" at bounding box center [1138, 634] width 418 height 40
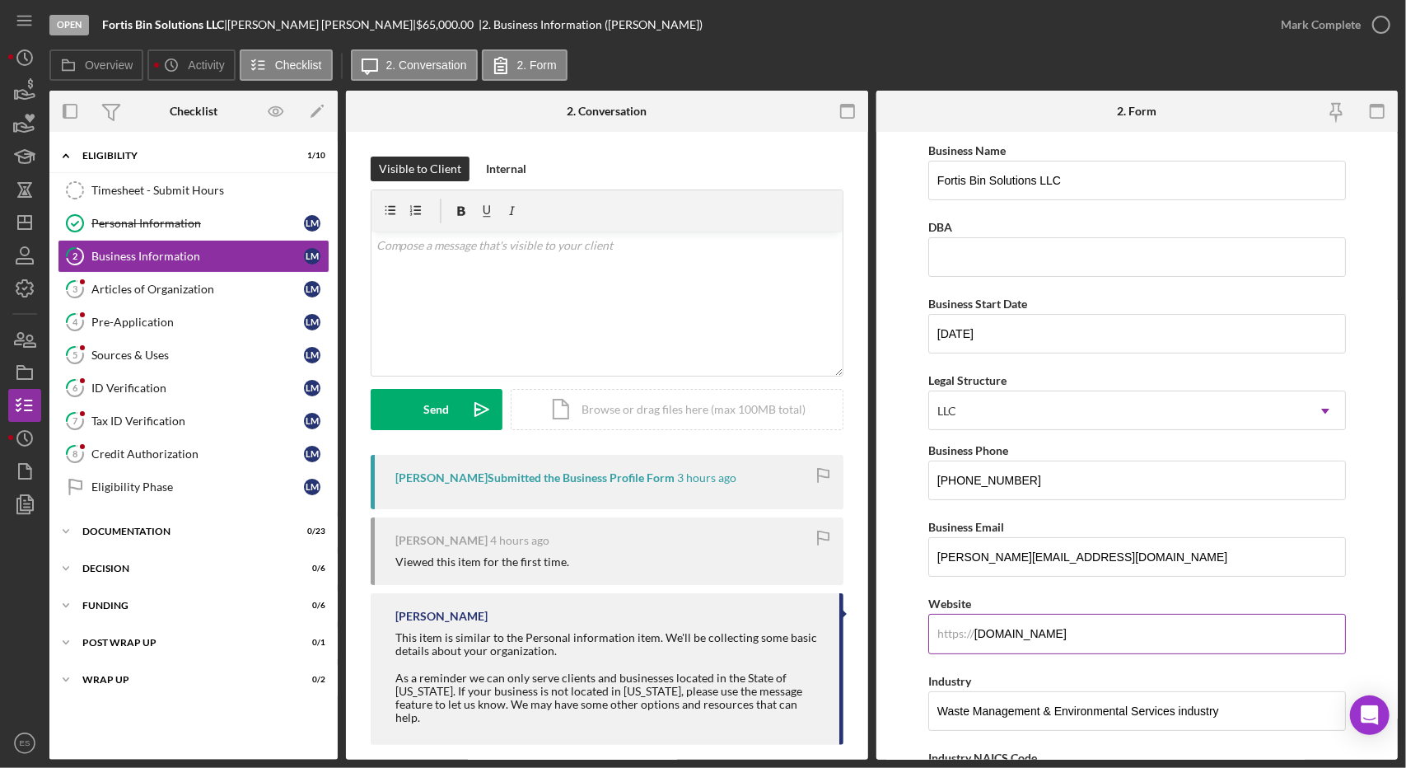
click at [1091, 629] on input "[DOMAIN_NAME]" at bounding box center [1138, 634] width 418 height 40
click at [121, 288] on div "Articles of Organization" at bounding box center [197, 289] width 213 height 13
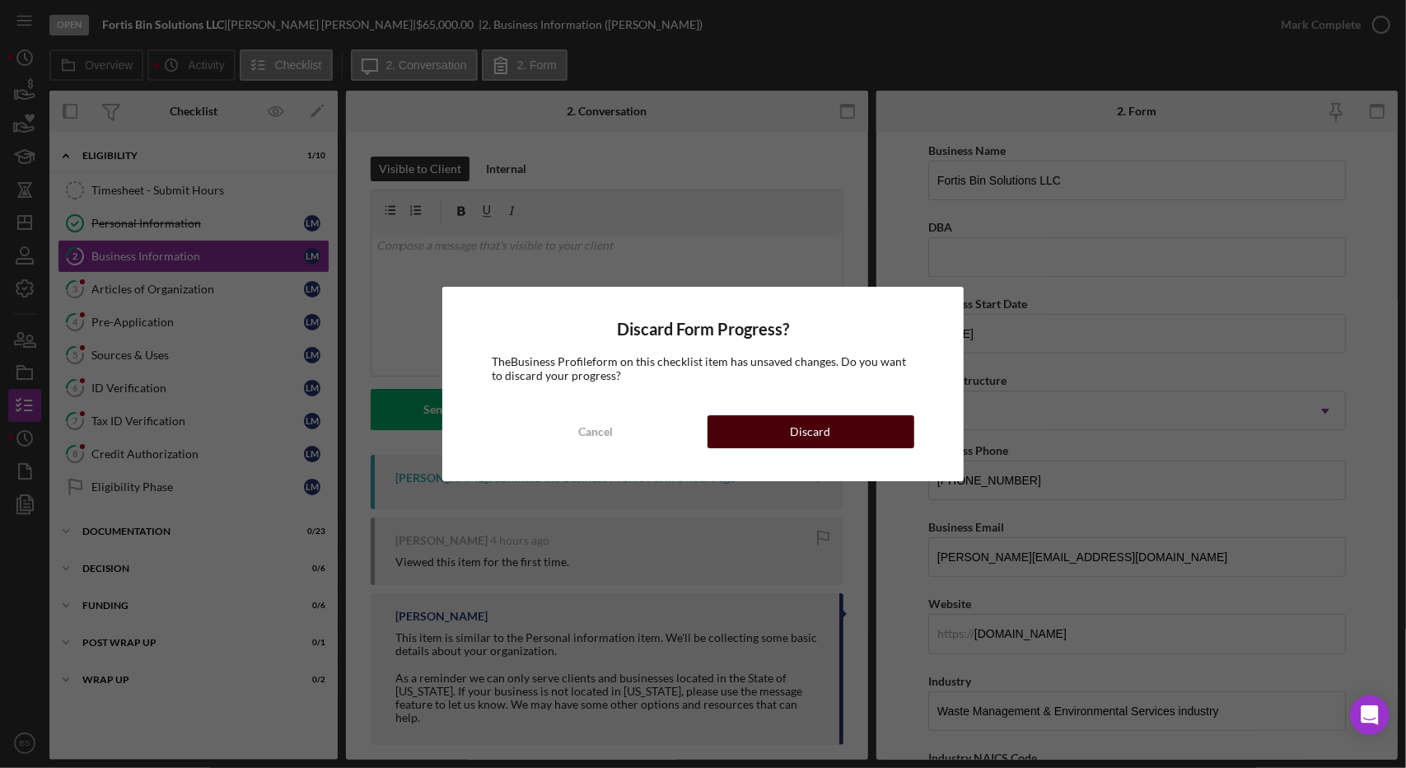
click at [816, 428] on div "Discard" at bounding box center [811, 431] width 40 height 33
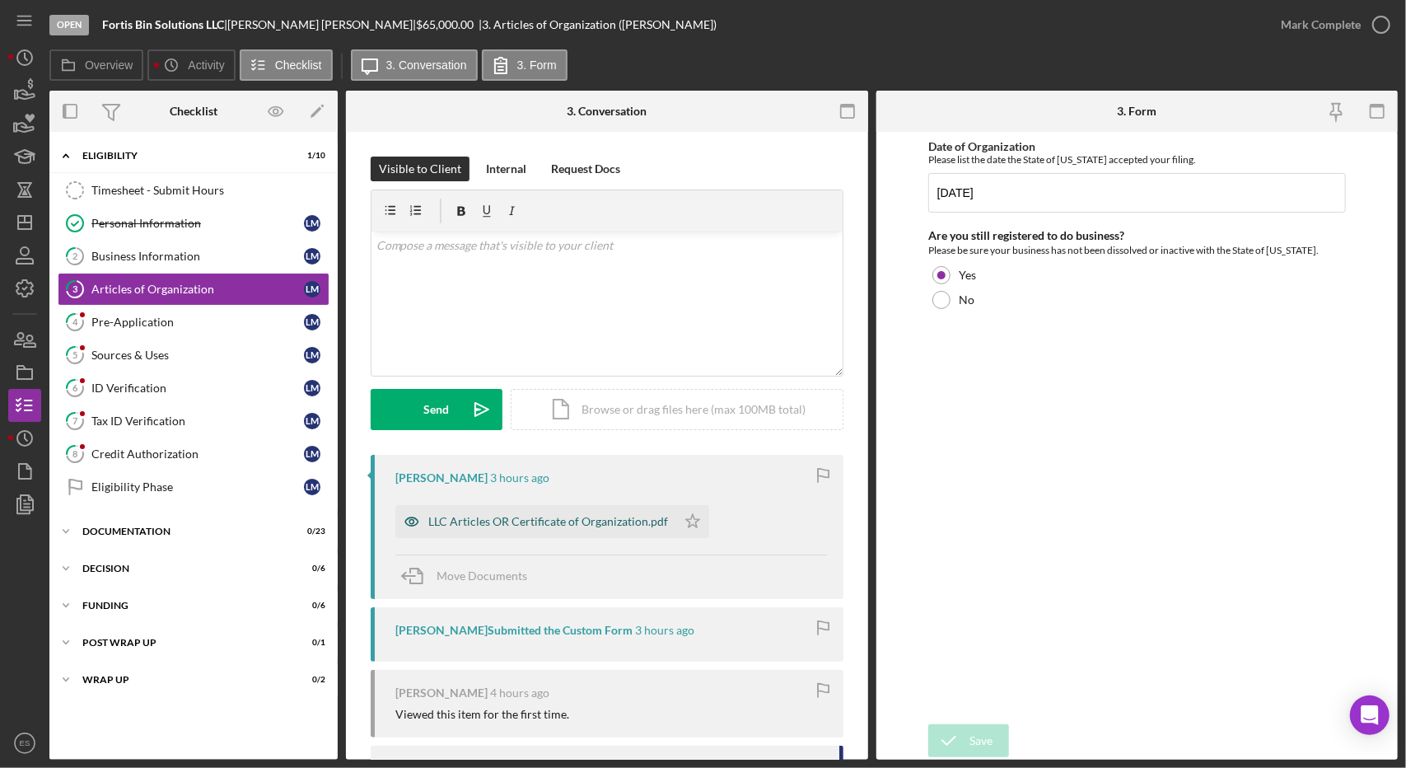
click at [590, 529] on div "LLC Articles OR Certificate of Organization.pdf" at bounding box center [535, 521] width 281 height 33
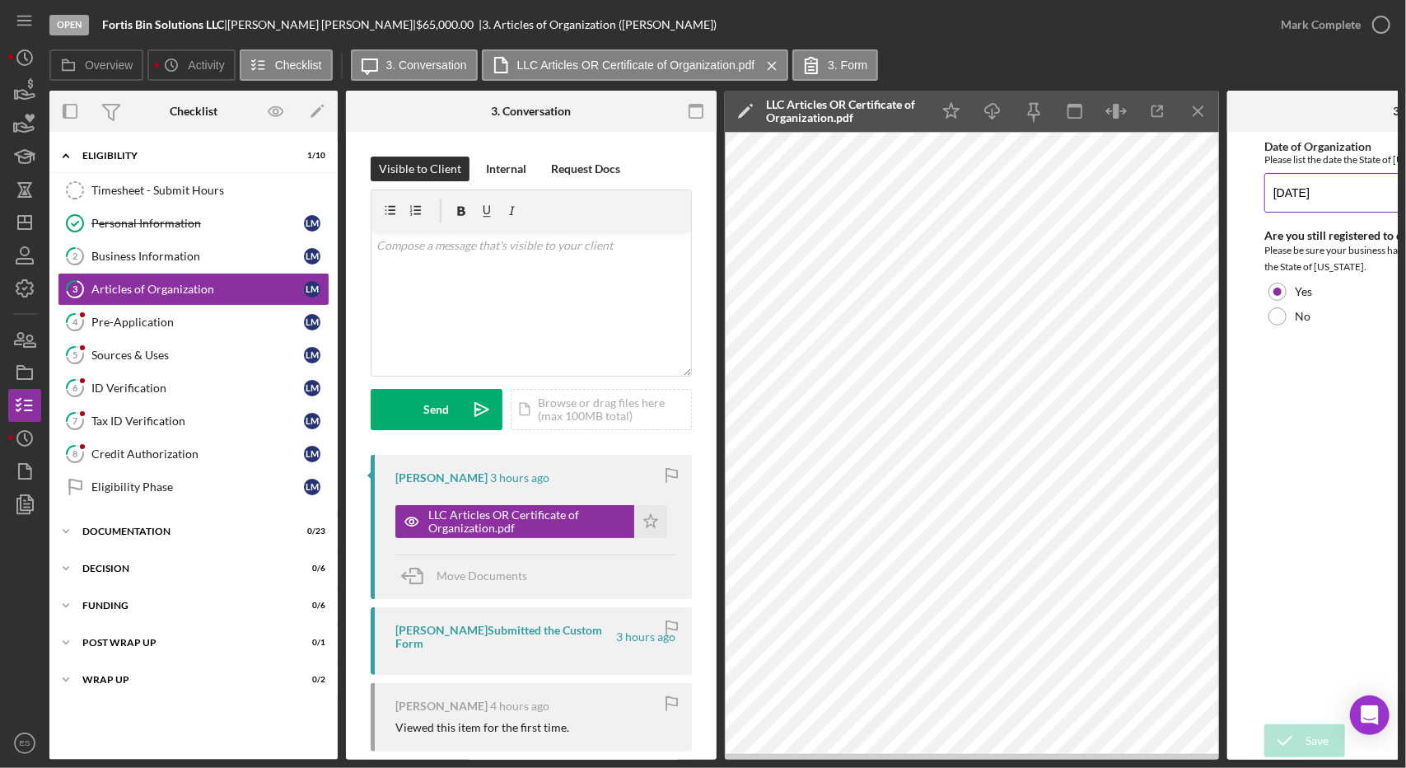
click at [1283, 190] on input "[DATE]" at bounding box center [1413, 193] width 297 height 40
type input "[DATE]"
click at [1289, 728] on icon "submit" at bounding box center [1285, 740] width 41 height 41
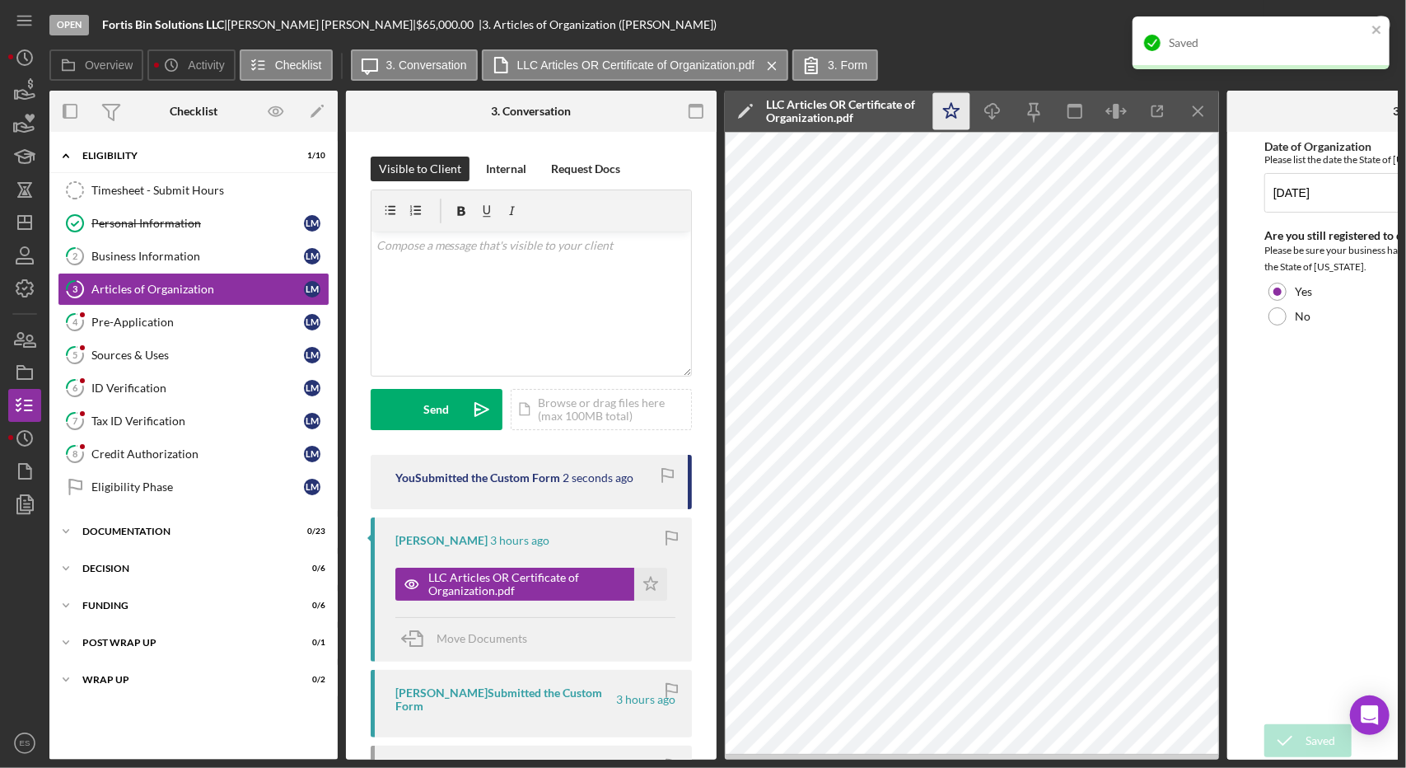
click at [960, 110] on icon "Icon/Star" at bounding box center [951, 111] width 37 height 37
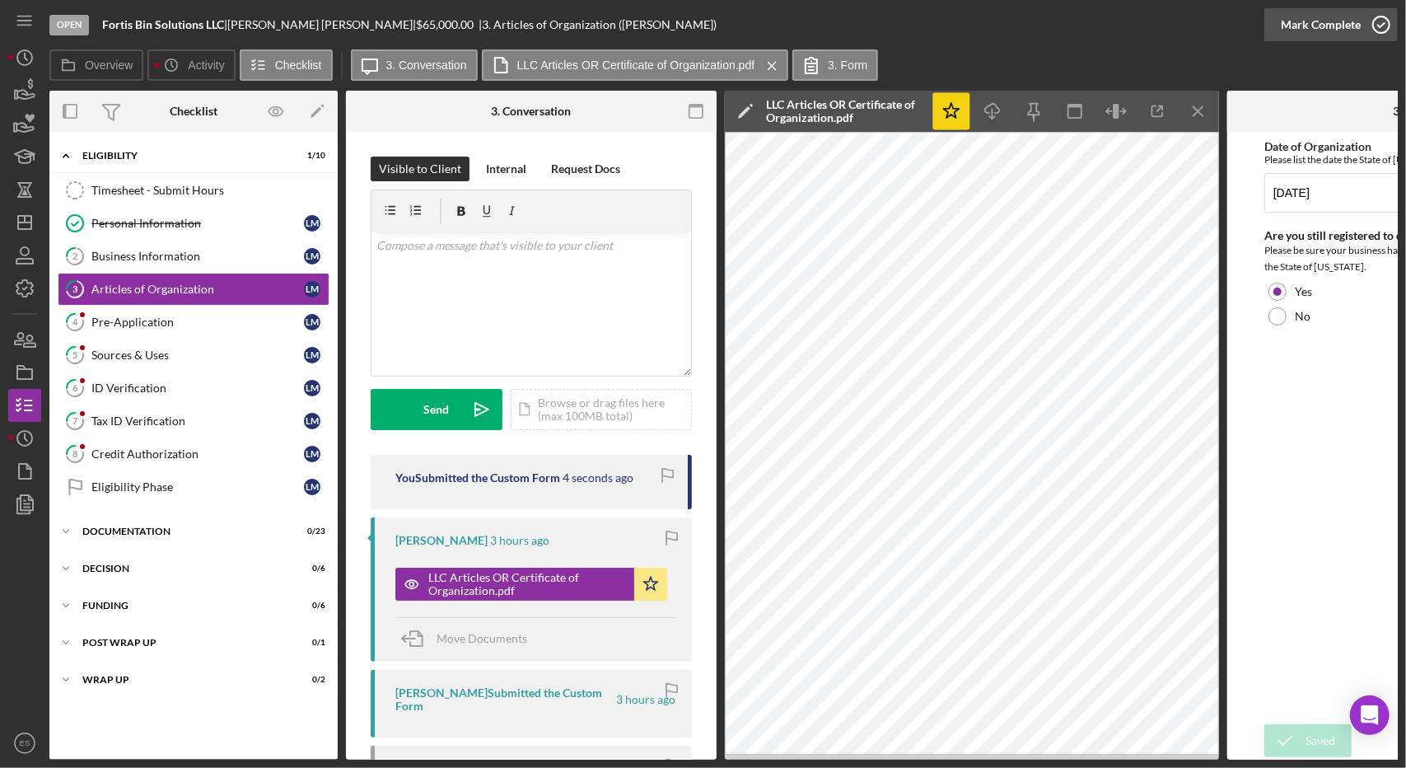
click at [1351, 27] on div "Mark Complete" at bounding box center [1321, 24] width 80 height 33
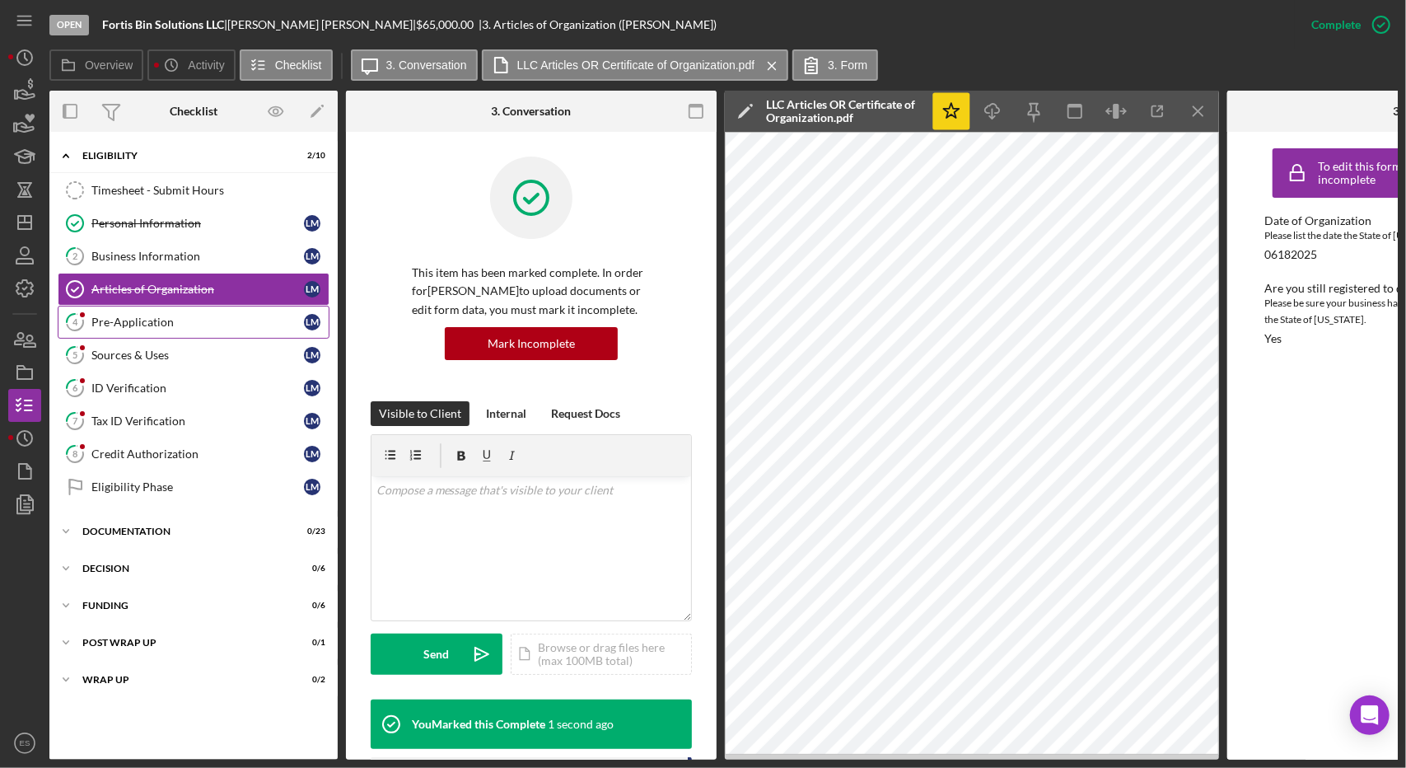
click at [193, 306] on link "4 Pre-Application [PERSON_NAME]" at bounding box center [194, 322] width 272 height 33
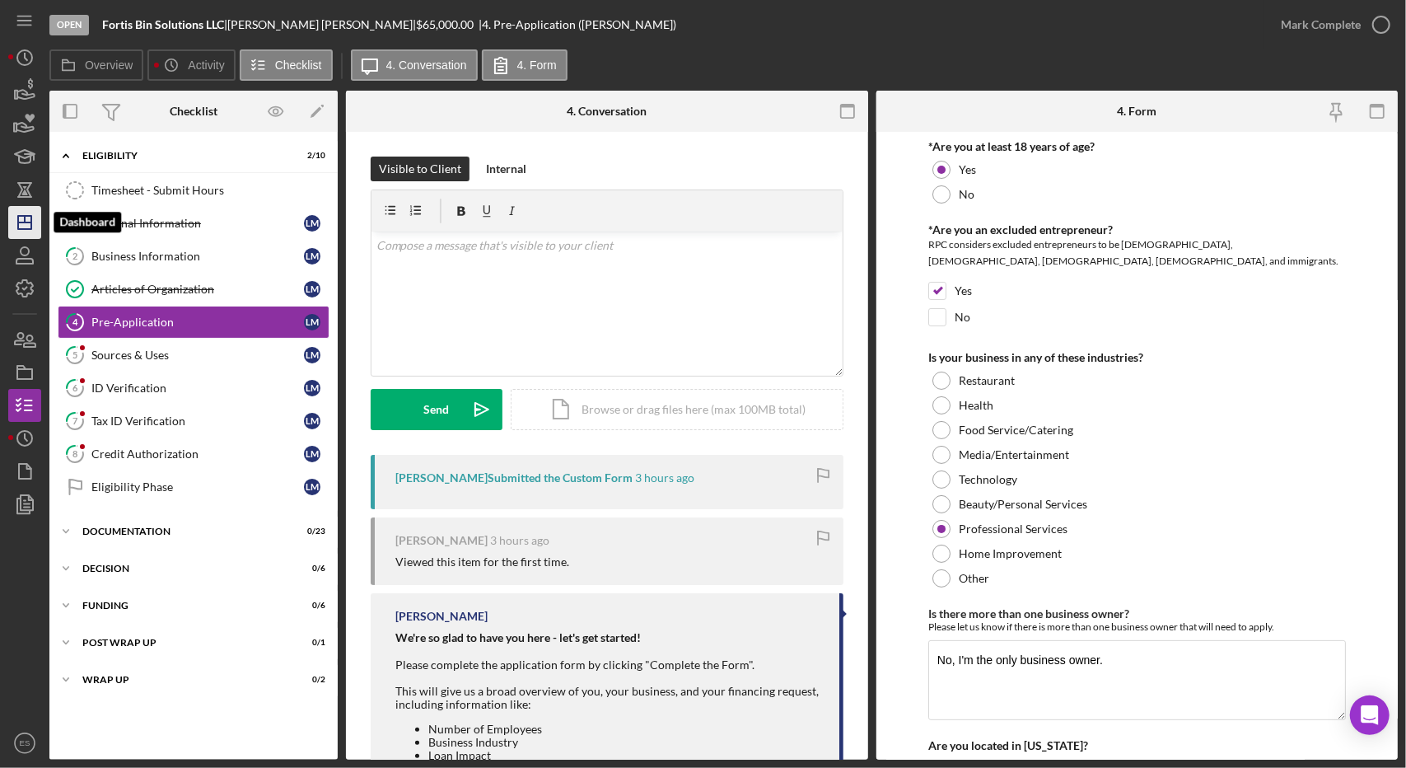
click at [23, 228] on icon "Icon/Dashboard" at bounding box center [24, 222] width 41 height 41
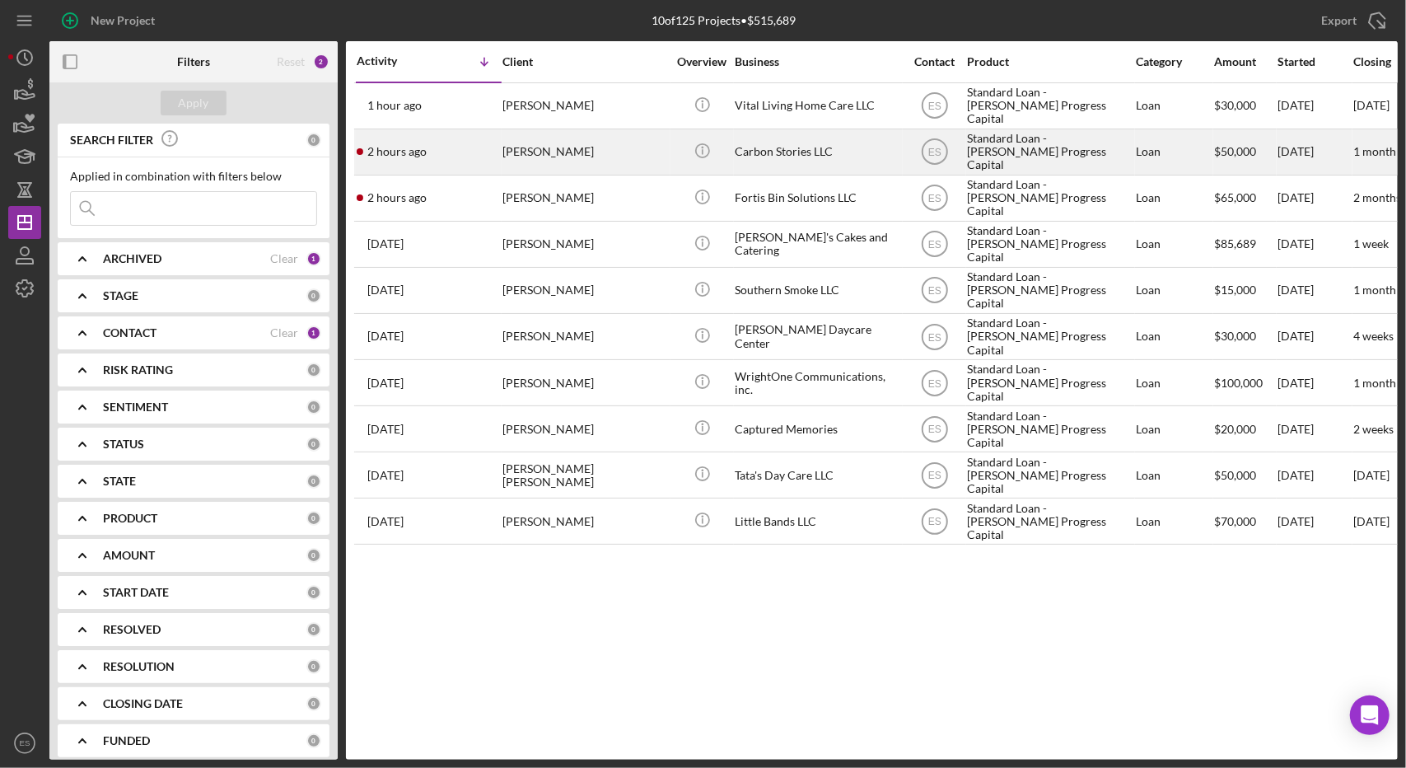
click at [849, 149] on div "Carbon Stories LLC" at bounding box center [817, 152] width 165 height 44
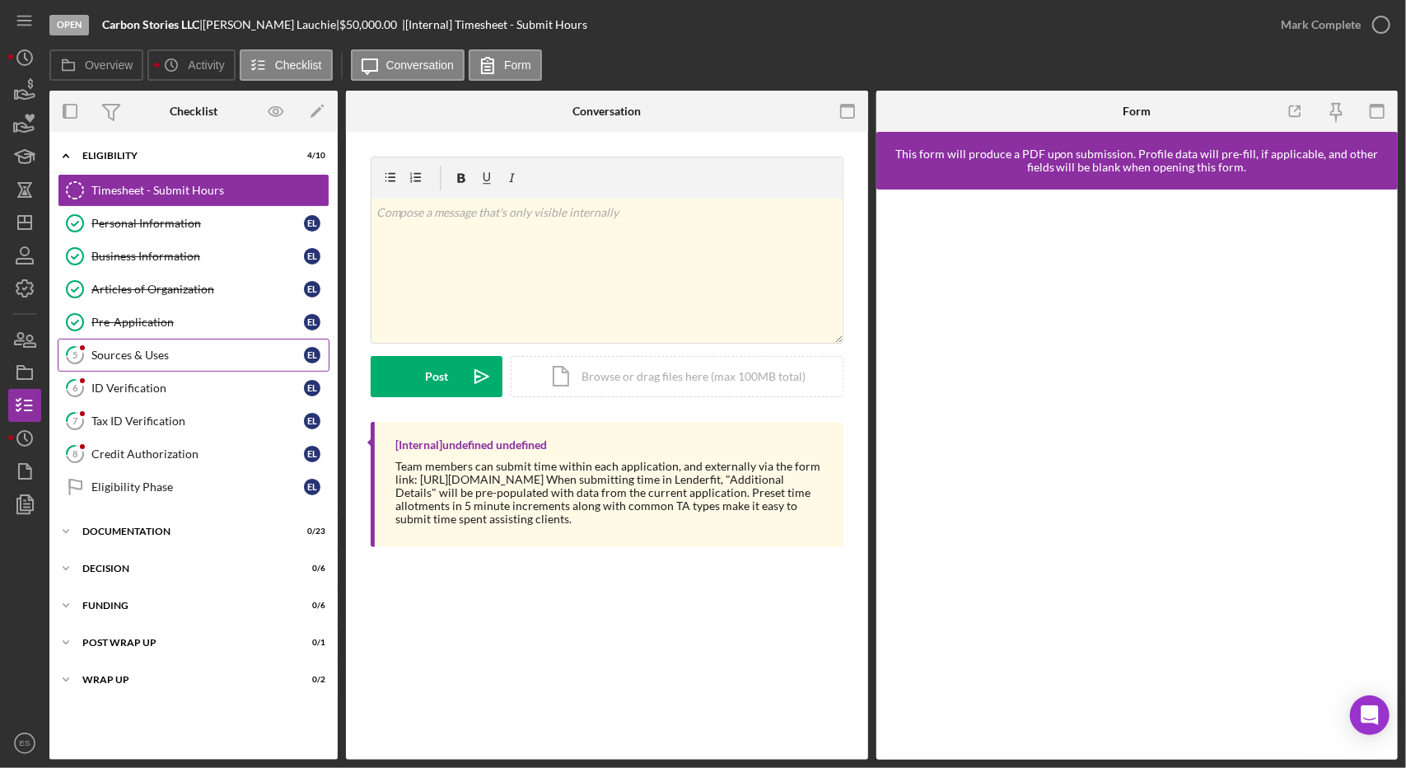
click at [170, 354] on div "Sources & Uses" at bounding box center [197, 355] width 213 height 13
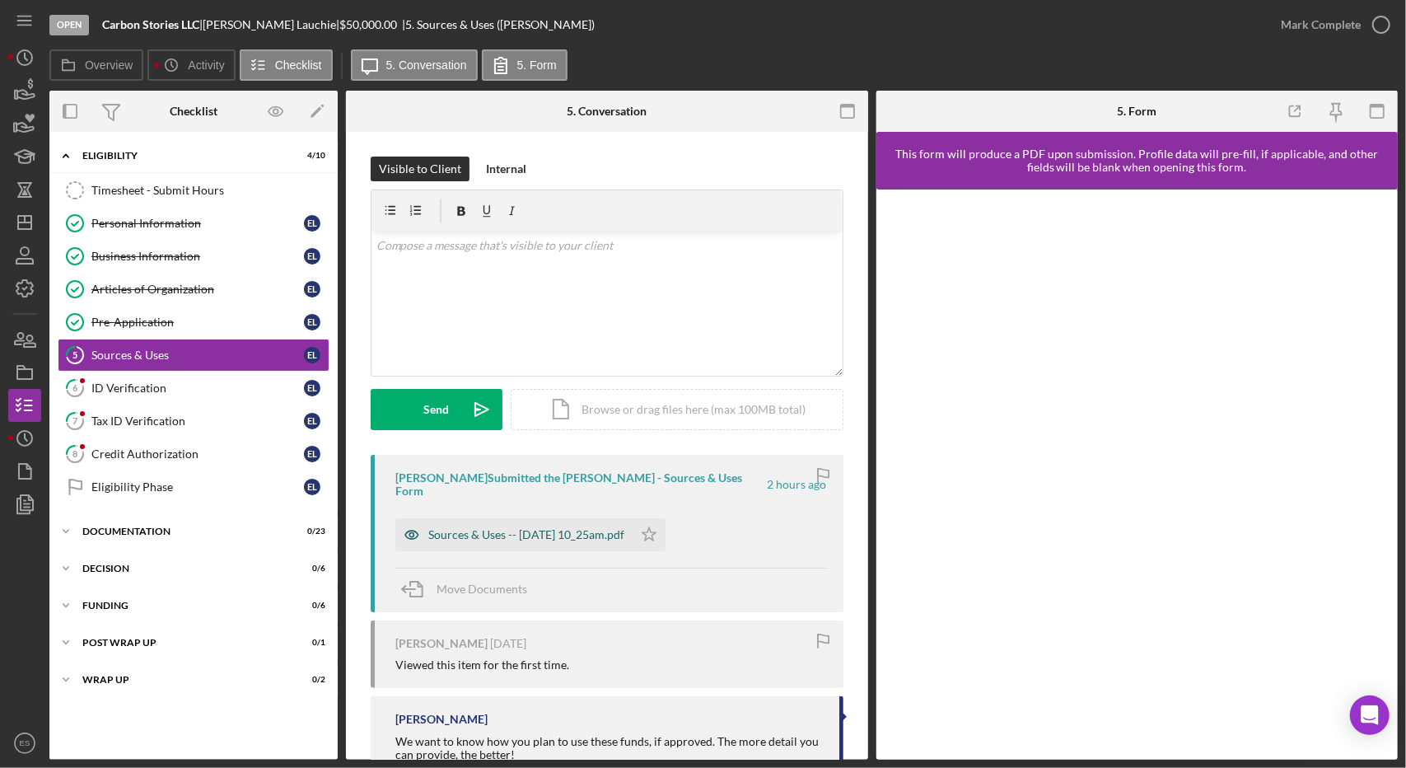
click at [594, 528] on div "Sources & Uses -- [DATE] 10_25am.pdf" at bounding box center [526, 534] width 196 height 13
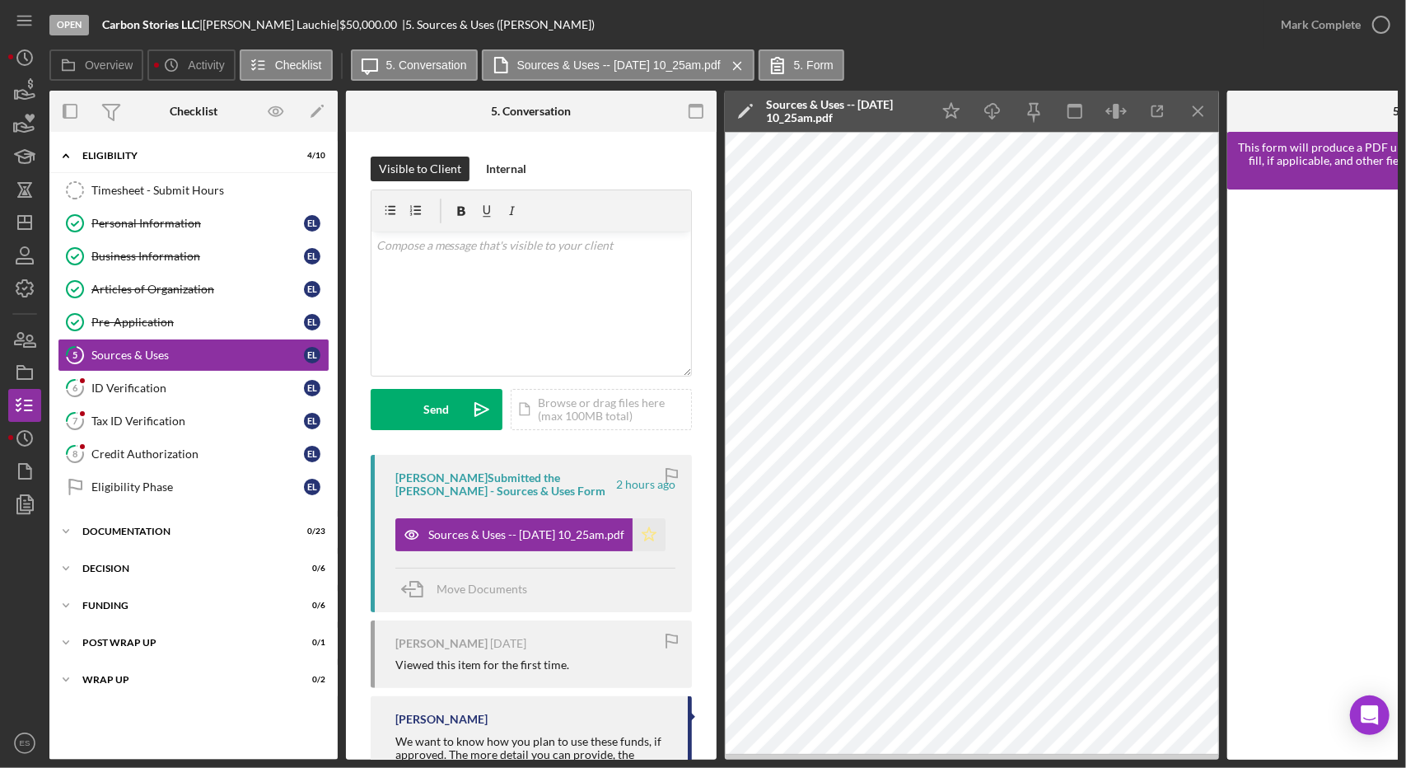
click at [652, 543] on icon "Icon/Star" at bounding box center [649, 534] width 33 height 33
click at [586, 345] on div "v Color teal Color pink Remove color Add row above Add row below Add column bef…" at bounding box center [532, 304] width 320 height 144
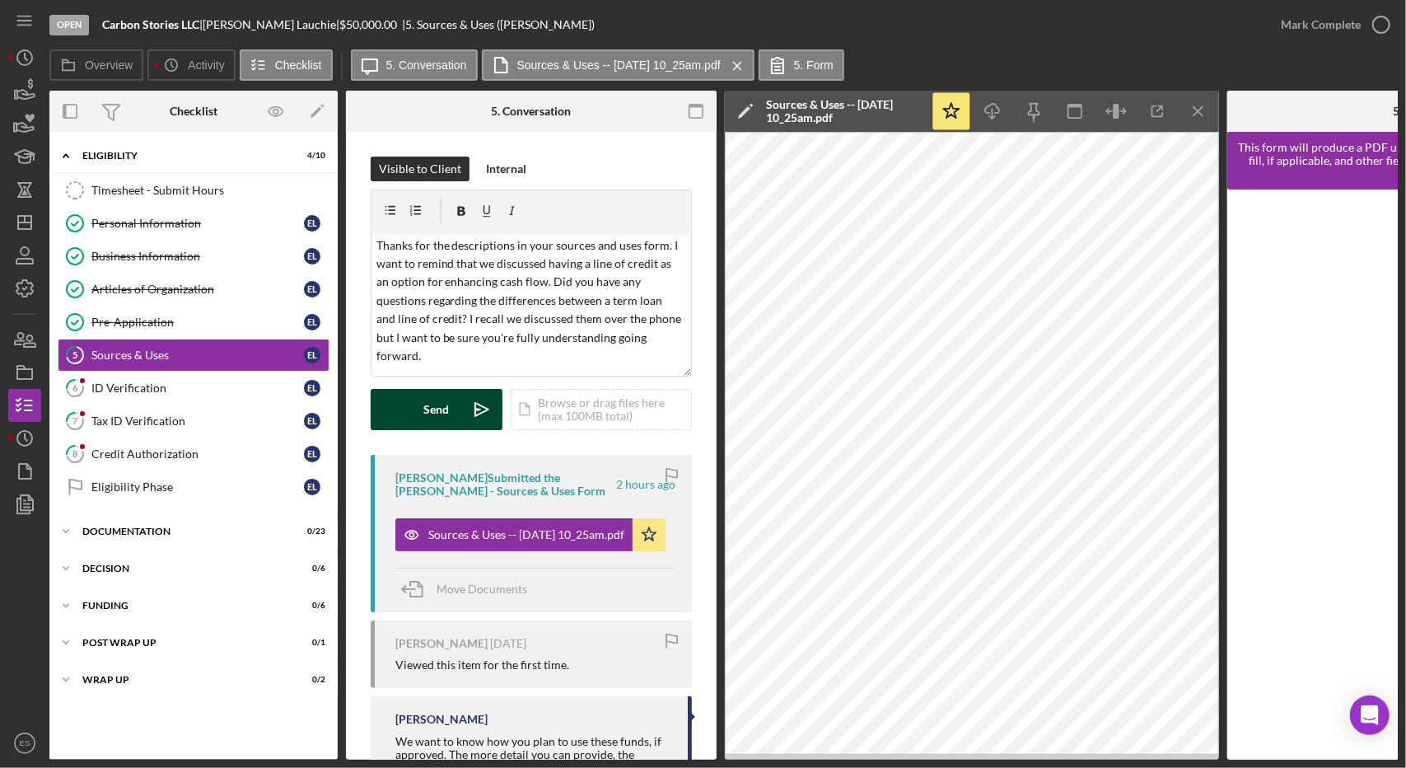
click at [408, 412] on button "Send Icon/icon-invite-send" at bounding box center [437, 409] width 132 height 41
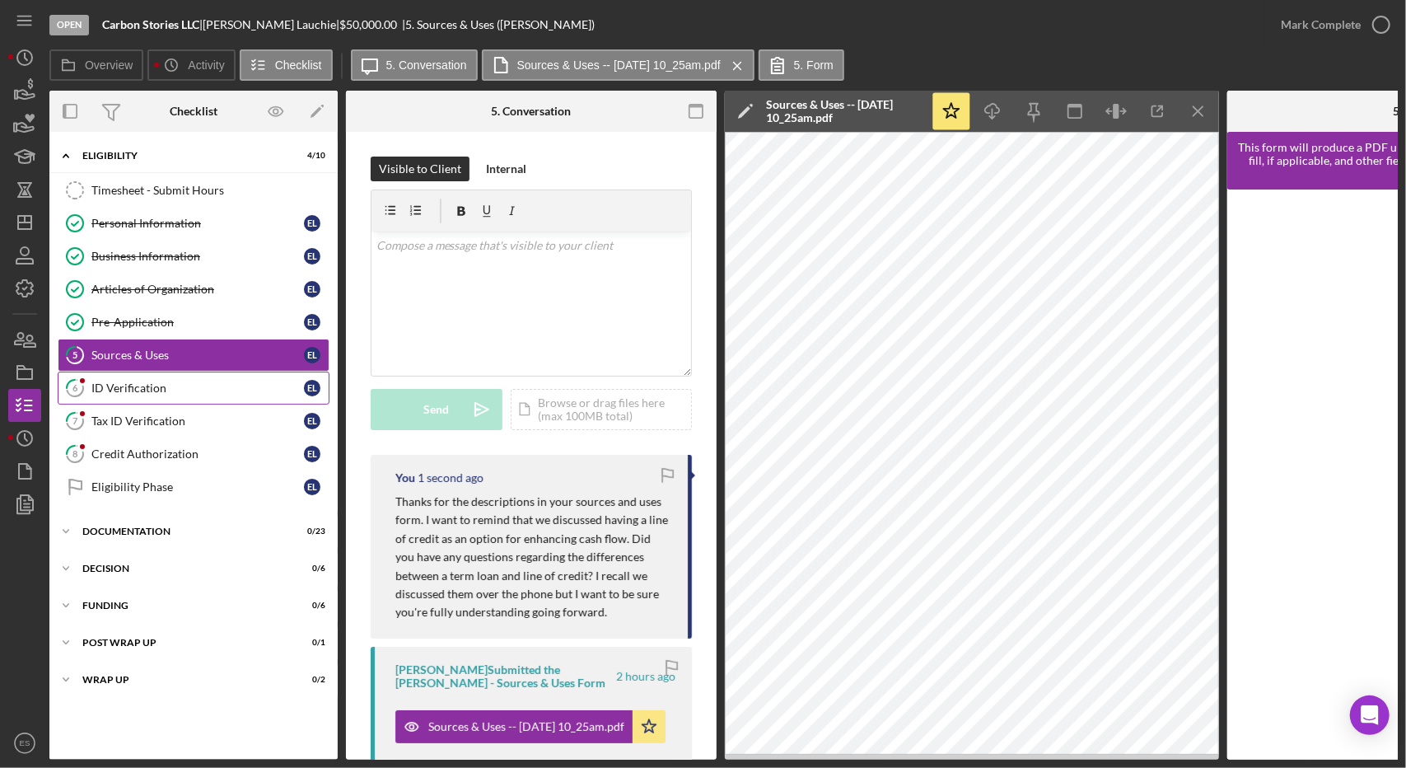
click at [138, 388] on div "ID Verification" at bounding box center [197, 387] width 213 height 13
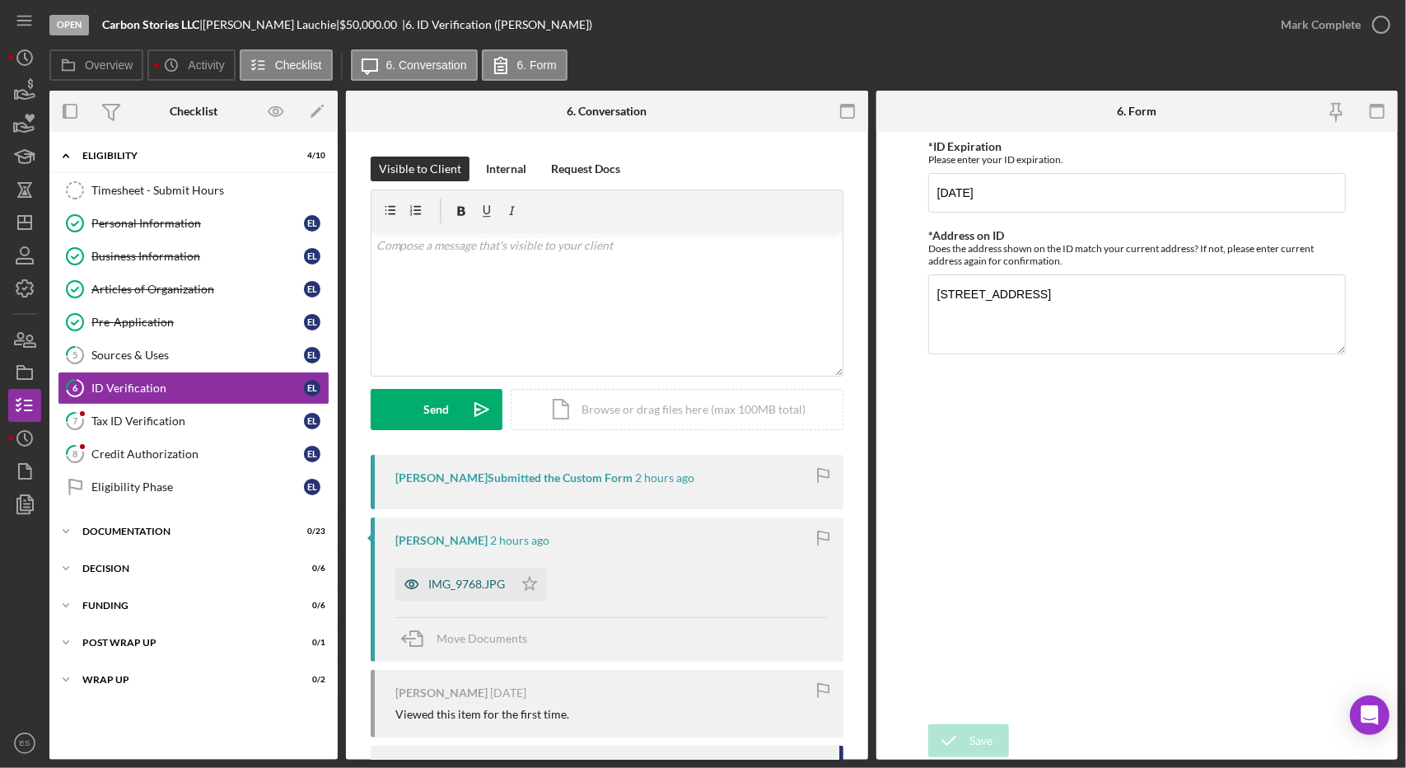
click at [475, 587] on div "IMG_9768.JPG" at bounding box center [466, 584] width 77 height 13
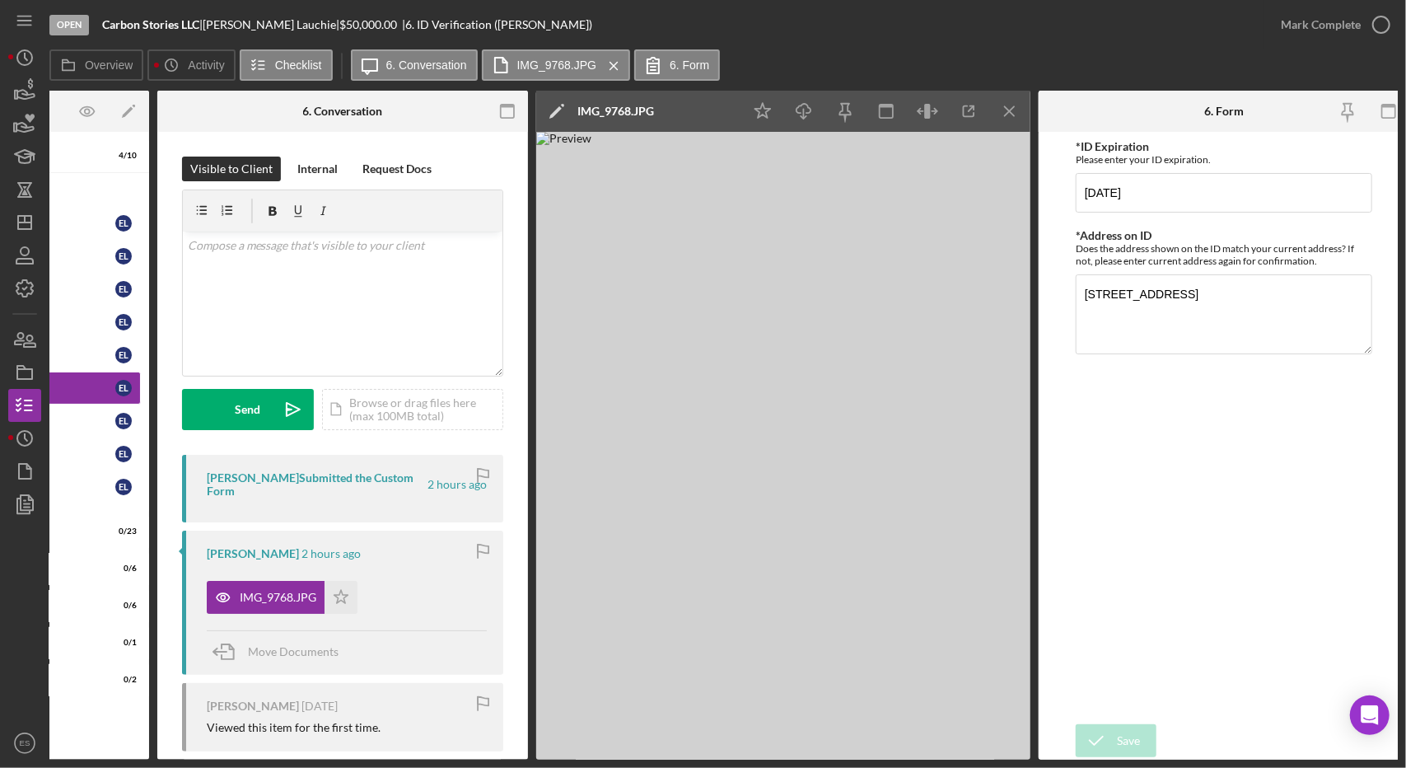
scroll to position [0, 199]
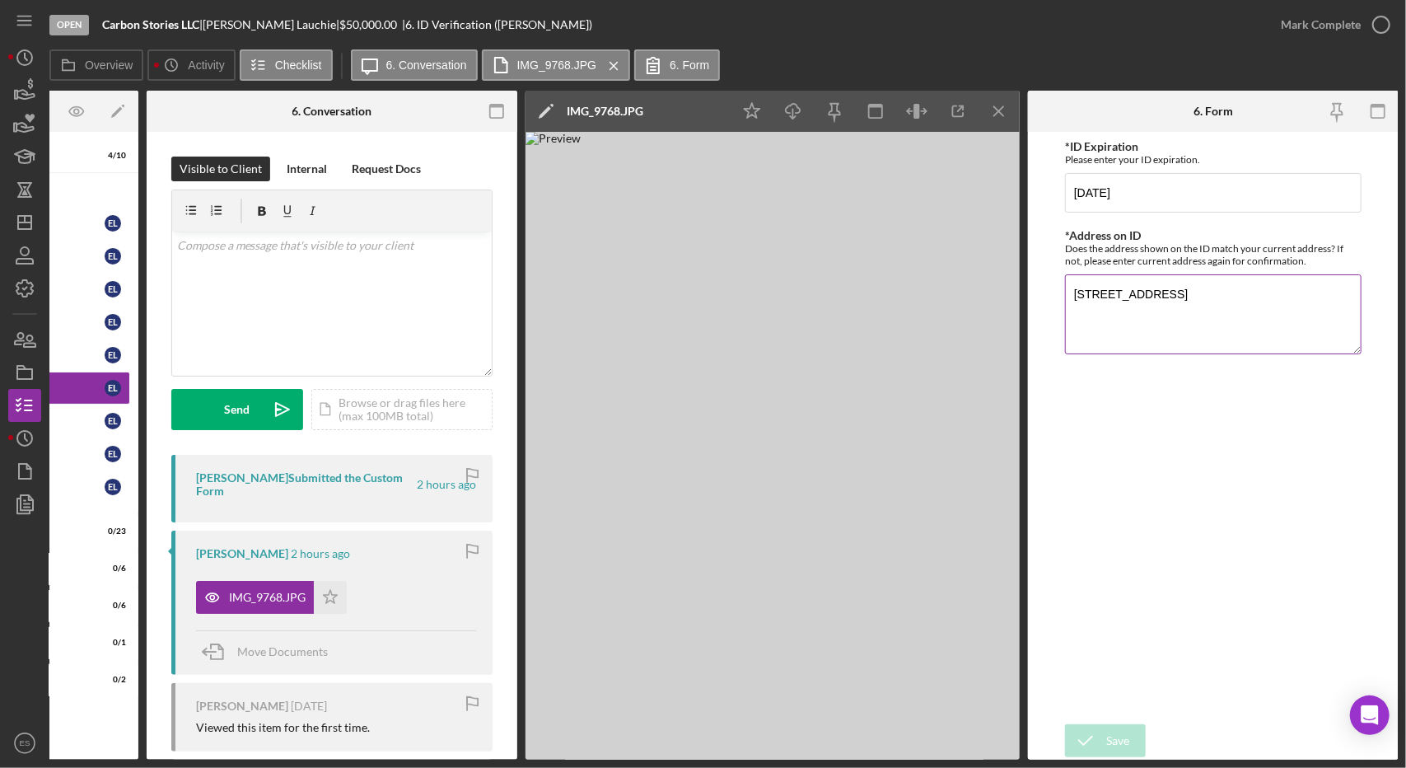
click at [1195, 293] on textarea "[STREET_ADDRESS]" at bounding box center [1213, 313] width 297 height 79
type textarea "[STREET_ADDRESS]"
click at [1122, 724] on div "Save" at bounding box center [1117, 740] width 23 height 33
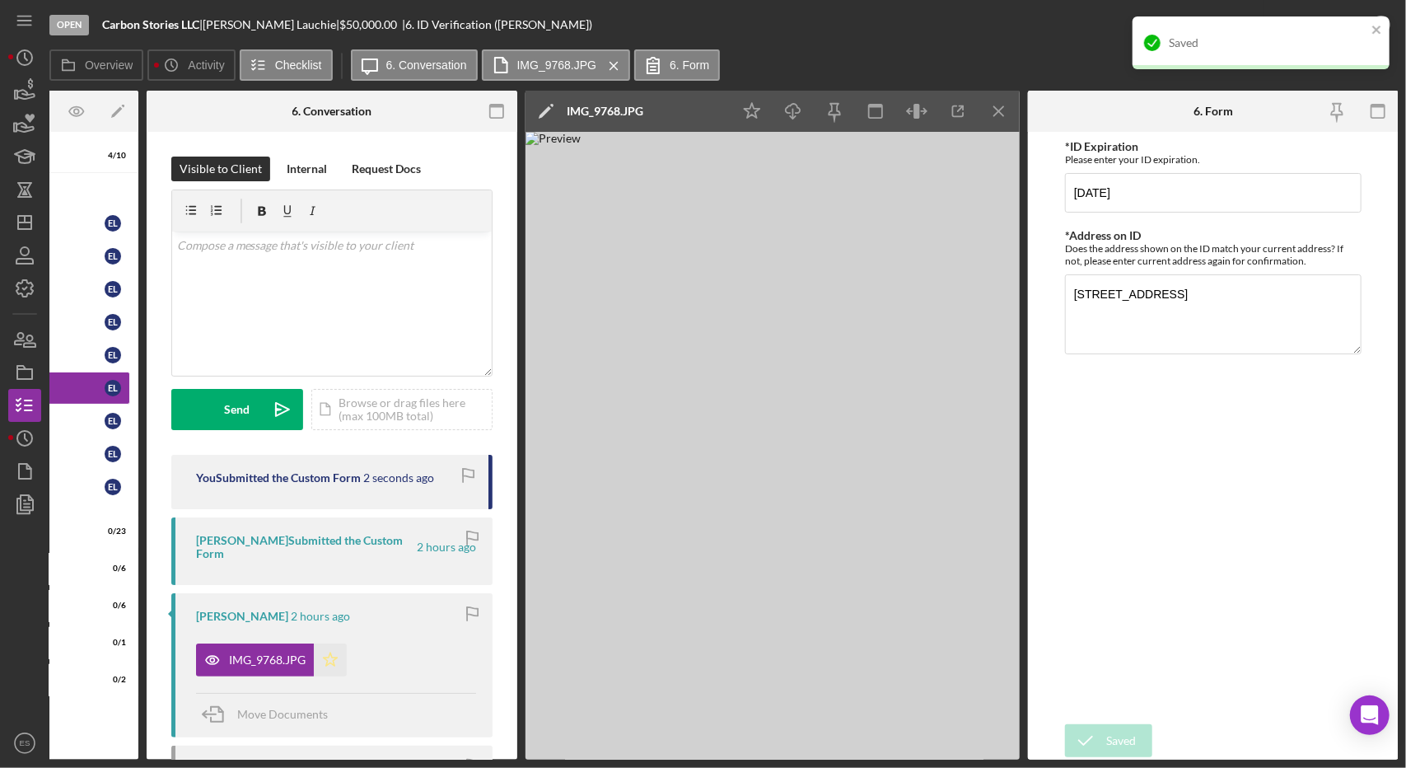
click at [335, 657] on icon "Icon/Star" at bounding box center [330, 659] width 33 height 33
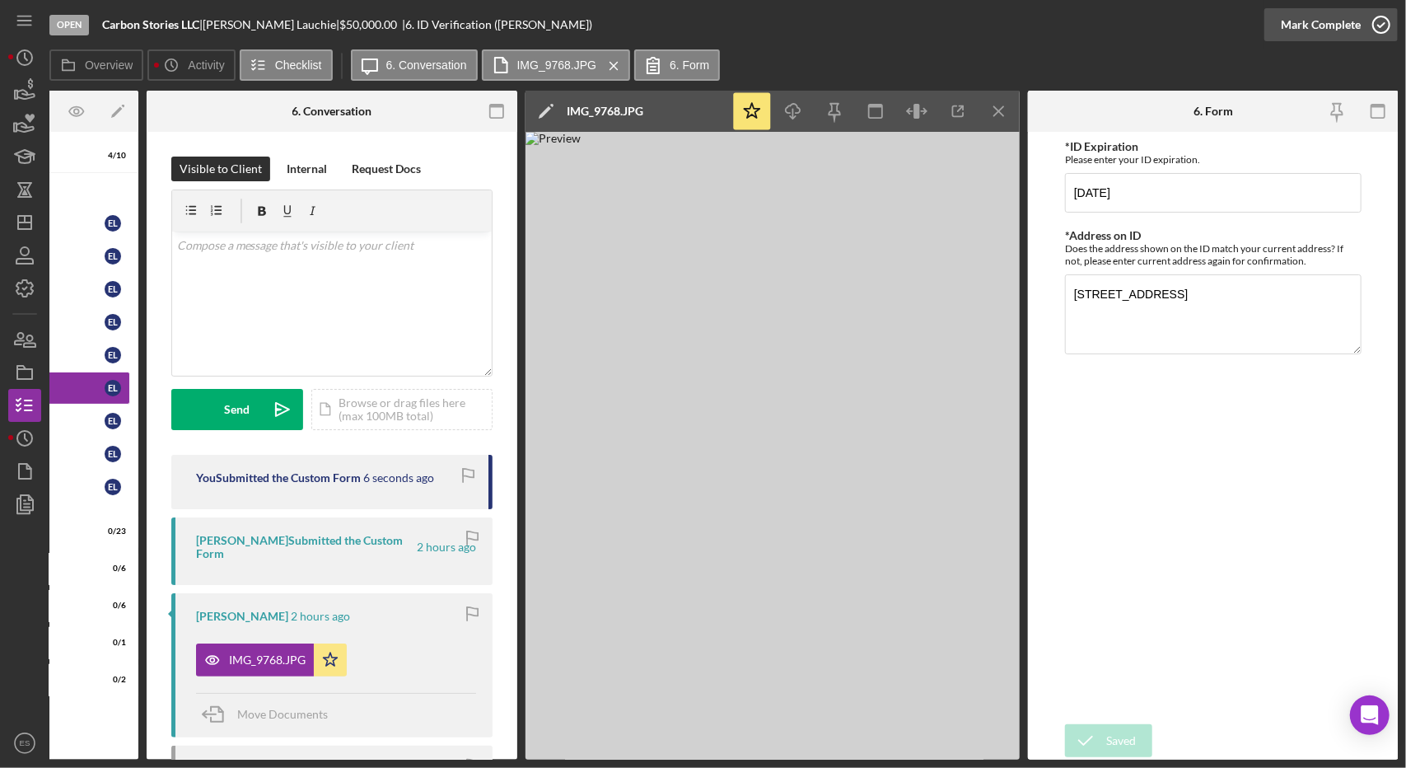
click at [1334, 30] on div "Mark Complete" at bounding box center [1321, 24] width 80 height 33
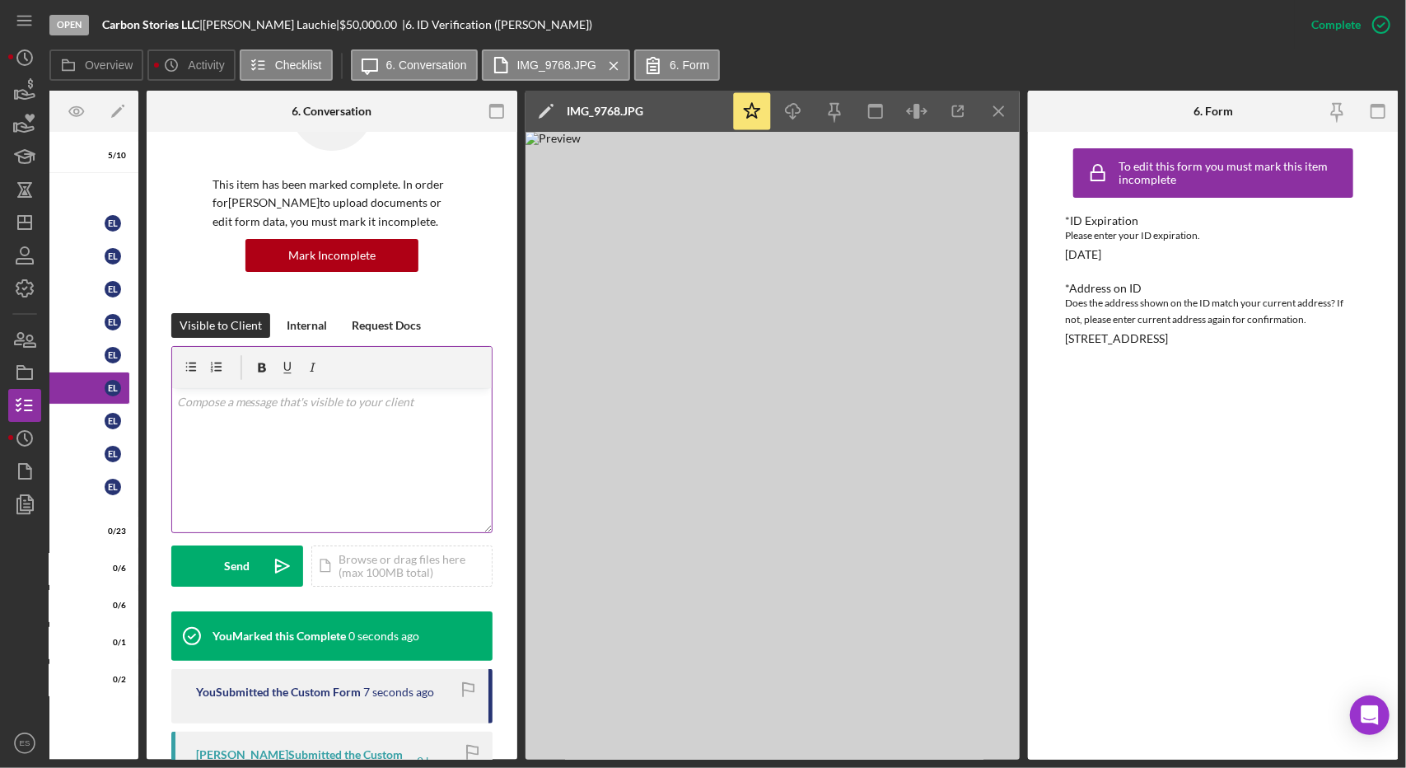
scroll to position [90, 0]
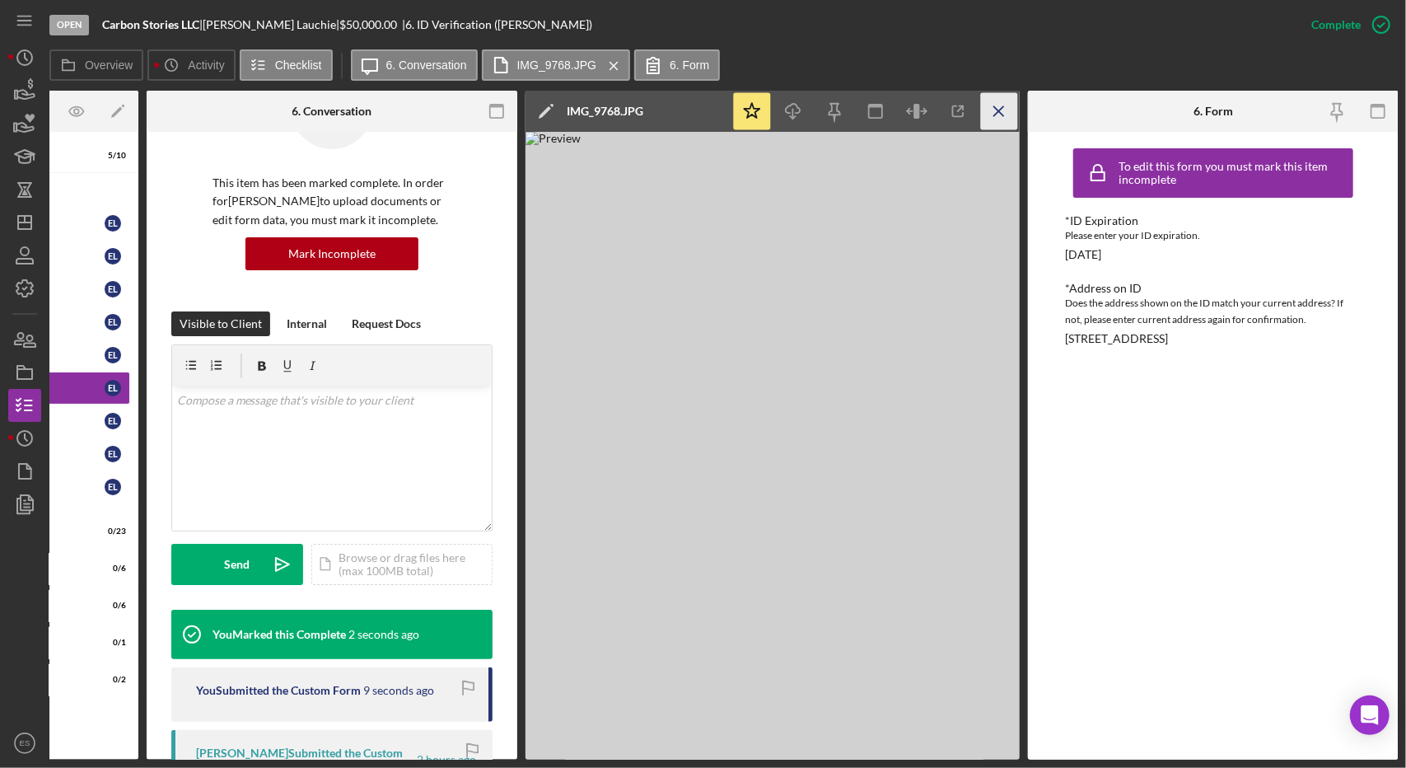
click at [1012, 118] on icon "Icon/Menu Close" at bounding box center [999, 111] width 37 height 37
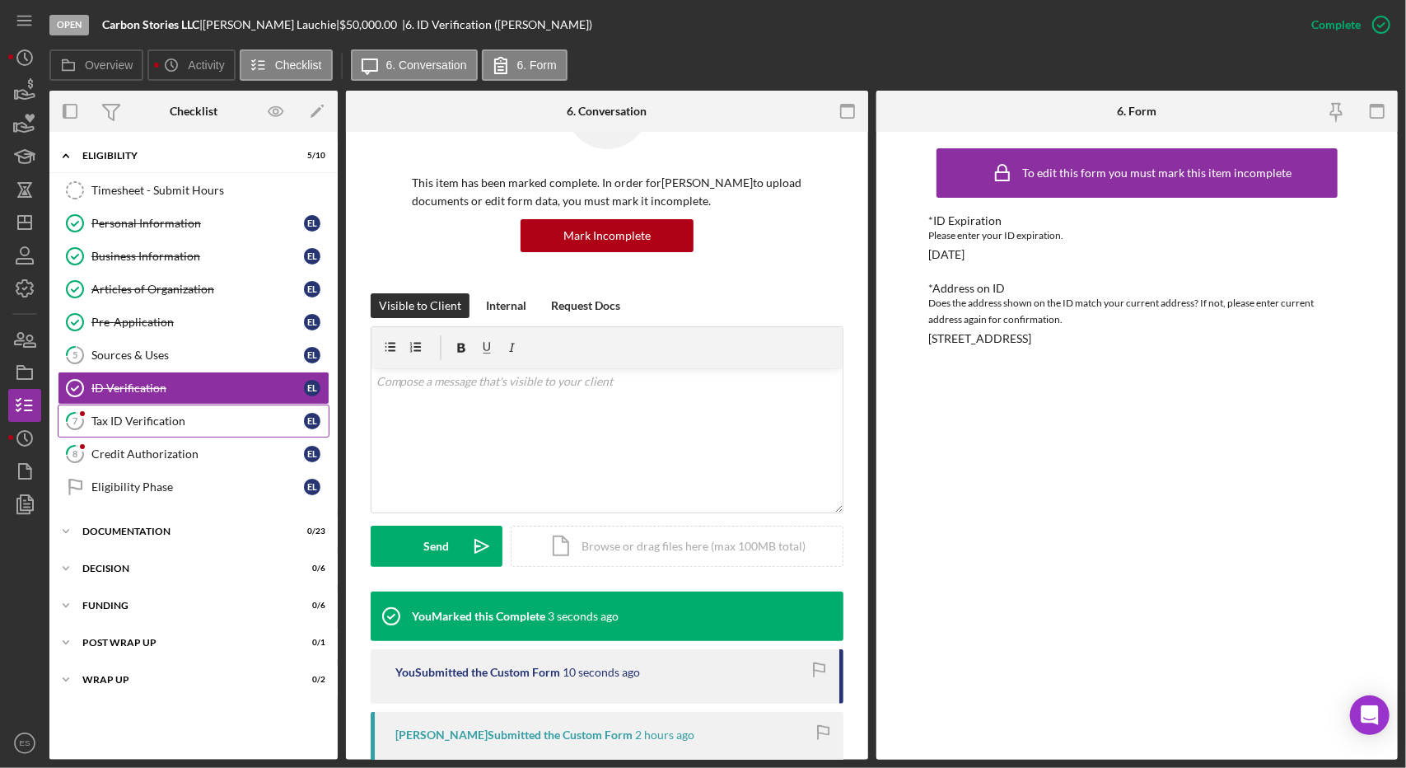
click at [195, 405] on link "7 Tax ID Verification E L" at bounding box center [194, 421] width 272 height 33
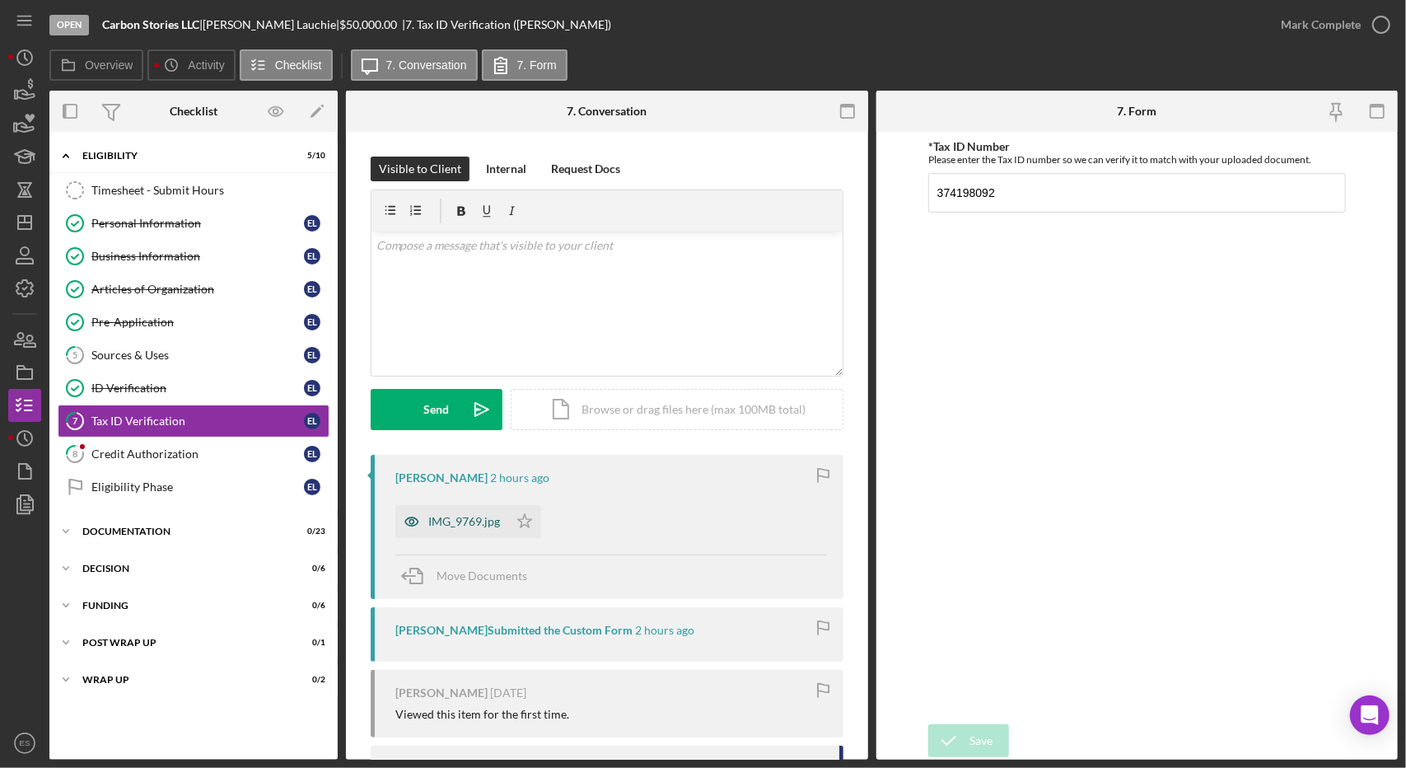
click at [476, 526] on div "IMG_9769.jpg" at bounding box center [464, 521] width 72 height 13
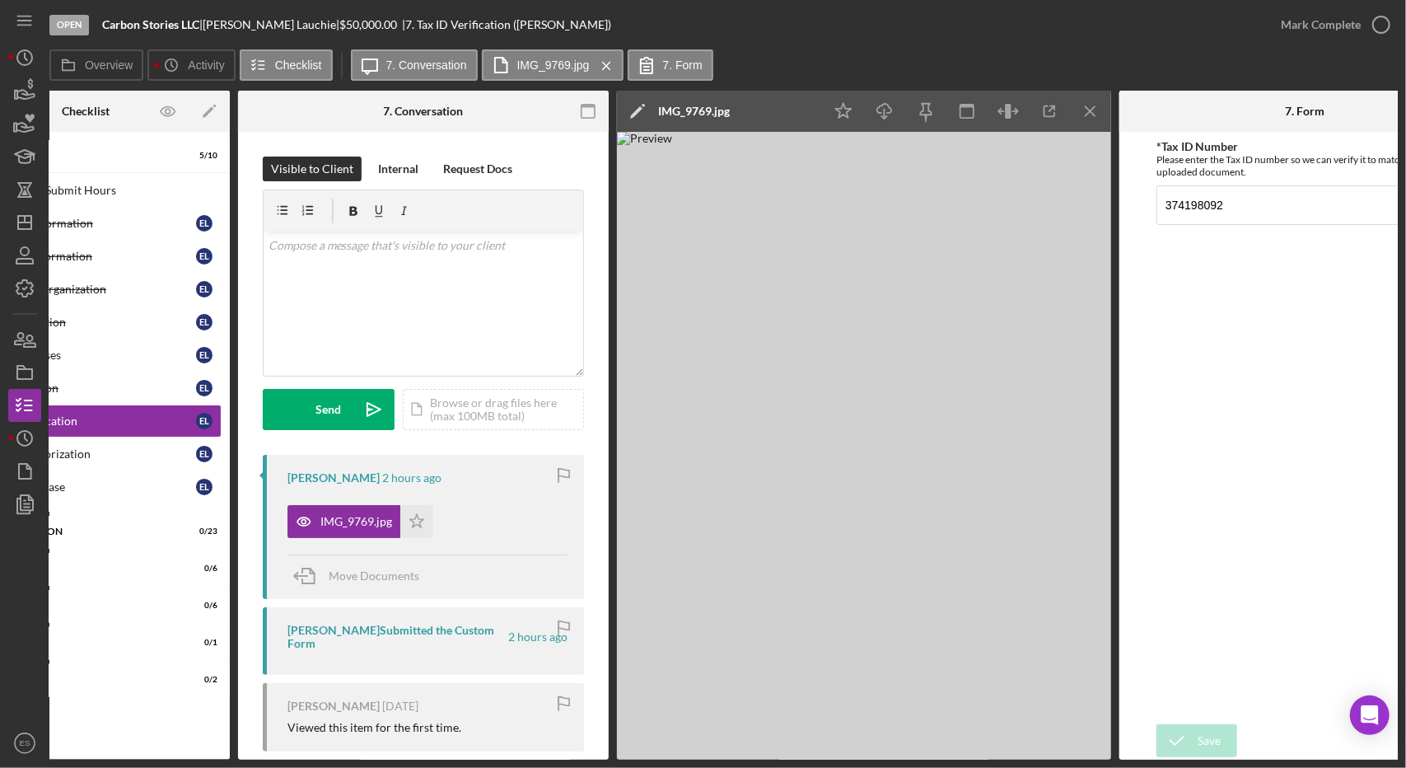
scroll to position [0, 116]
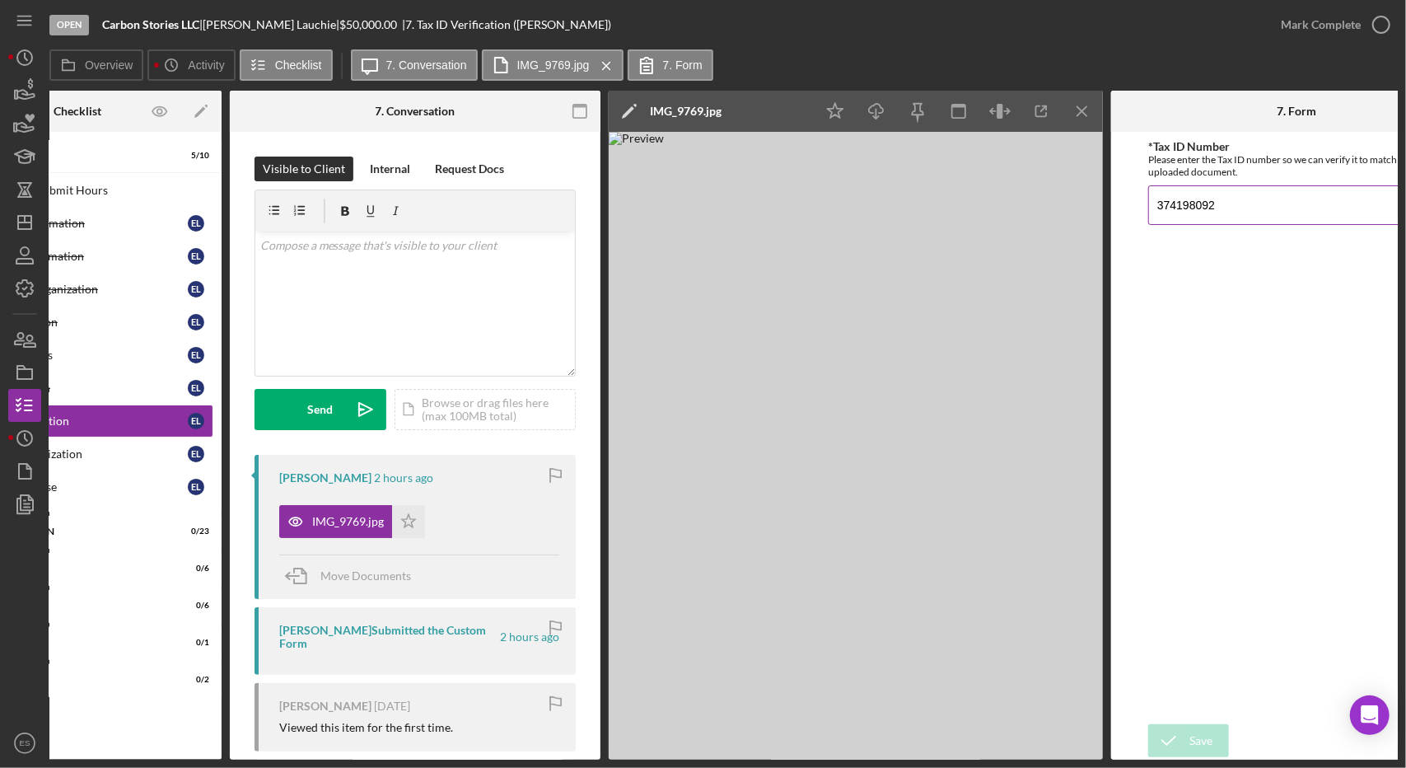
click at [1174, 206] on input "374198092" at bounding box center [1297, 205] width 297 height 40
type input "374-19-8092"
click at [1186, 729] on icon "submit" at bounding box center [1169, 740] width 41 height 41
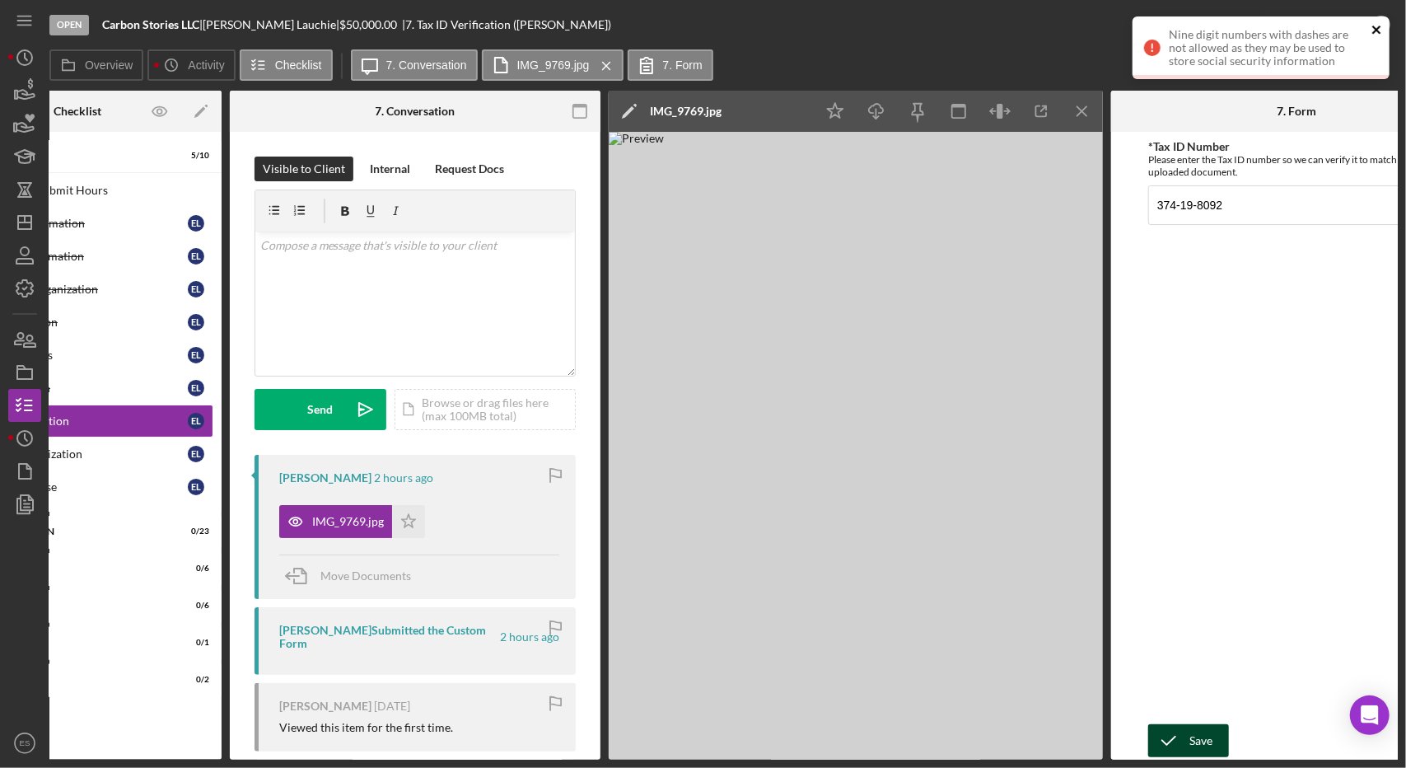
click at [1378, 27] on icon "close" at bounding box center [1378, 29] width 12 height 13
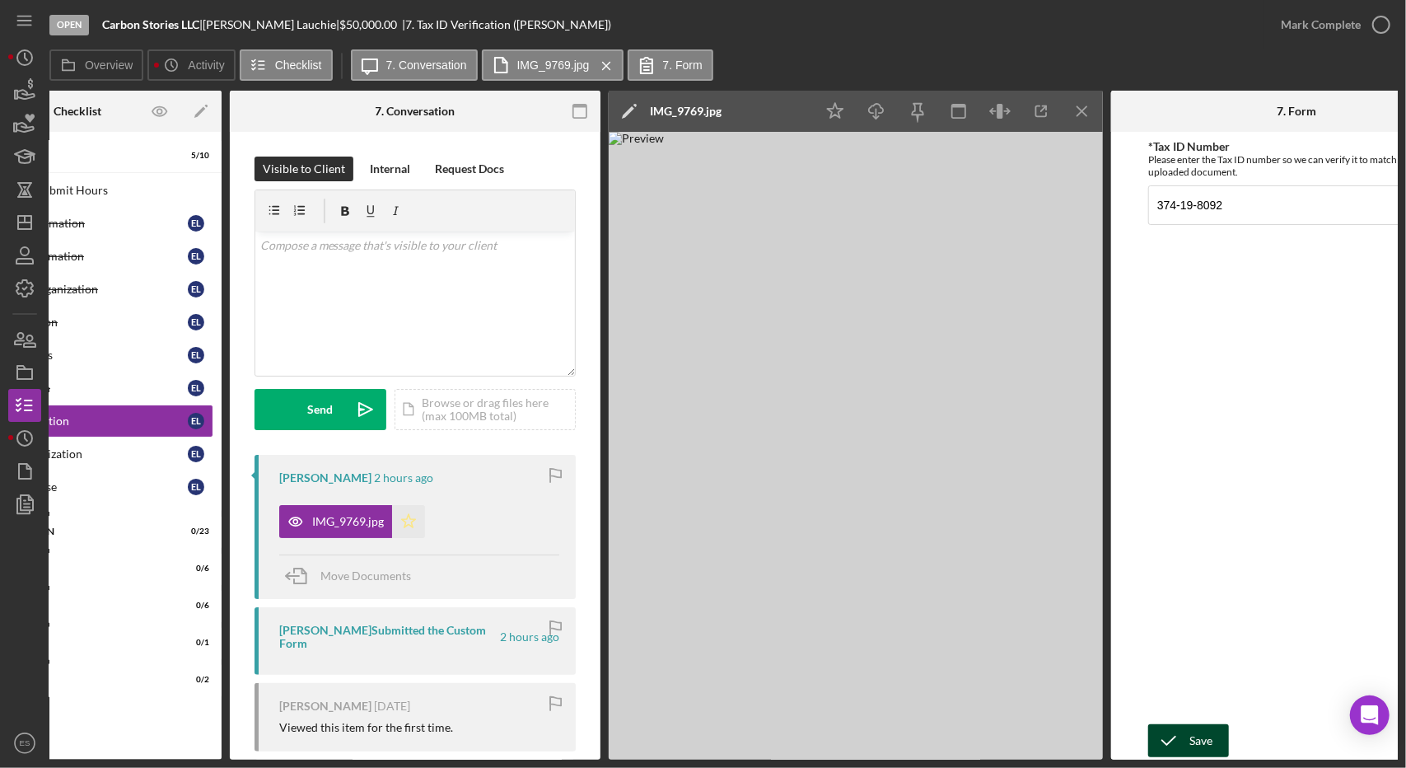
click at [407, 520] on icon "Icon/Star" at bounding box center [408, 521] width 33 height 33
click at [1345, 22] on div "Mark Complete" at bounding box center [1321, 24] width 80 height 33
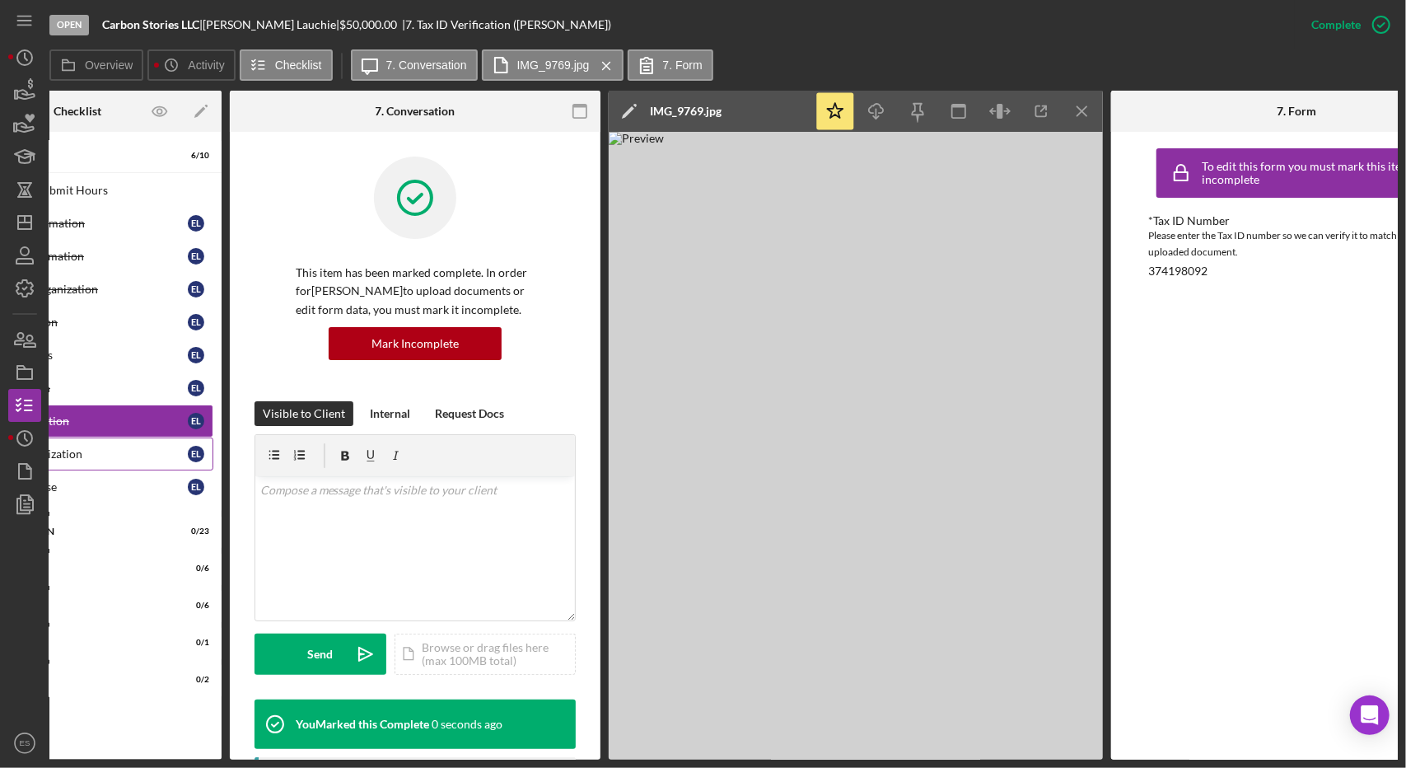
scroll to position [0, 0]
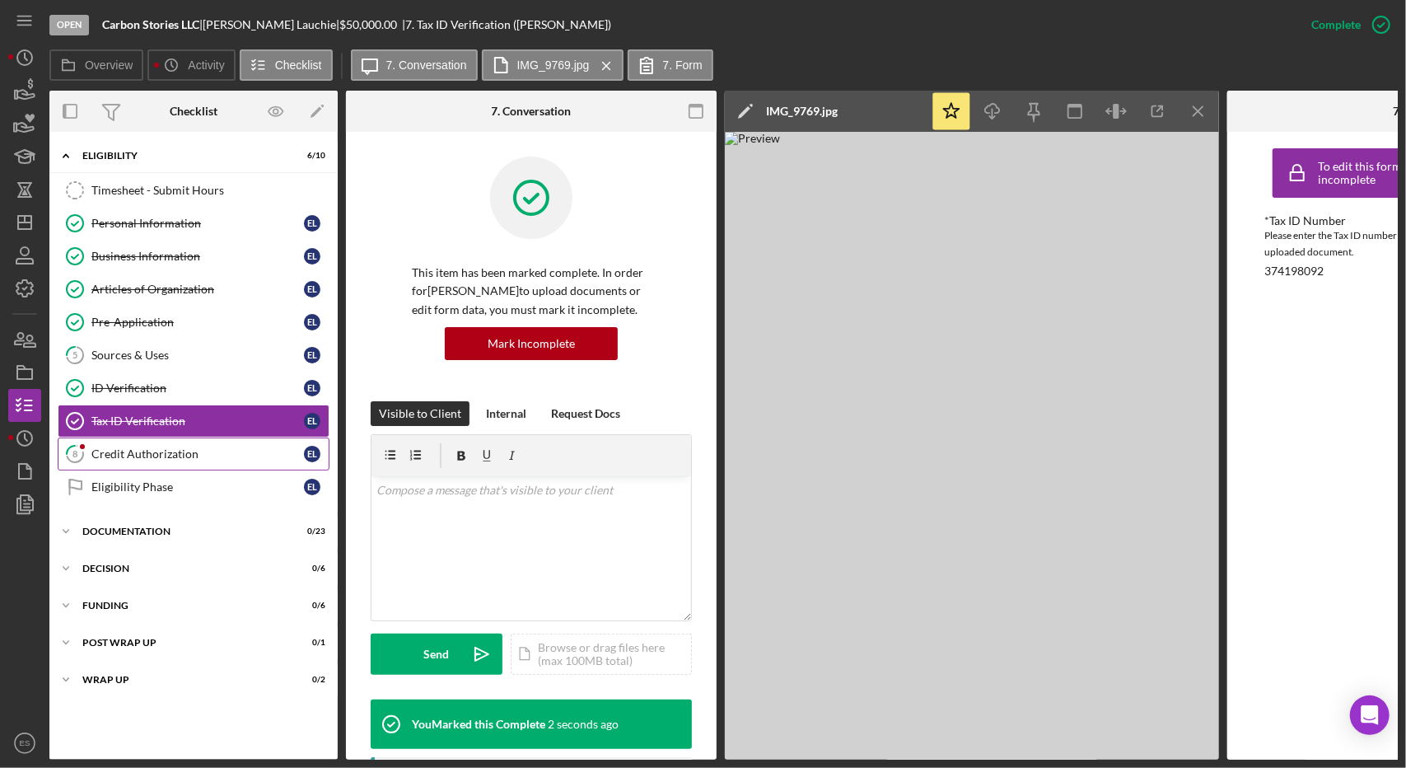
click at [168, 447] on div "Credit Authorization" at bounding box center [197, 453] width 213 height 13
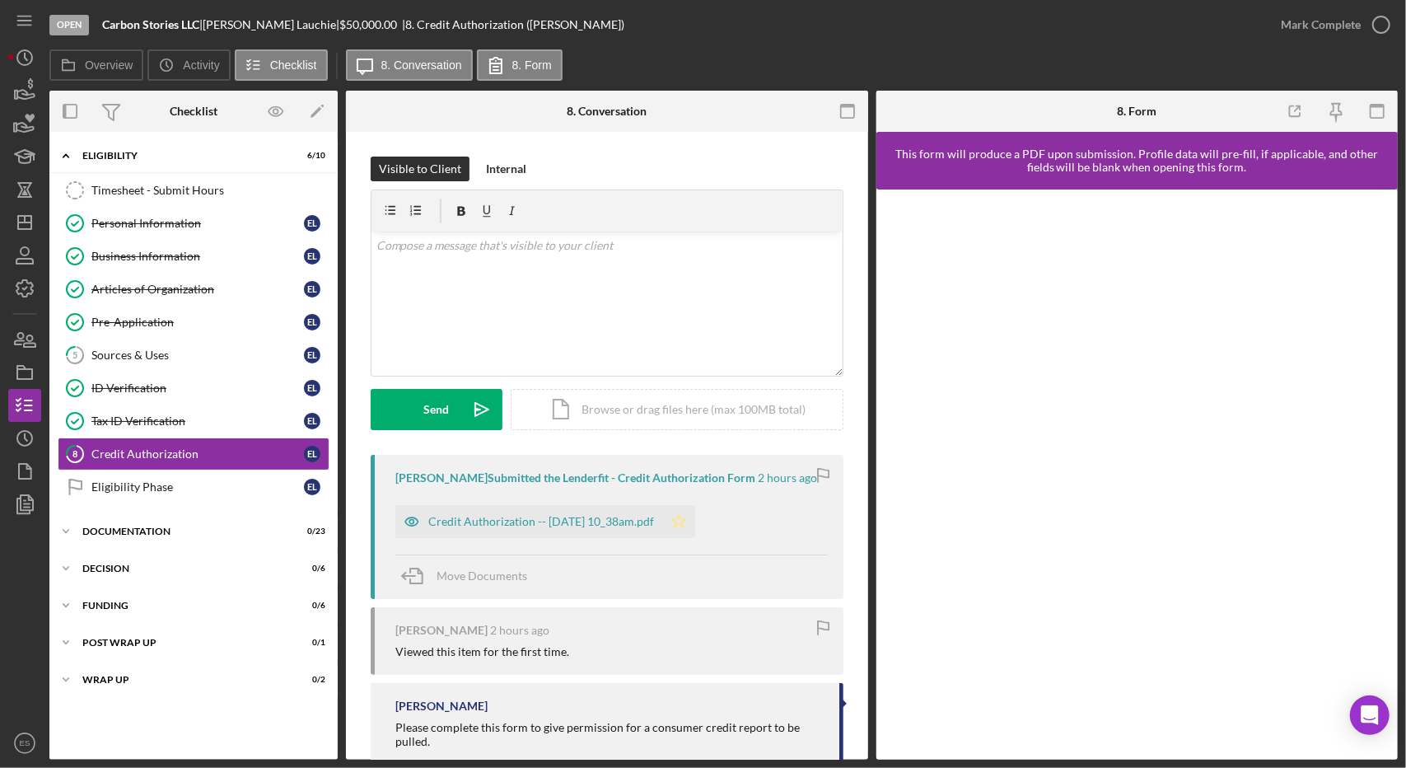
click at [686, 526] on polygon "button" at bounding box center [679, 520] width 14 height 13
click at [634, 524] on div "Credit Authorization -- [DATE] 10_38am.pdf" at bounding box center [541, 521] width 226 height 13
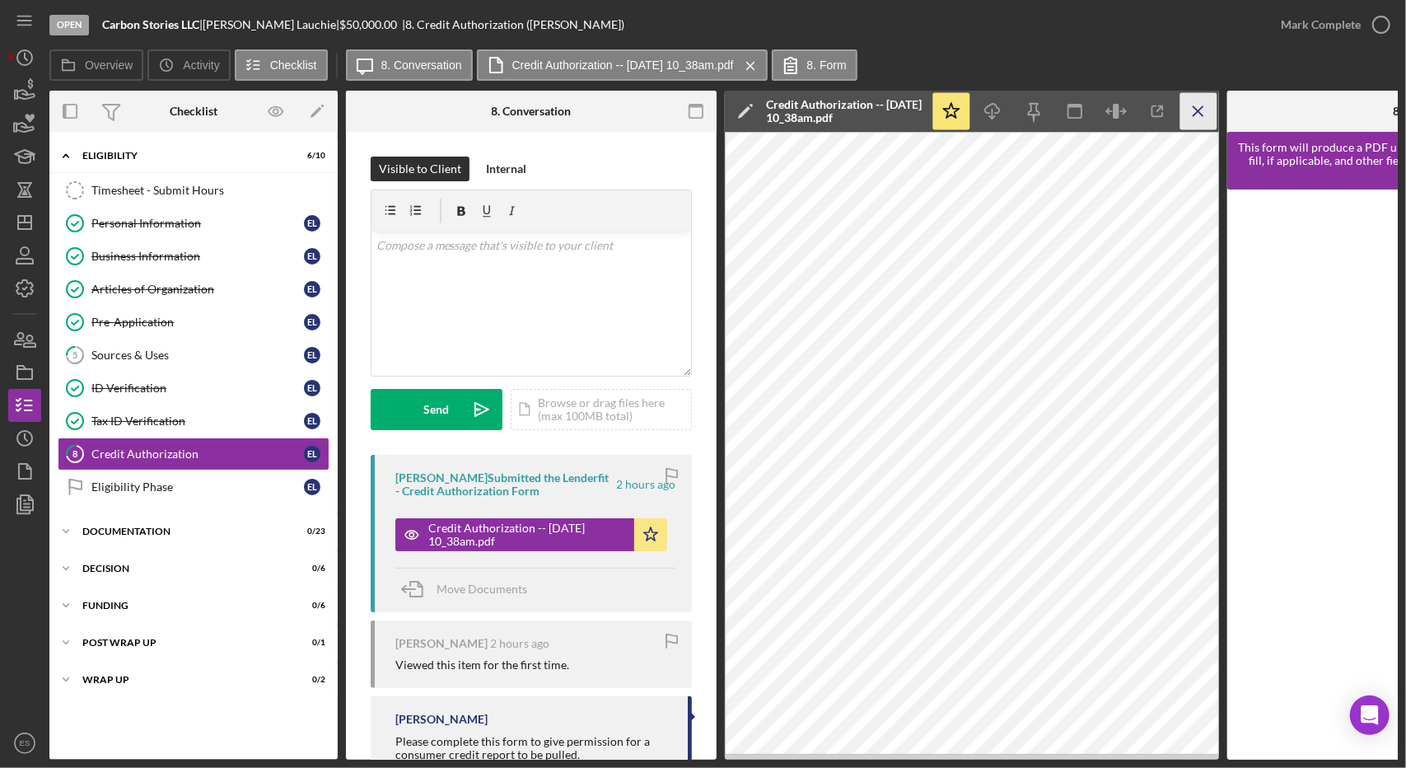
click at [1200, 102] on icon "Icon/Menu Close" at bounding box center [1199, 111] width 37 height 37
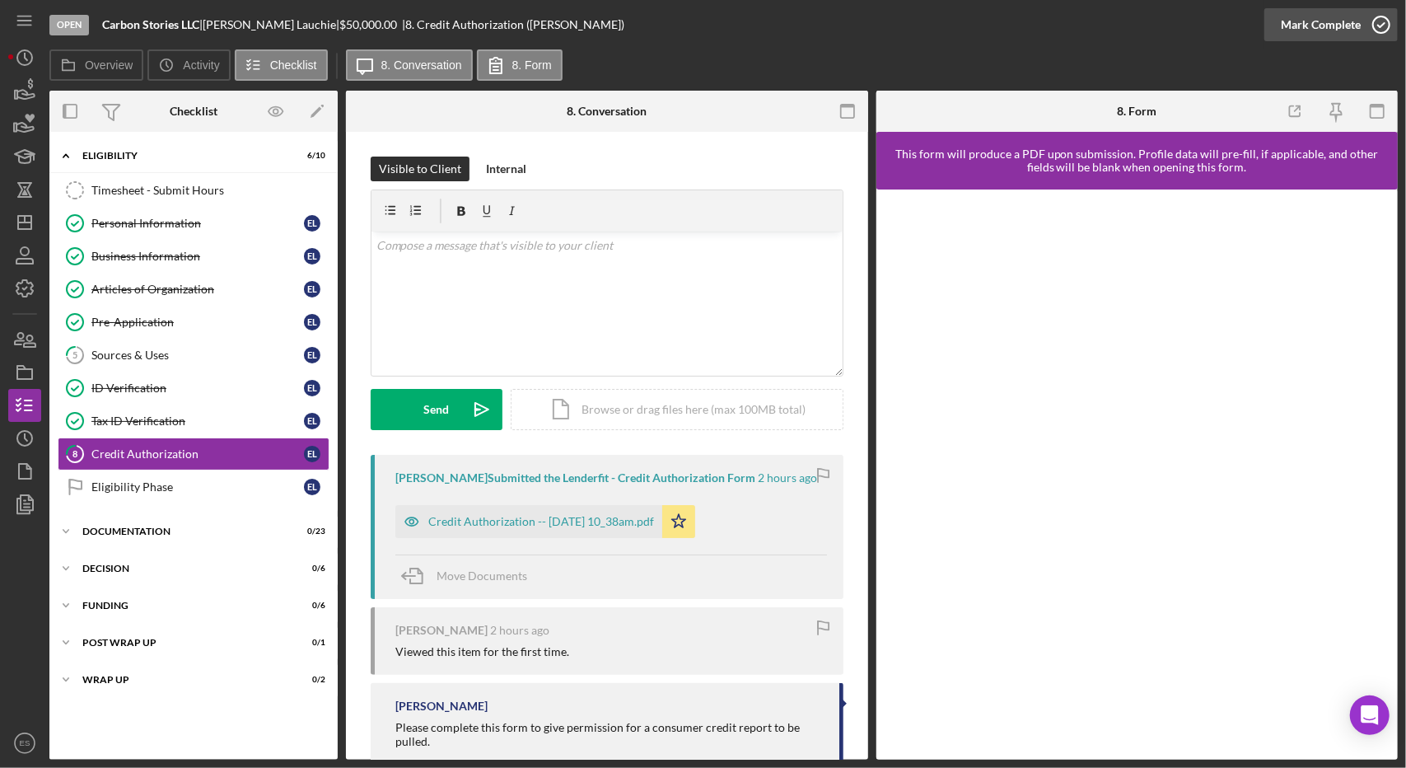
click at [1394, 39] on icon "button" at bounding box center [1381, 24] width 41 height 41
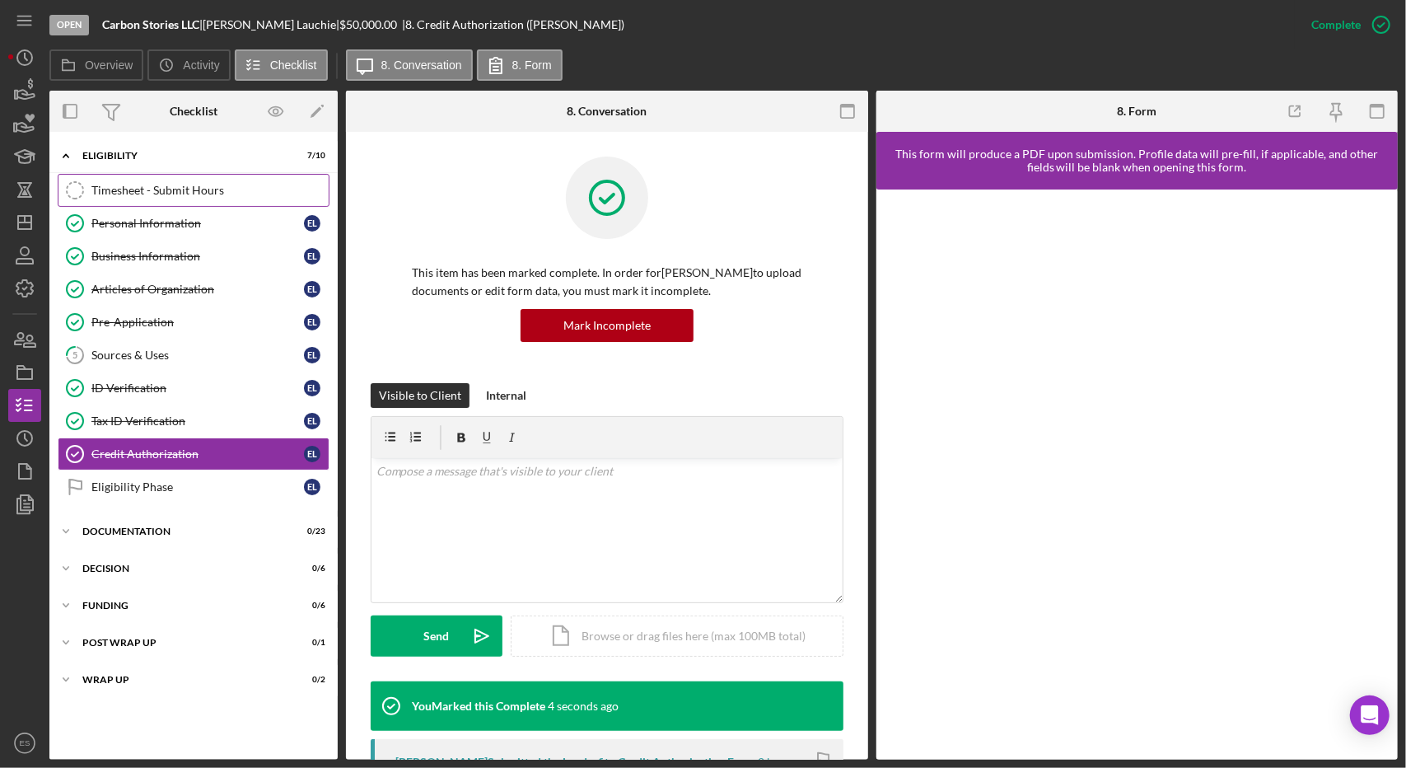
click at [149, 184] on div "Timesheet - Submit Hours" at bounding box center [209, 190] width 237 height 13
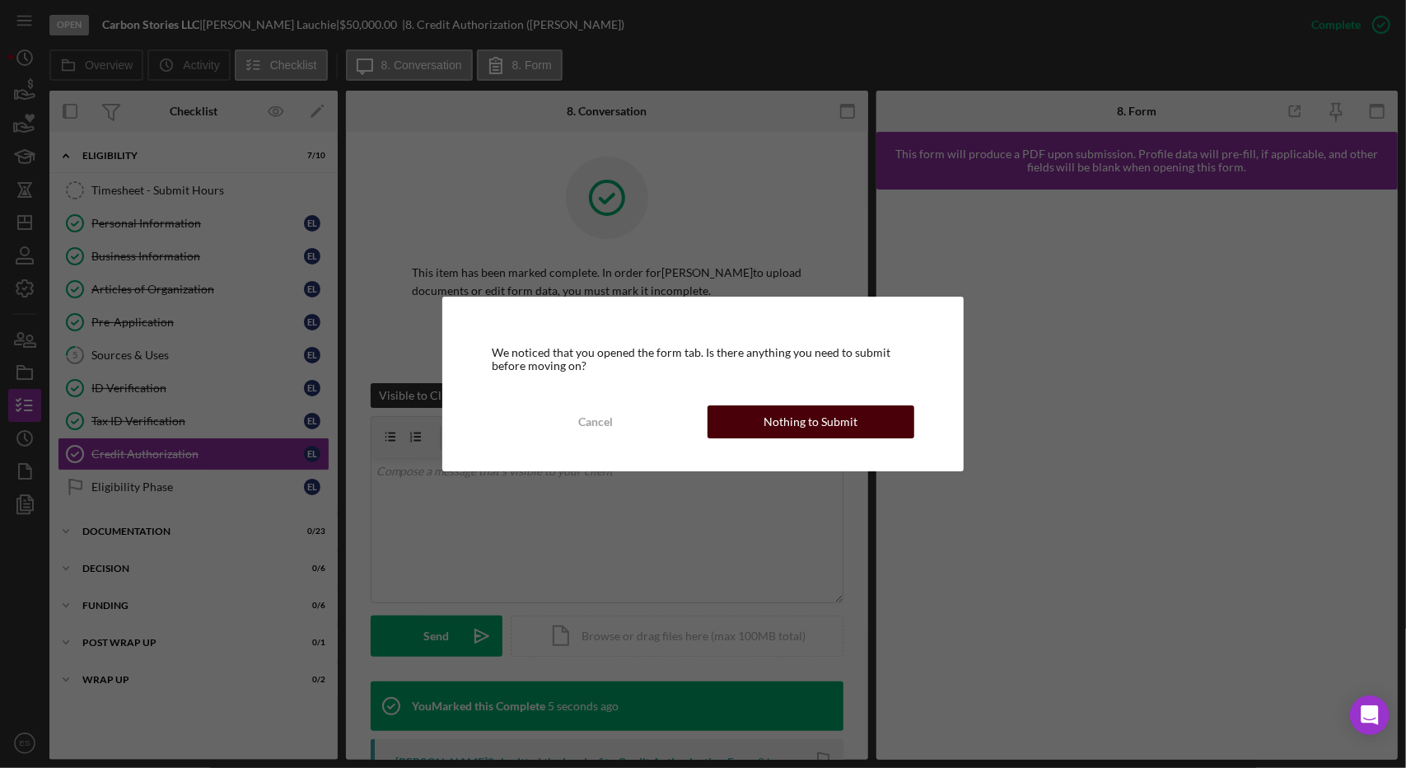
click at [765, 405] on button "Nothing to Submit" at bounding box center [811, 421] width 207 height 33
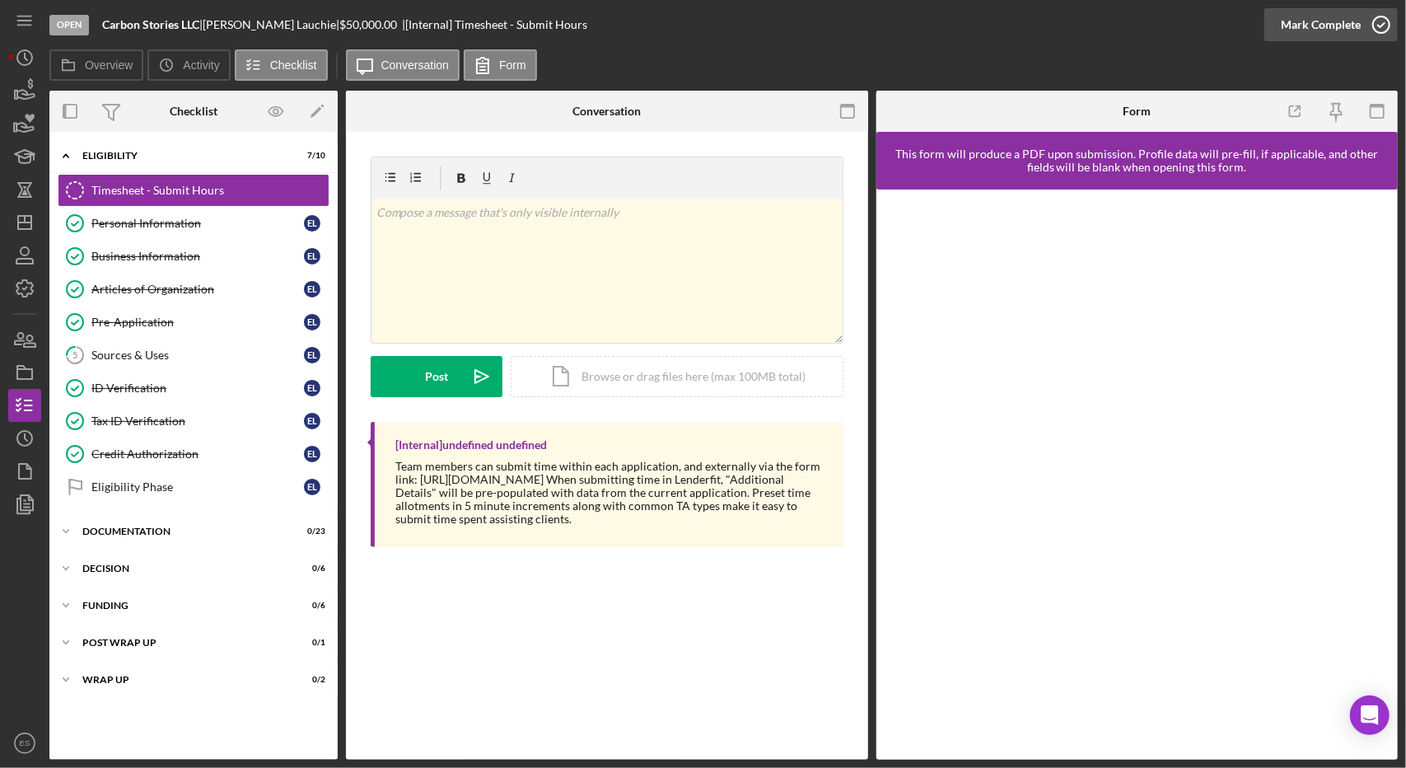
click at [1317, 24] on div "Mark Complete" at bounding box center [1321, 24] width 80 height 33
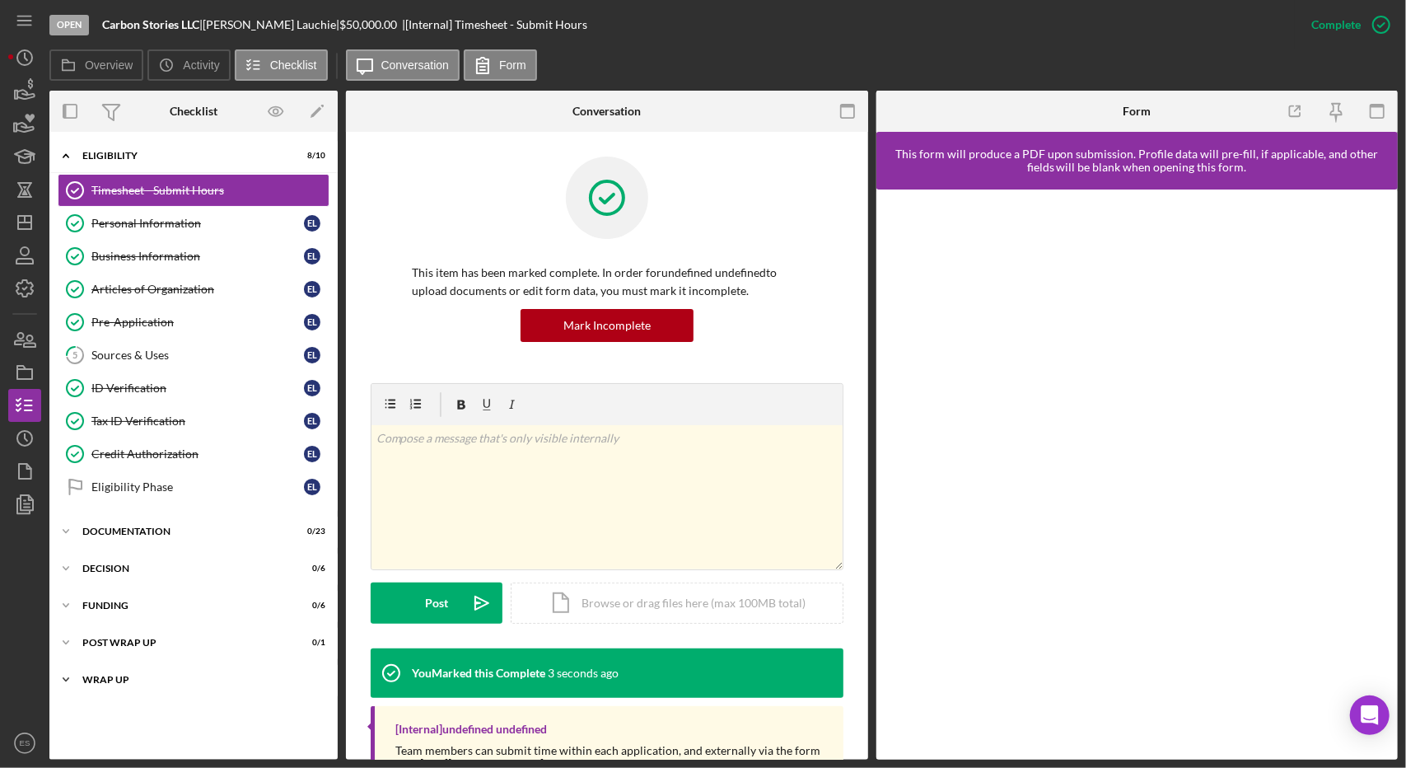
click at [108, 675] on div "Wrap up" at bounding box center [199, 680] width 235 height 10
click at [111, 675] on div "Wrap up" at bounding box center [199, 680] width 235 height 10
click at [147, 526] on div "Documentation" at bounding box center [199, 531] width 235 height 10
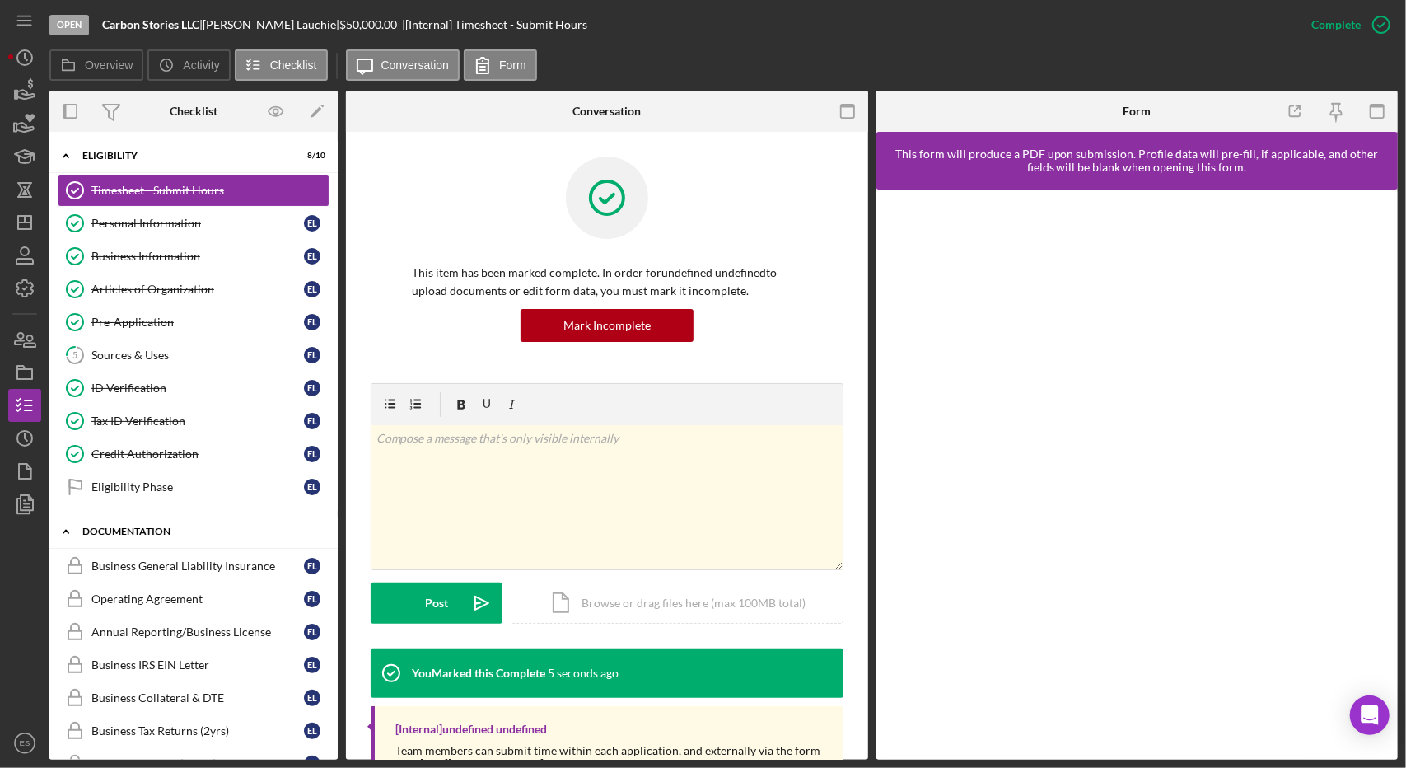
click at [147, 526] on div "Documentation" at bounding box center [199, 531] width 235 height 10
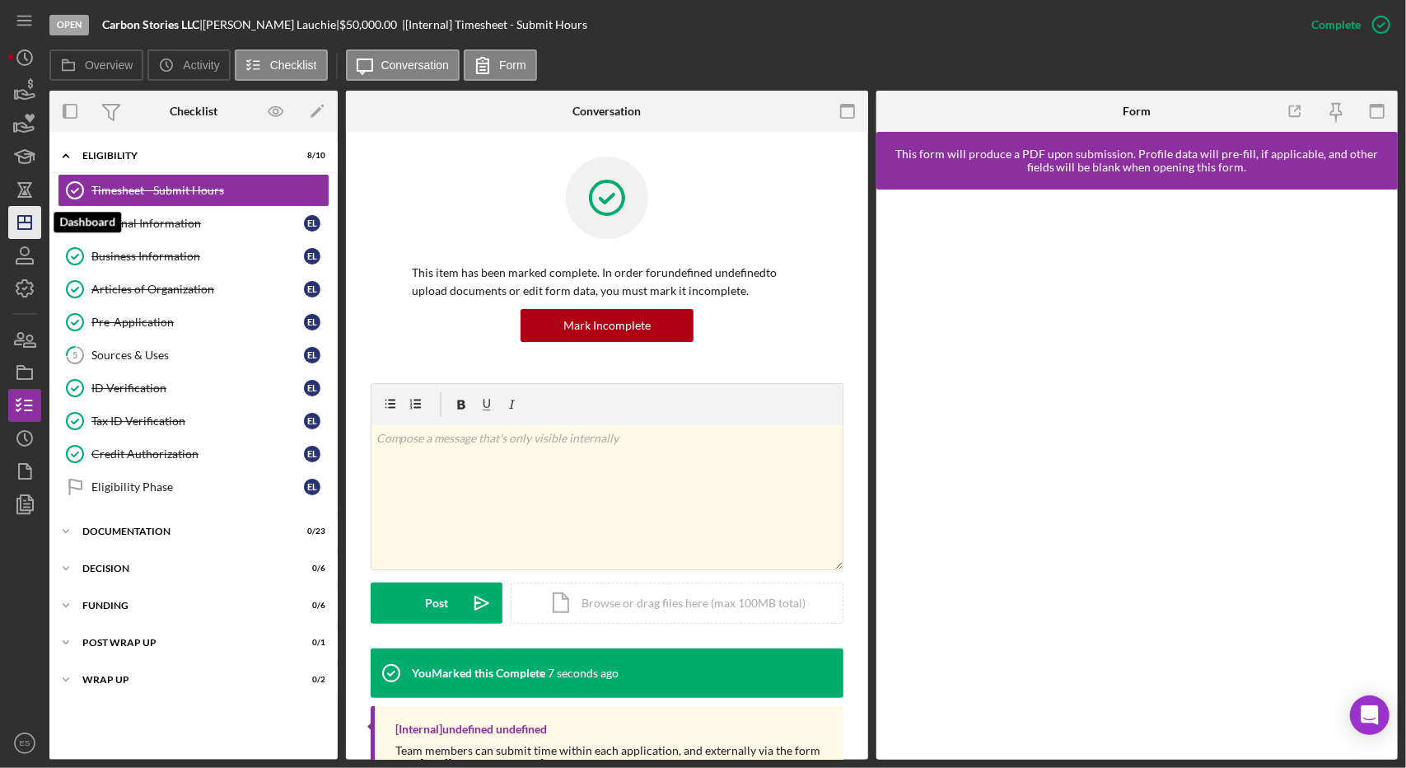
click at [25, 222] on line "button" at bounding box center [25, 219] width 0 height 7
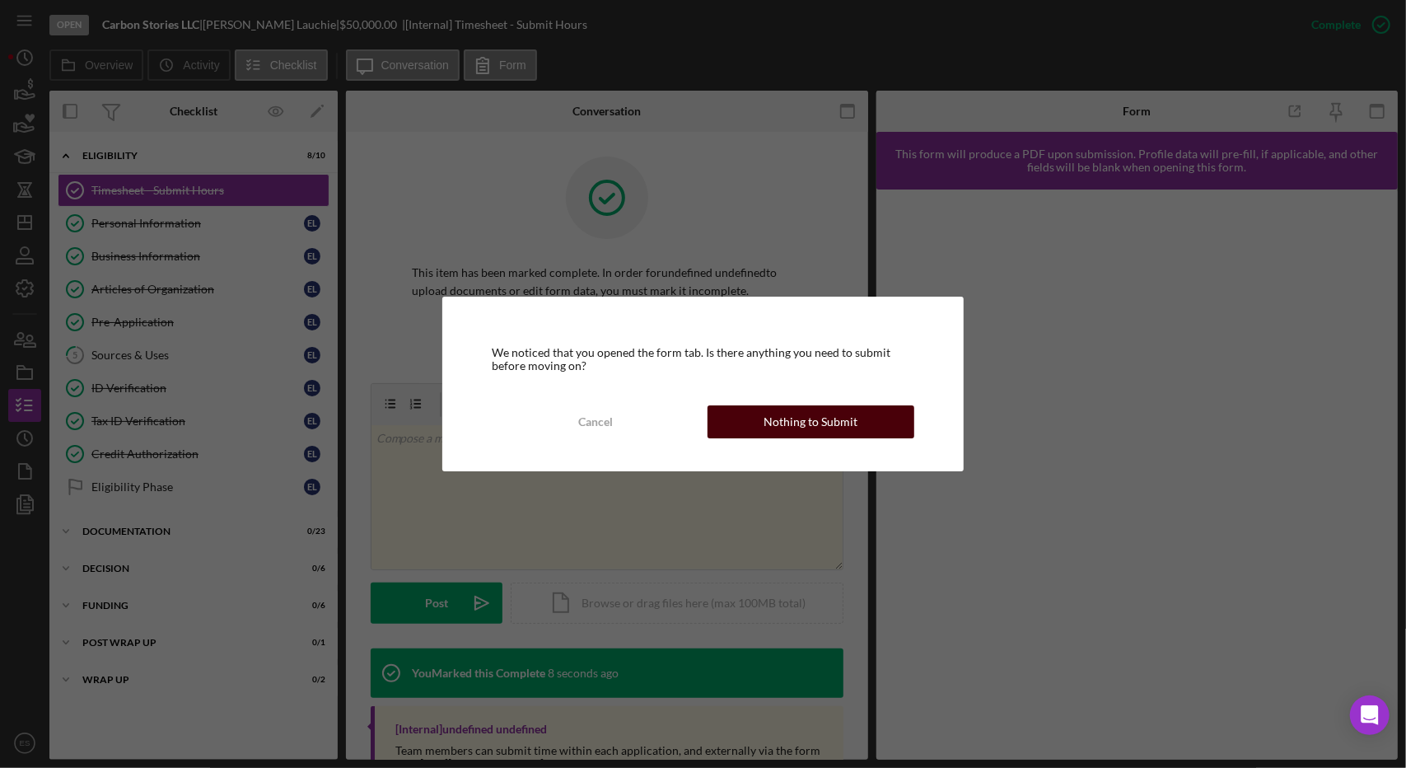
click at [865, 425] on button "Nothing to Submit" at bounding box center [811, 421] width 207 height 33
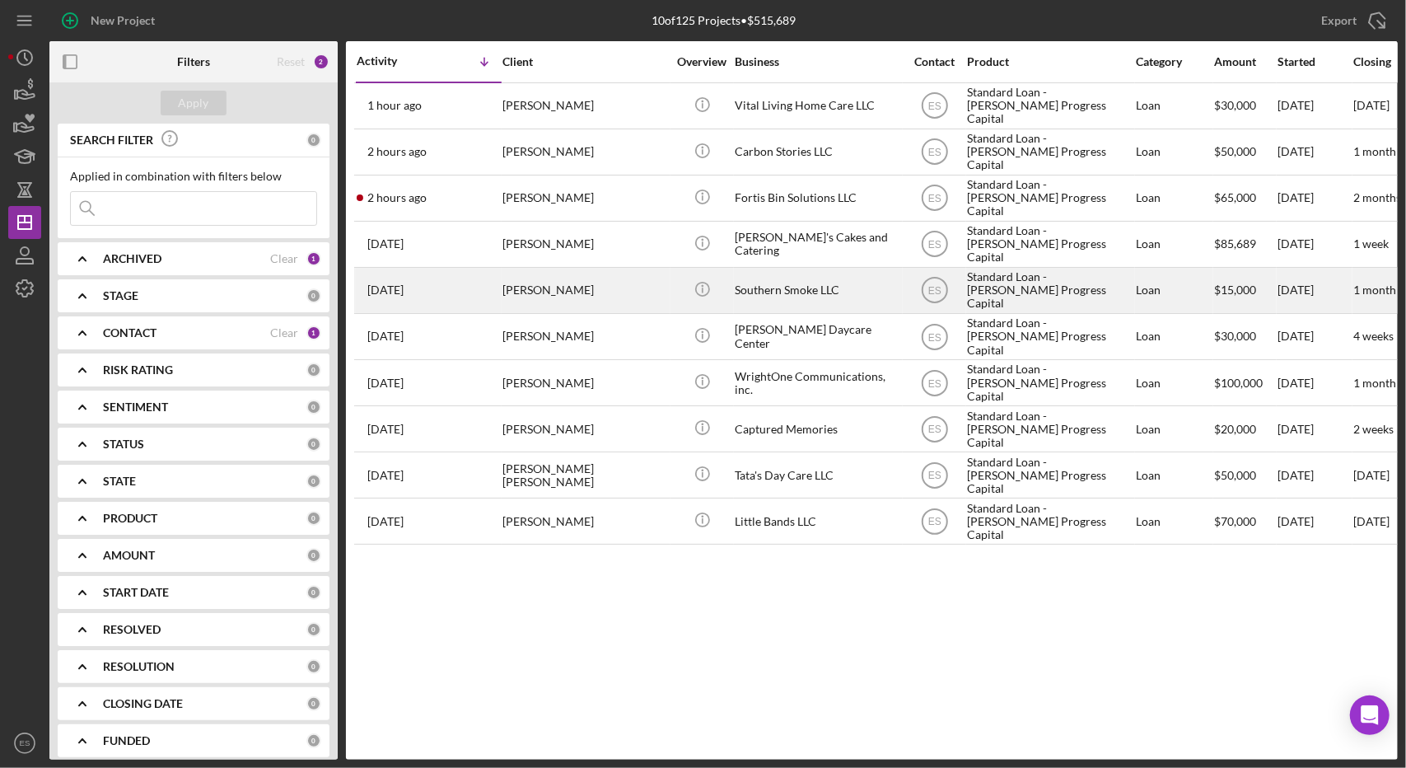
click at [1002, 296] on div "Standard Loan - [PERSON_NAME] Progress Capital" at bounding box center [1049, 291] width 165 height 44
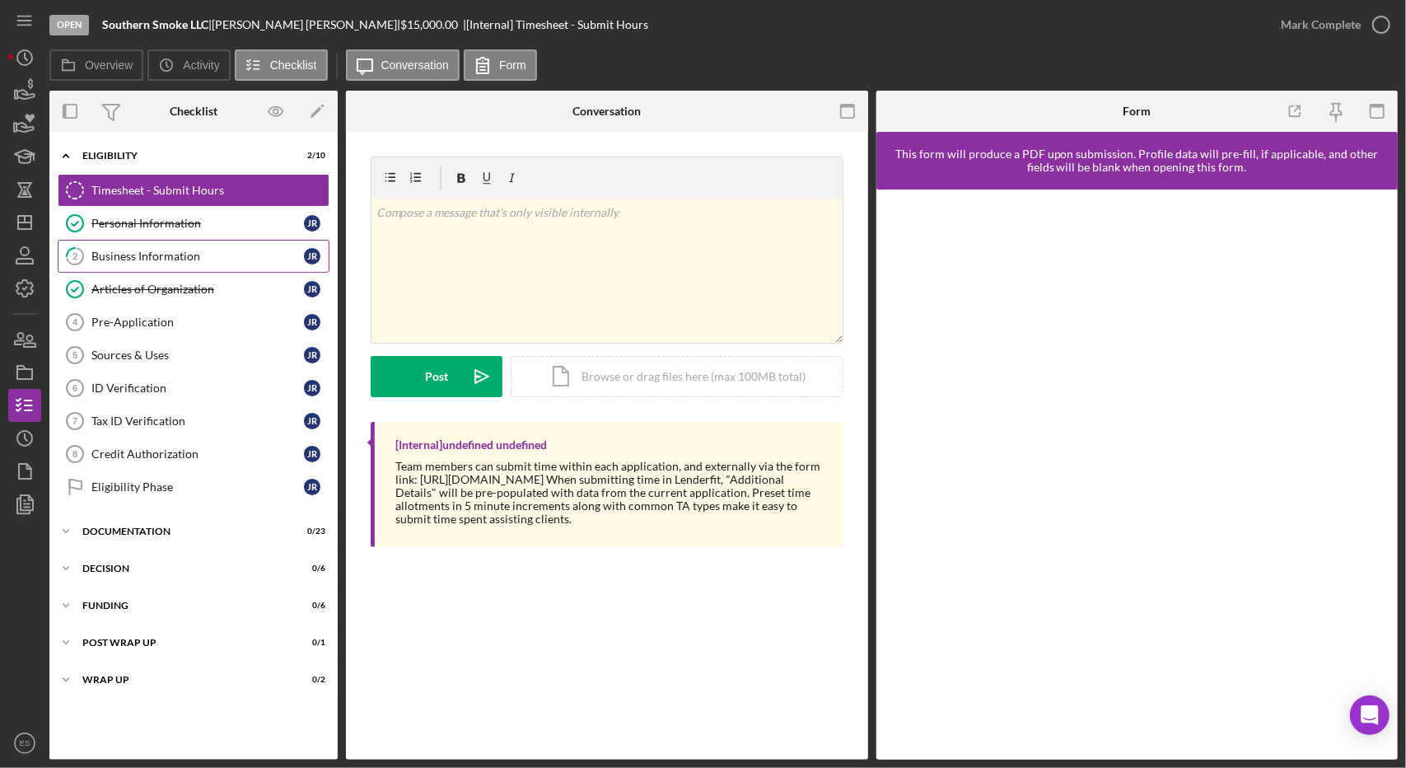
click at [196, 266] on link "2 Business Information J R" at bounding box center [194, 256] width 272 height 33
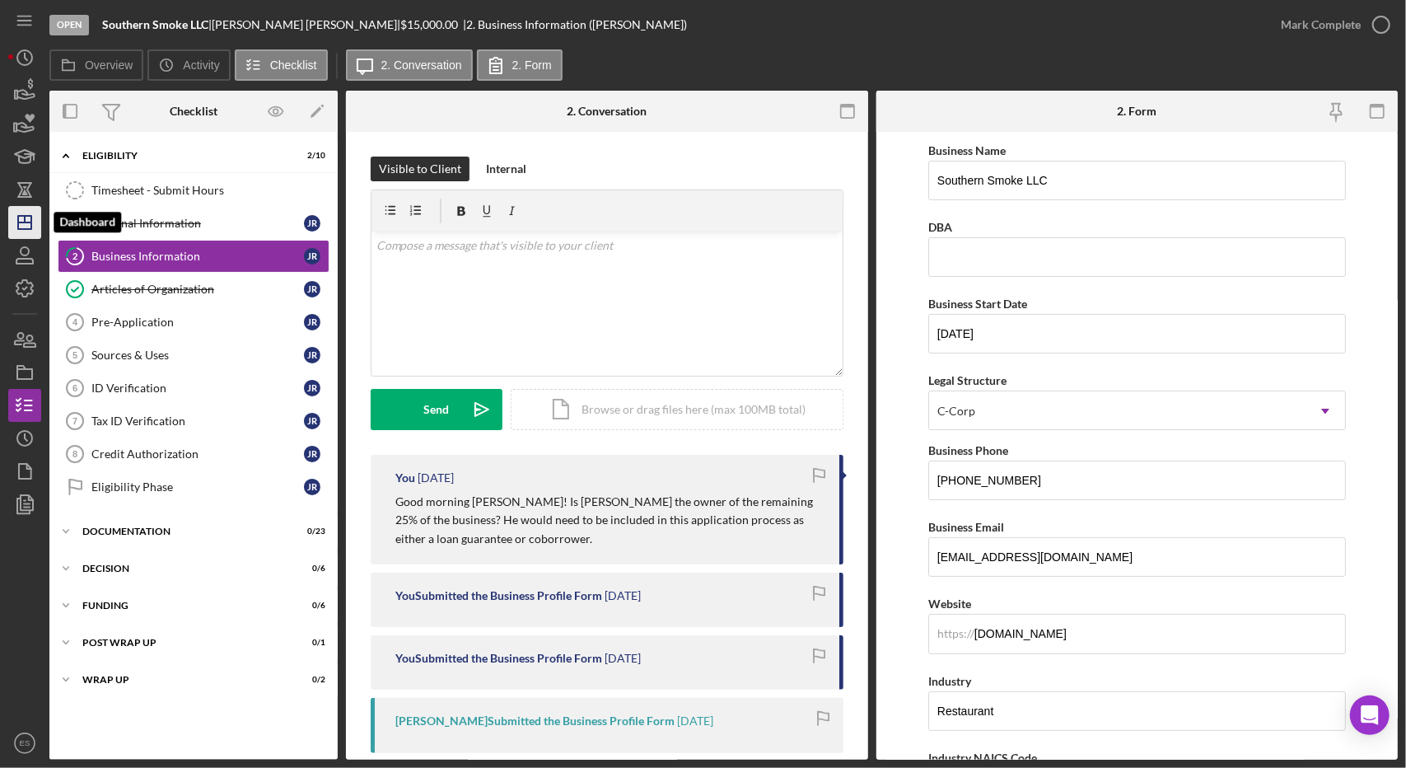
click at [25, 213] on icon "Icon/Dashboard" at bounding box center [24, 222] width 41 height 41
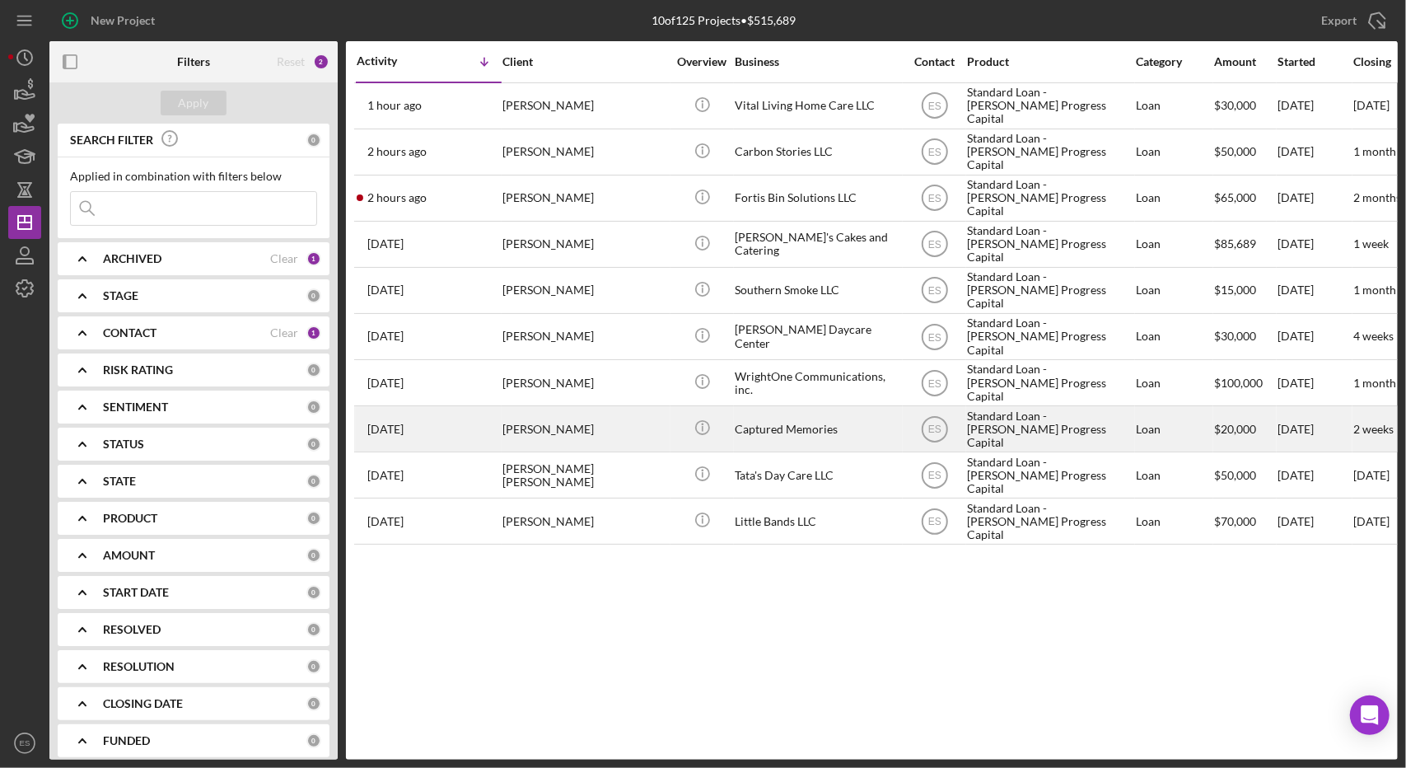
click at [1061, 428] on div "Standard Loan - [PERSON_NAME] Progress Capital" at bounding box center [1049, 429] width 165 height 44
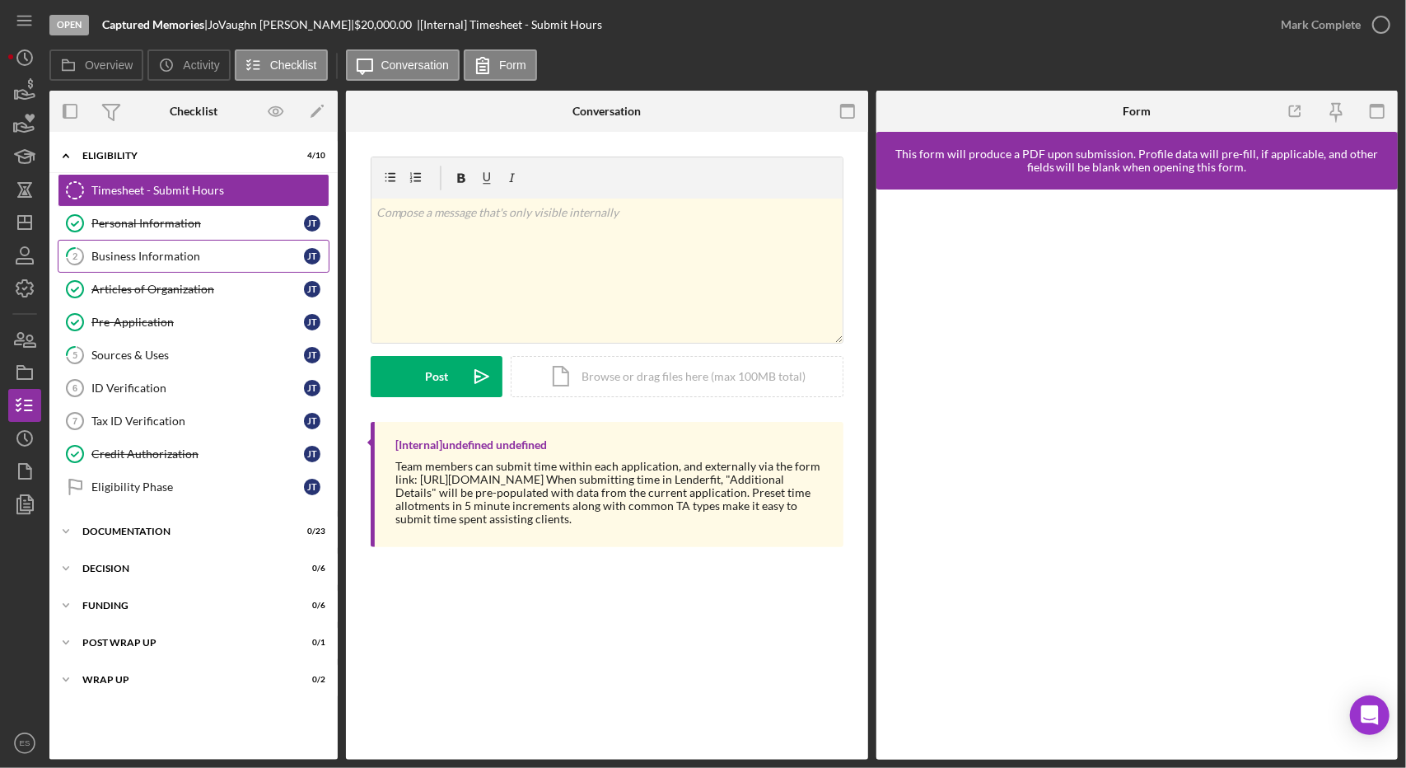
click at [177, 244] on link "2 Business Information [PERSON_NAME]" at bounding box center [194, 256] width 272 height 33
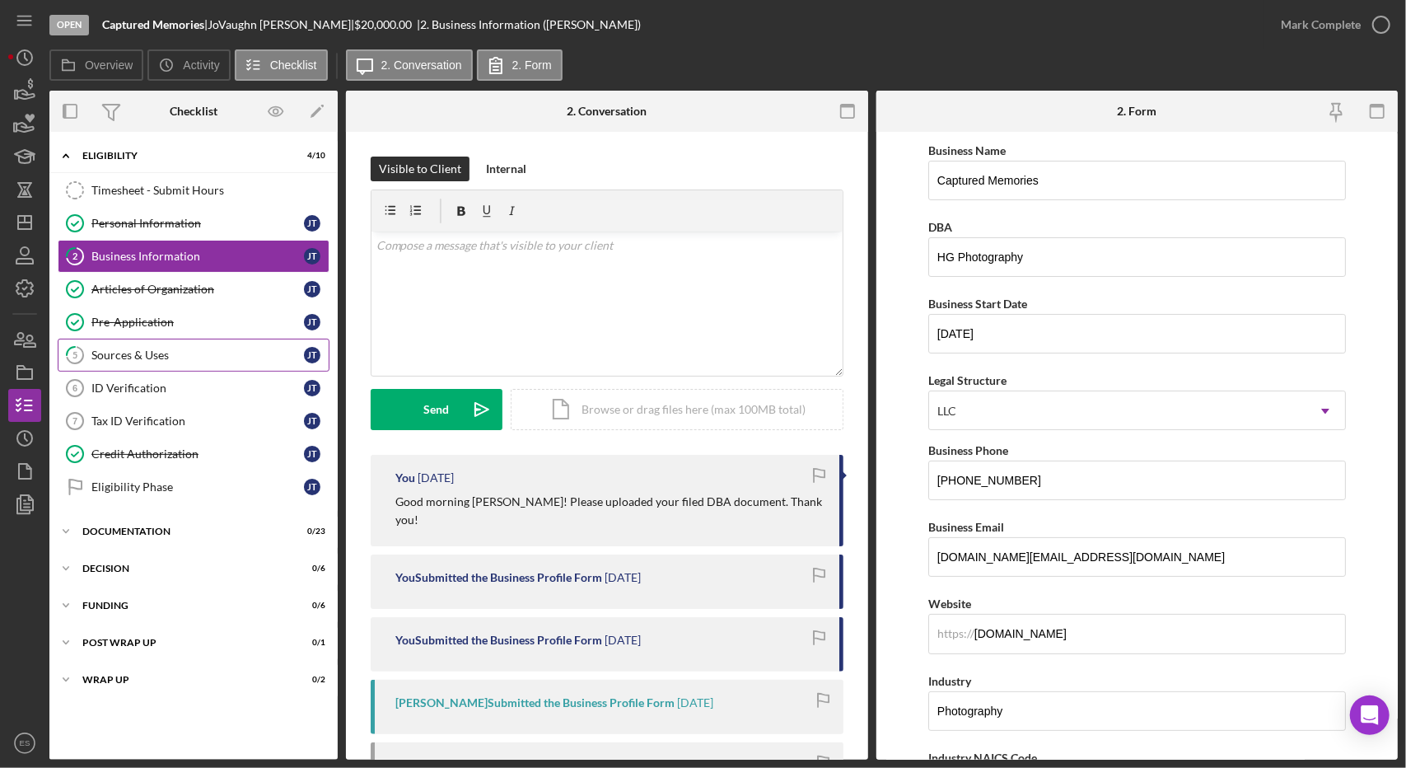
click at [164, 353] on div "Sources & Uses" at bounding box center [197, 355] width 213 height 13
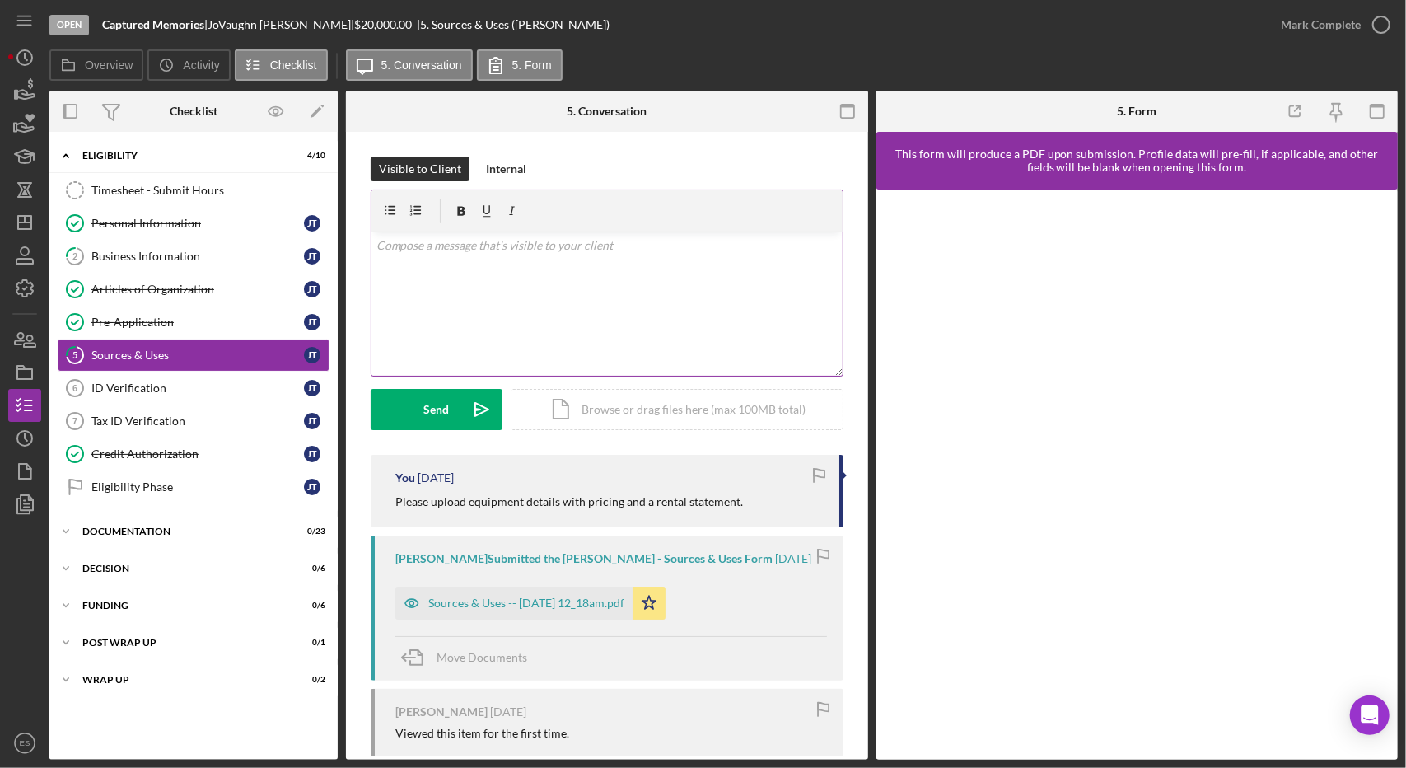
click at [456, 302] on div "v Color teal Color pink Remove color Add row above Add row below Add column bef…" at bounding box center [607, 304] width 471 height 144
click at [552, 264] on div "v Color teal Color pink Remove color Add row above Add row below Add column bef…" at bounding box center [607, 304] width 471 height 144
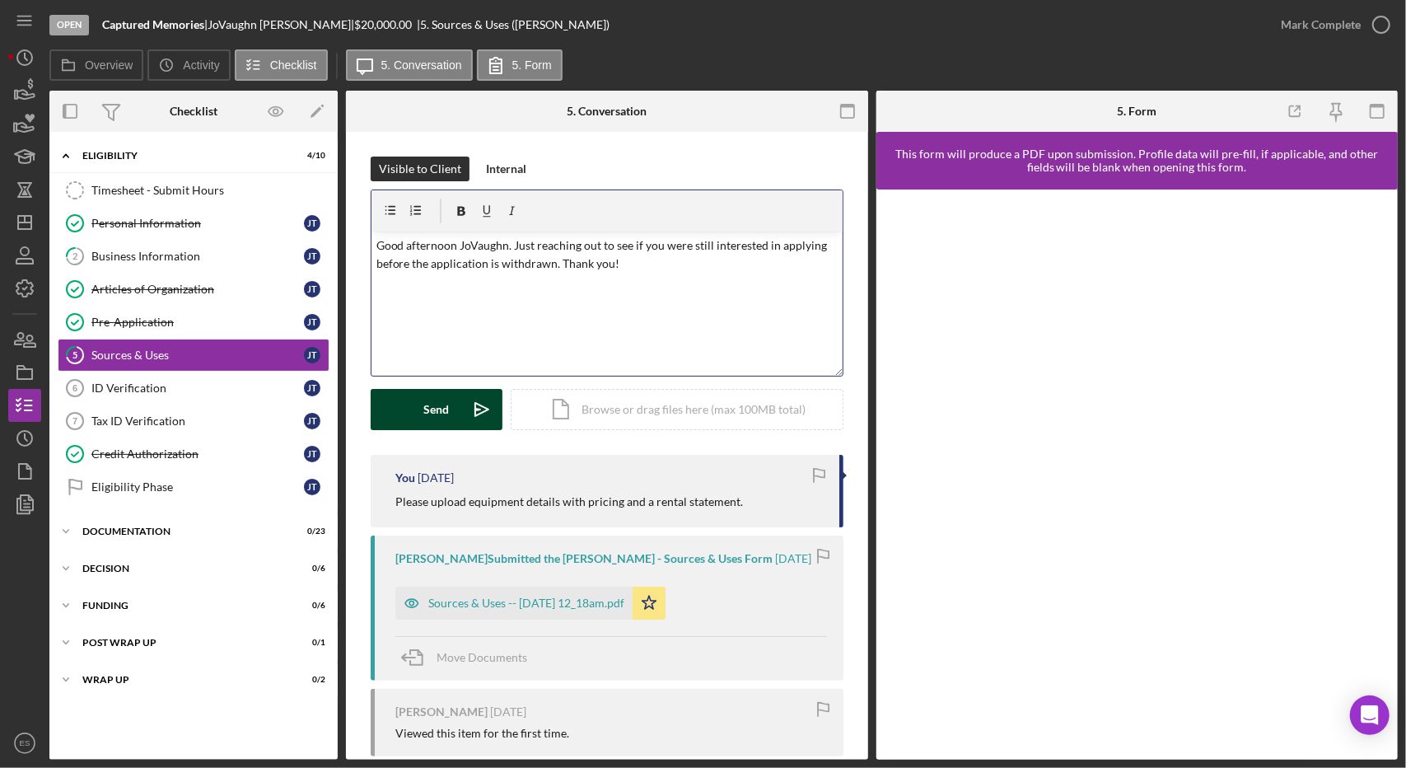
click at [466, 404] on icon "Icon/icon-invite-send" at bounding box center [481, 409] width 41 height 41
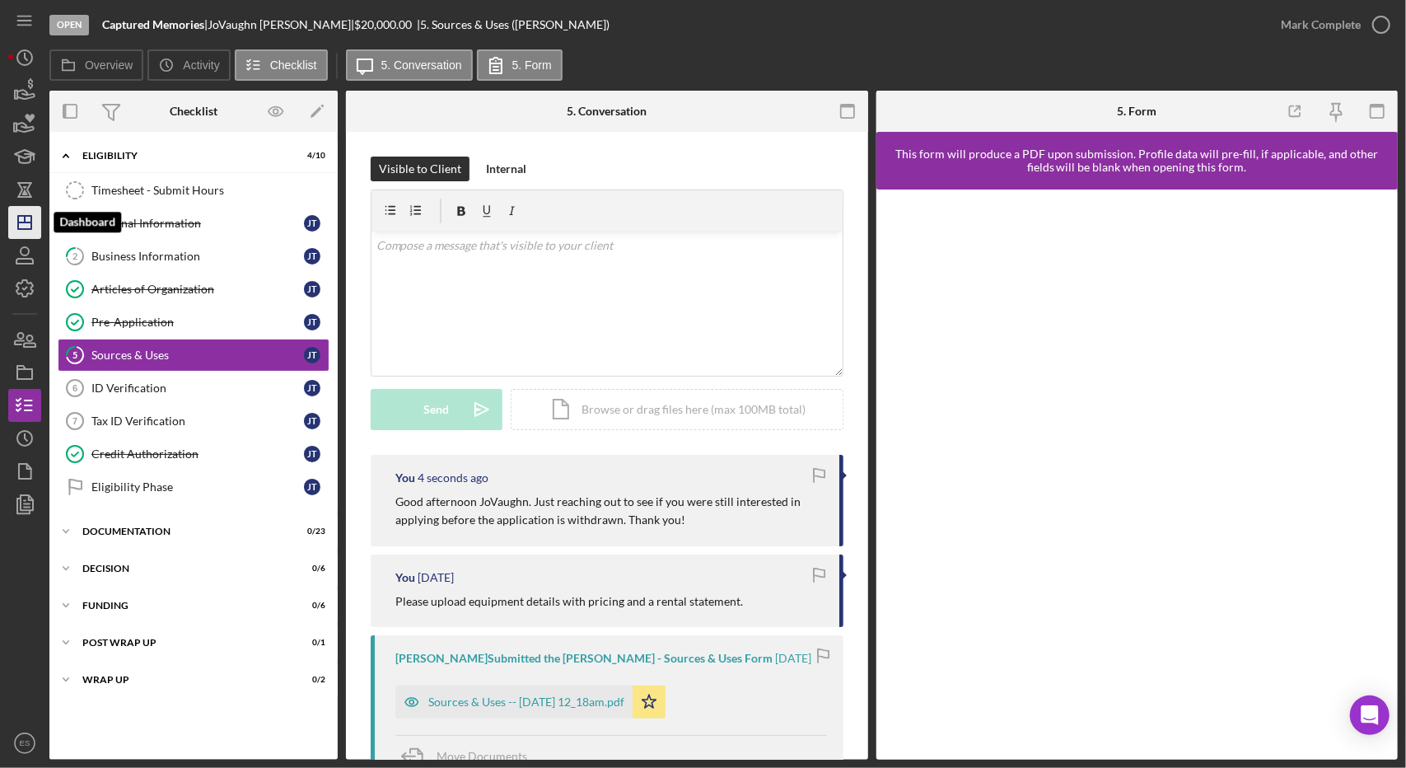
click at [15, 218] on icon "Icon/Dashboard" at bounding box center [24, 222] width 41 height 41
